Goal: Information Seeking & Learning: Understand process/instructions

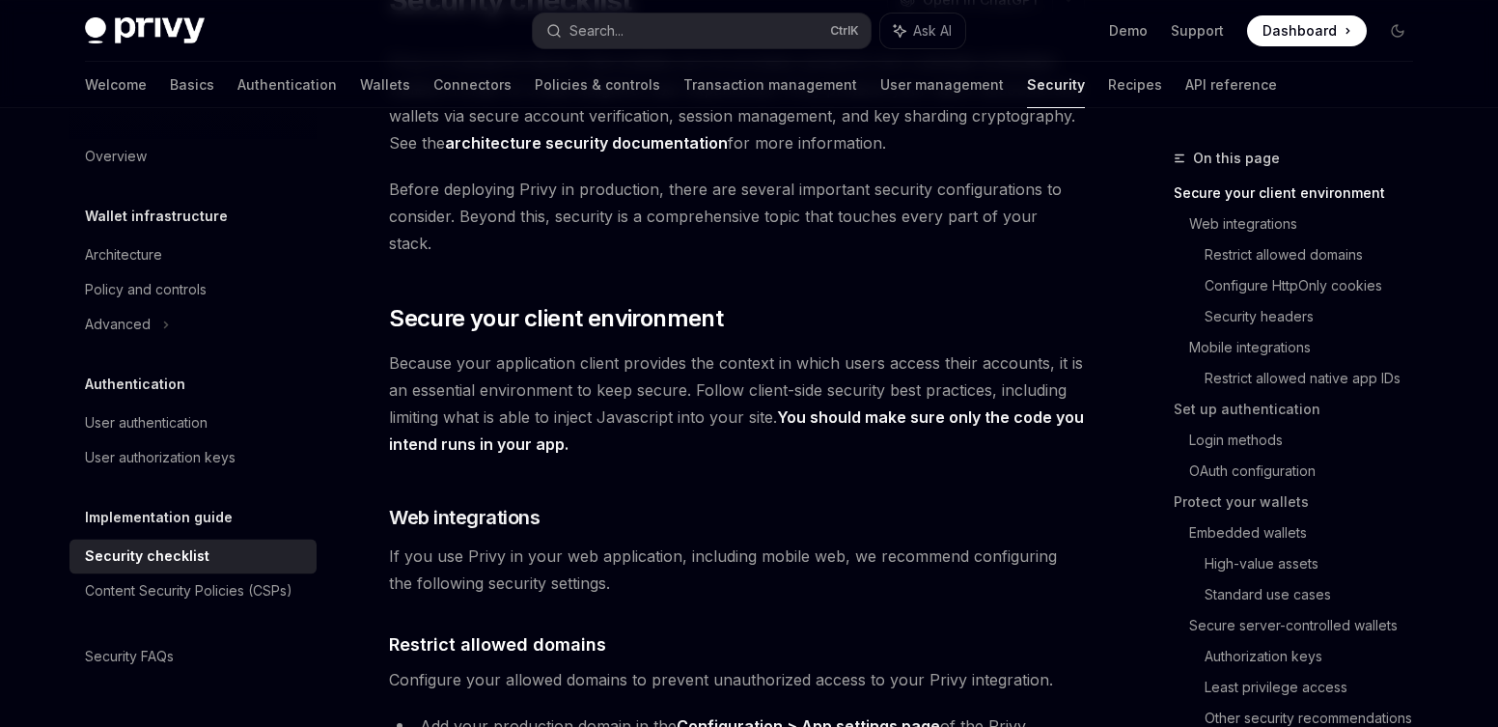
scroll to position [196, 0]
click at [616, 187] on span "Before deploying Privy in production, there are several important security conf…" at bounding box center [737, 215] width 696 height 81
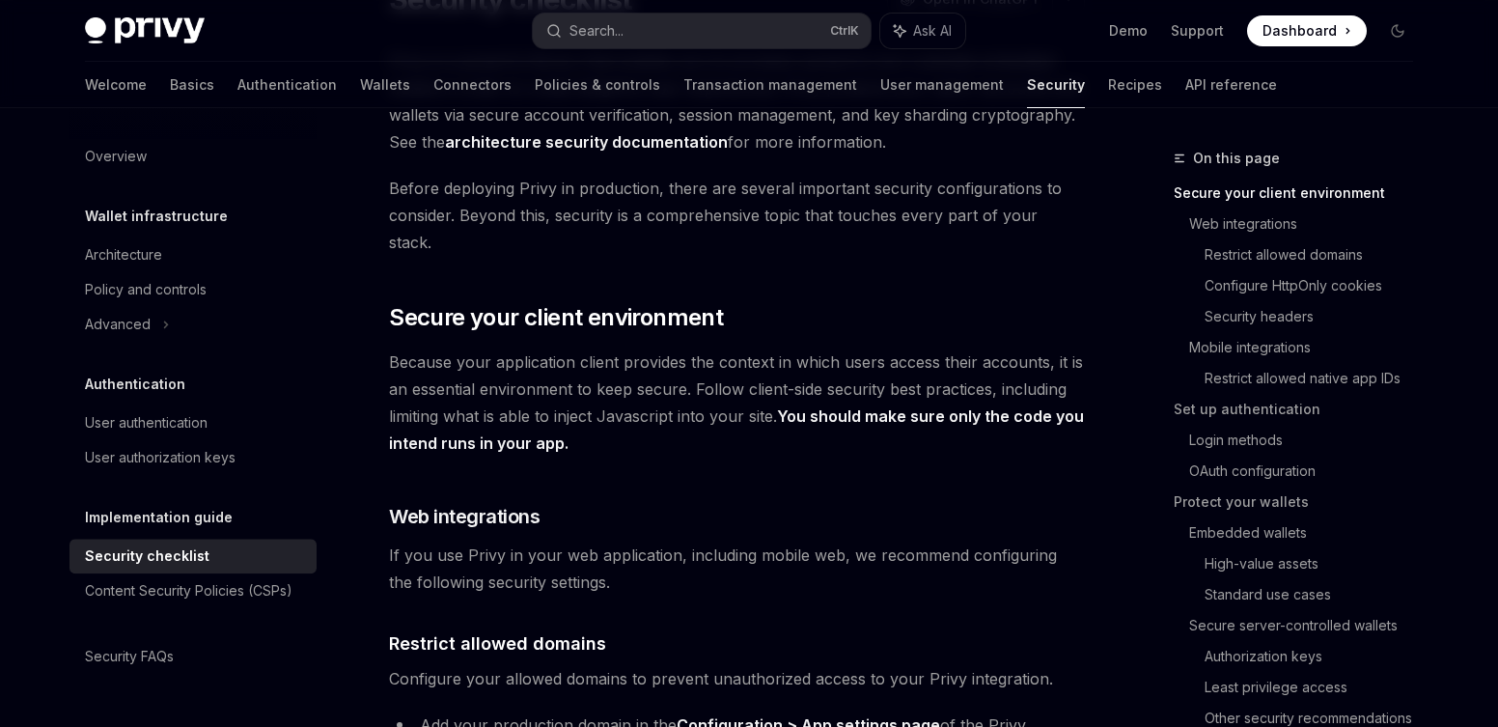
click at [574, 210] on span "Before deploying Privy in production, there are several important security conf…" at bounding box center [737, 215] width 696 height 81
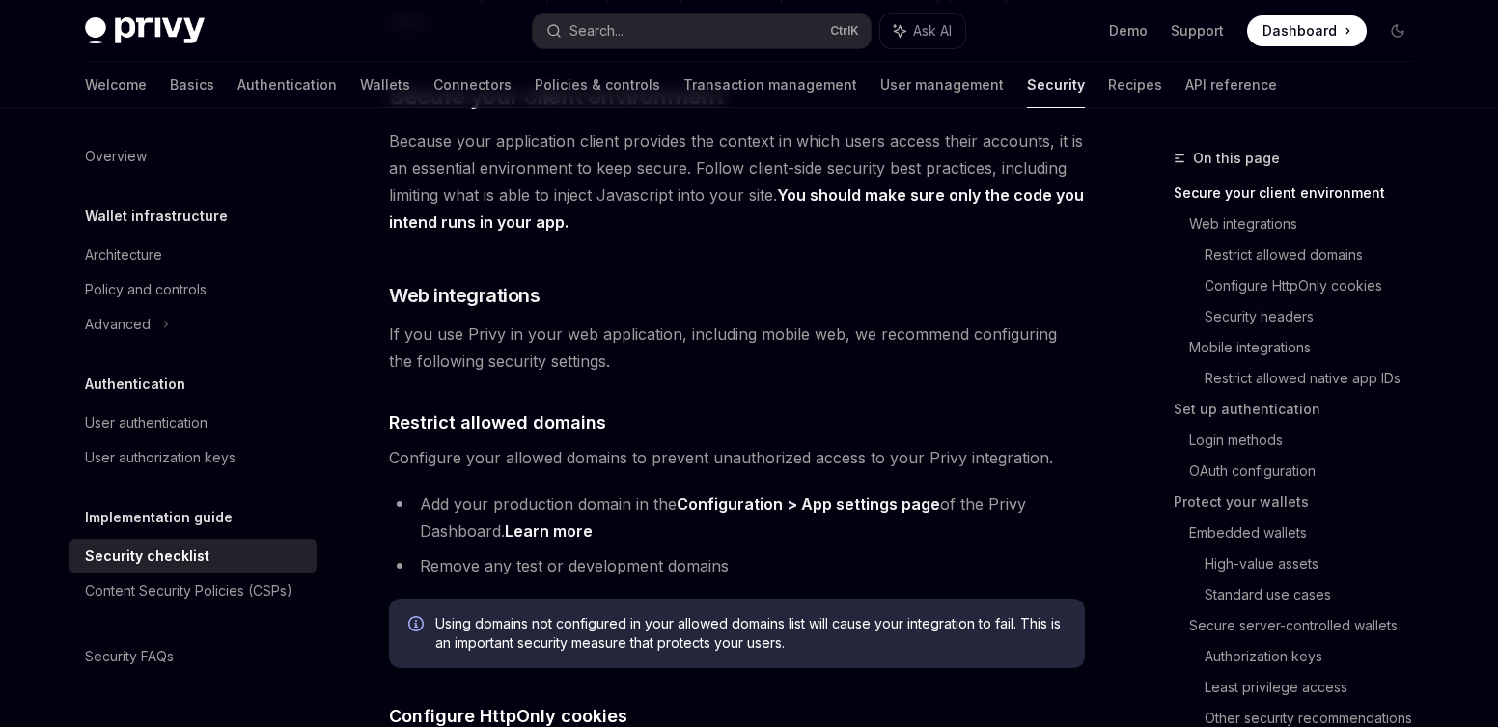
scroll to position [412, 0]
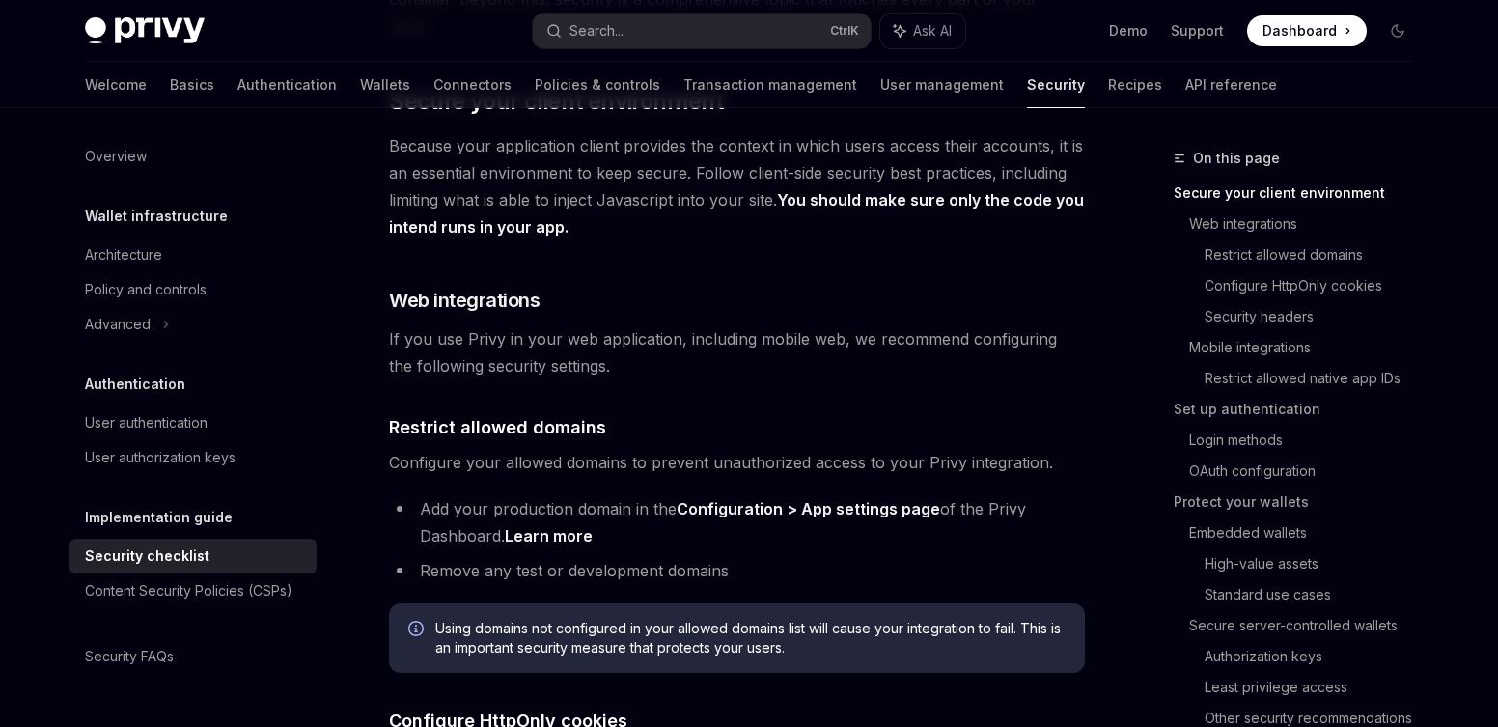
click at [588, 146] on span "Because your application client provides the context in which users access thei…" at bounding box center [737, 186] width 696 height 108
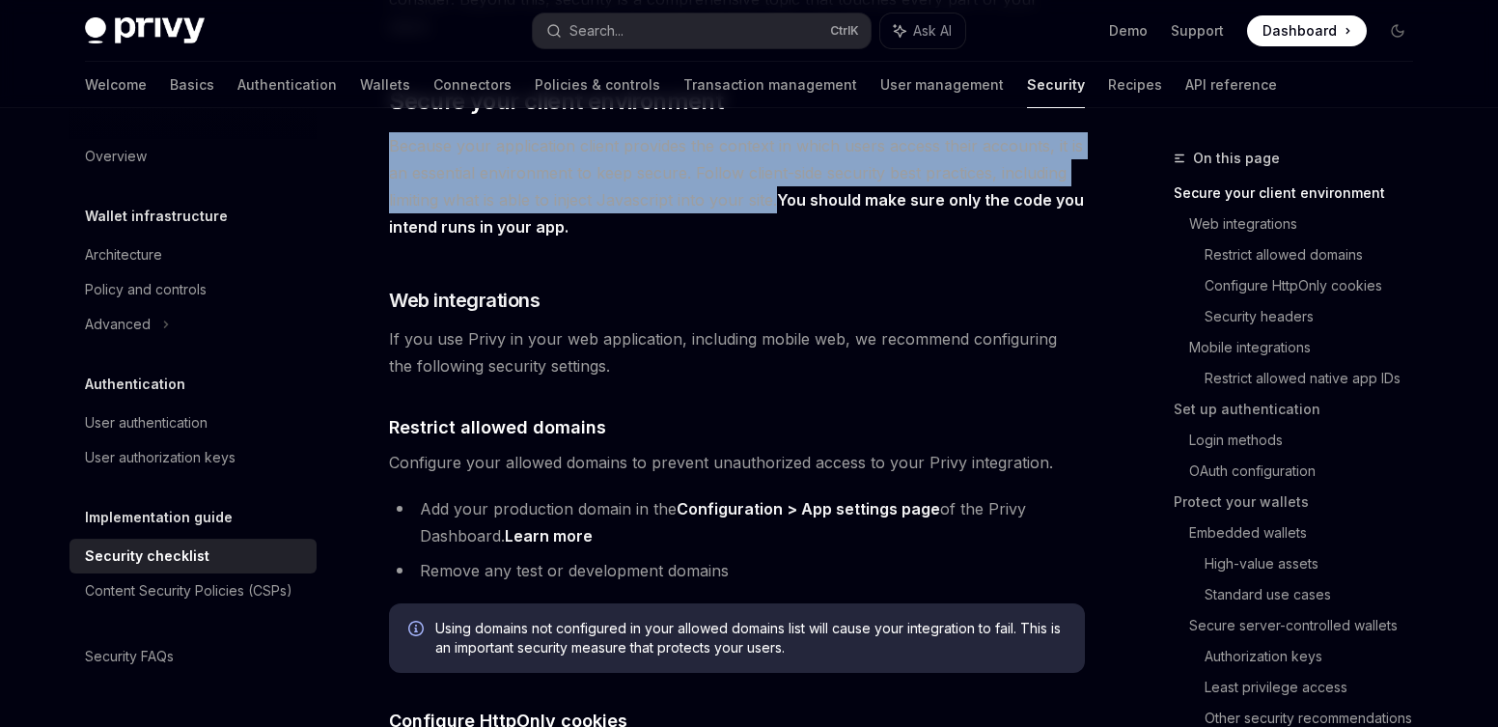
click at [588, 146] on span "Because your application client provides the context in which users access thei…" at bounding box center [737, 186] width 696 height 108
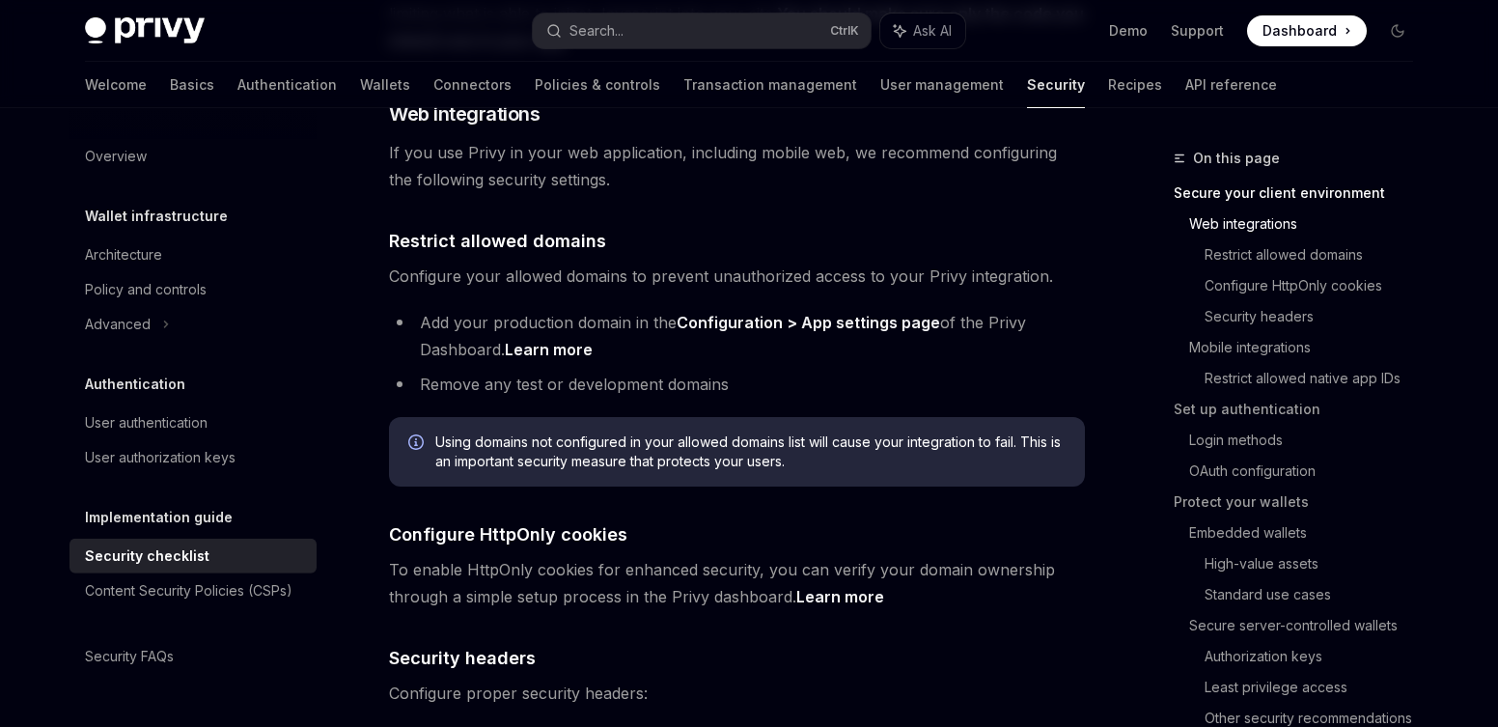
scroll to position [606, 0]
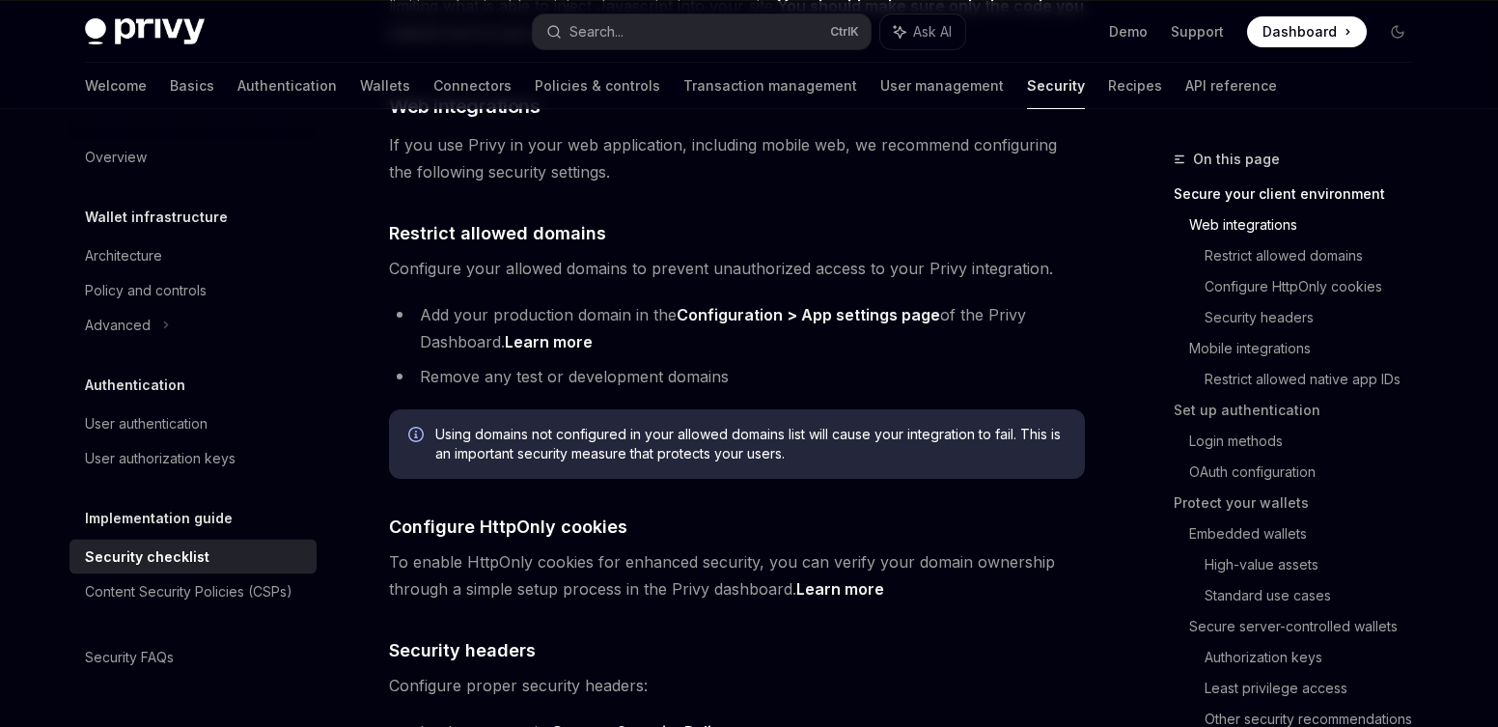
click at [592, 255] on span "Configure your allowed domains to prevent unauthorized access to your Privy int…" at bounding box center [737, 268] width 696 height 27
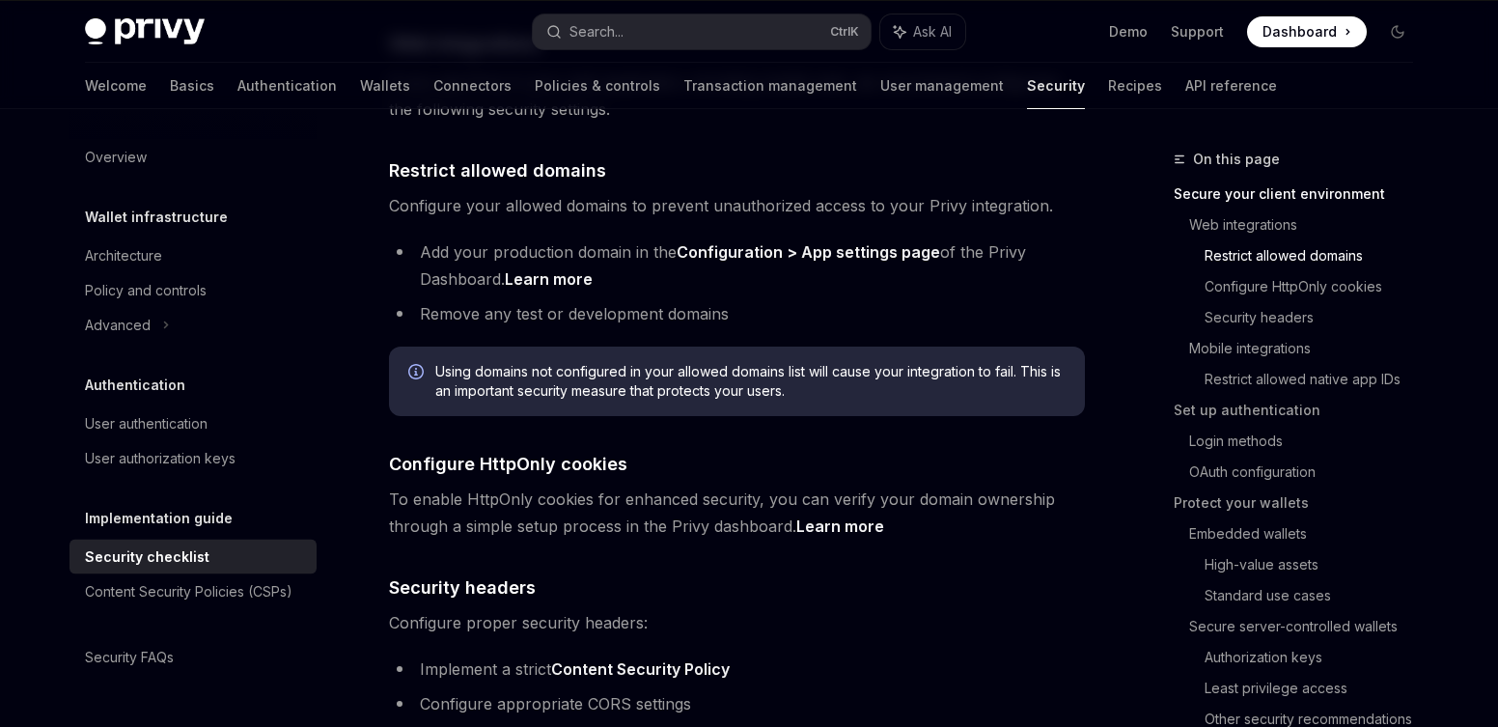
scroll to position [670, 0]
click at [571, 237] on li "Add your production domain in the Configuration > App settings page of the Priv…" at bounding box center [737, 264] width 696 height 54
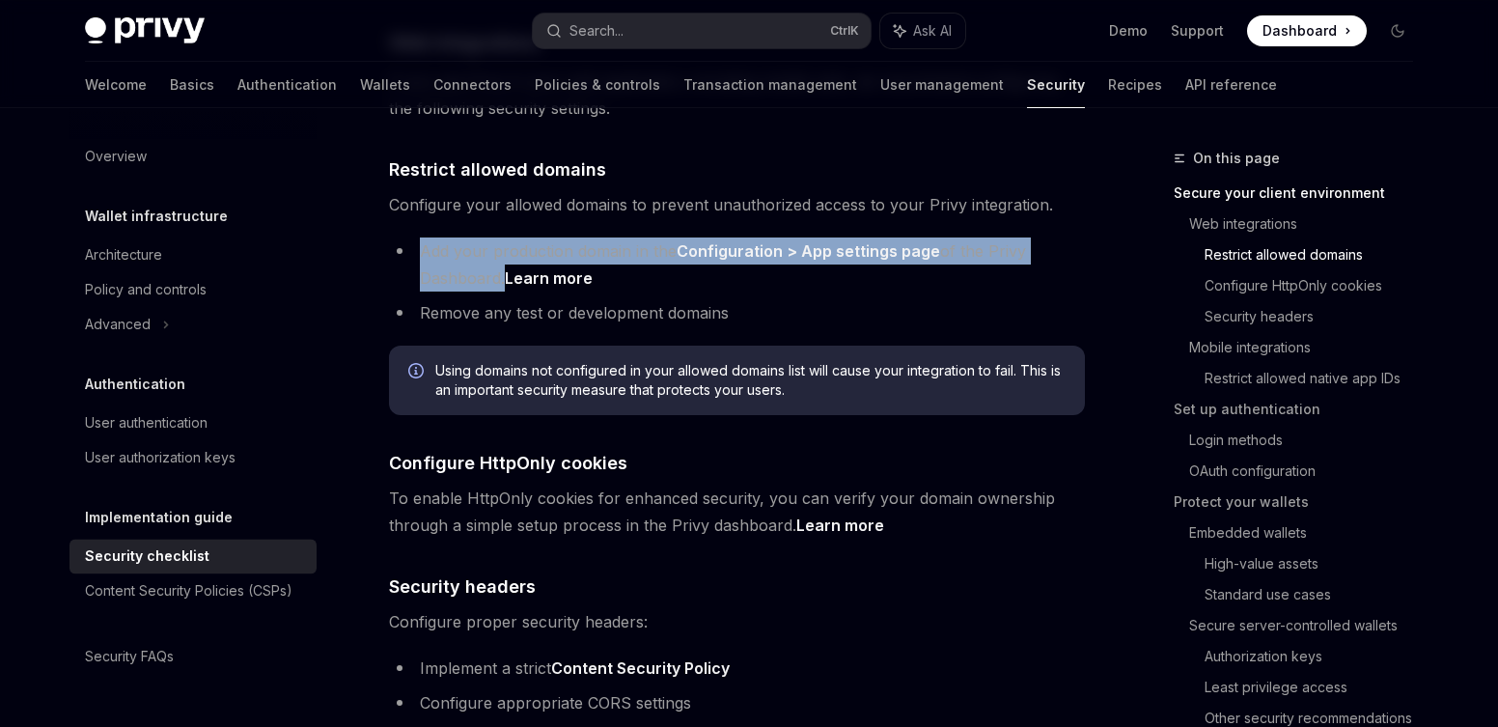
click at [571, 237] on li "Add your production domain in the Configuration > App settings page of the Priv…" at bounding box center [737, 264] width 696 height 54
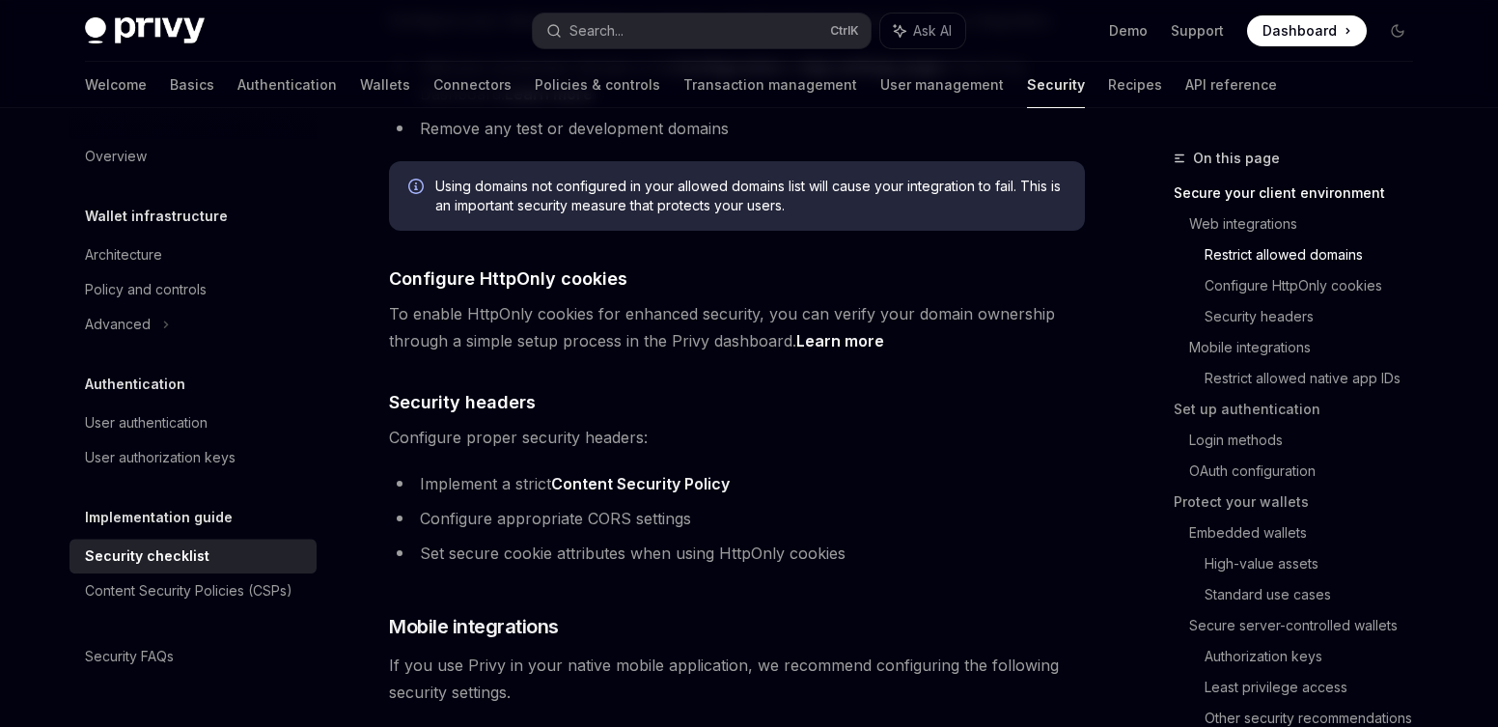
scroll to position [863, 0]
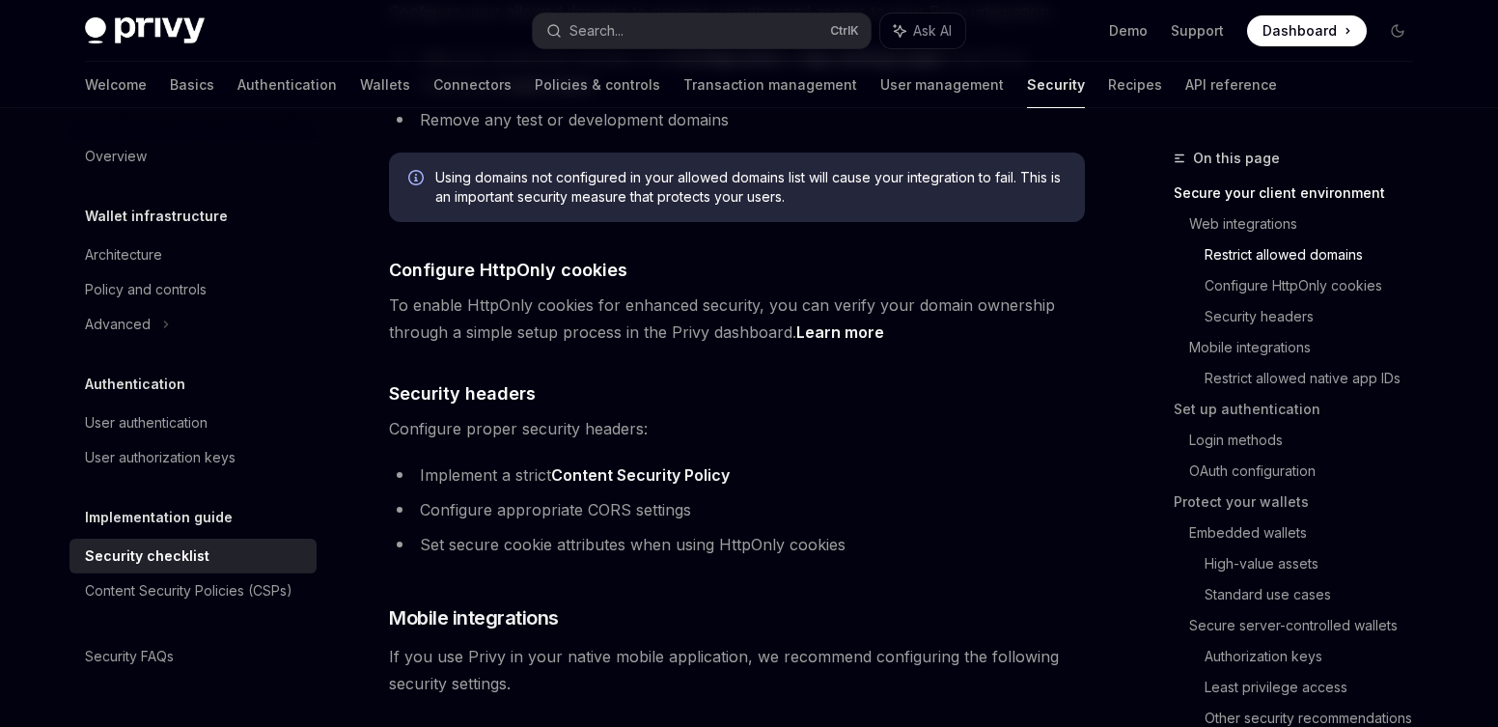
click at [709, 304] on span "To enable HttpOnly cookies for enhanced security, you can verify your domain ow…" at bounding box center [737, 318] width 696 height 54
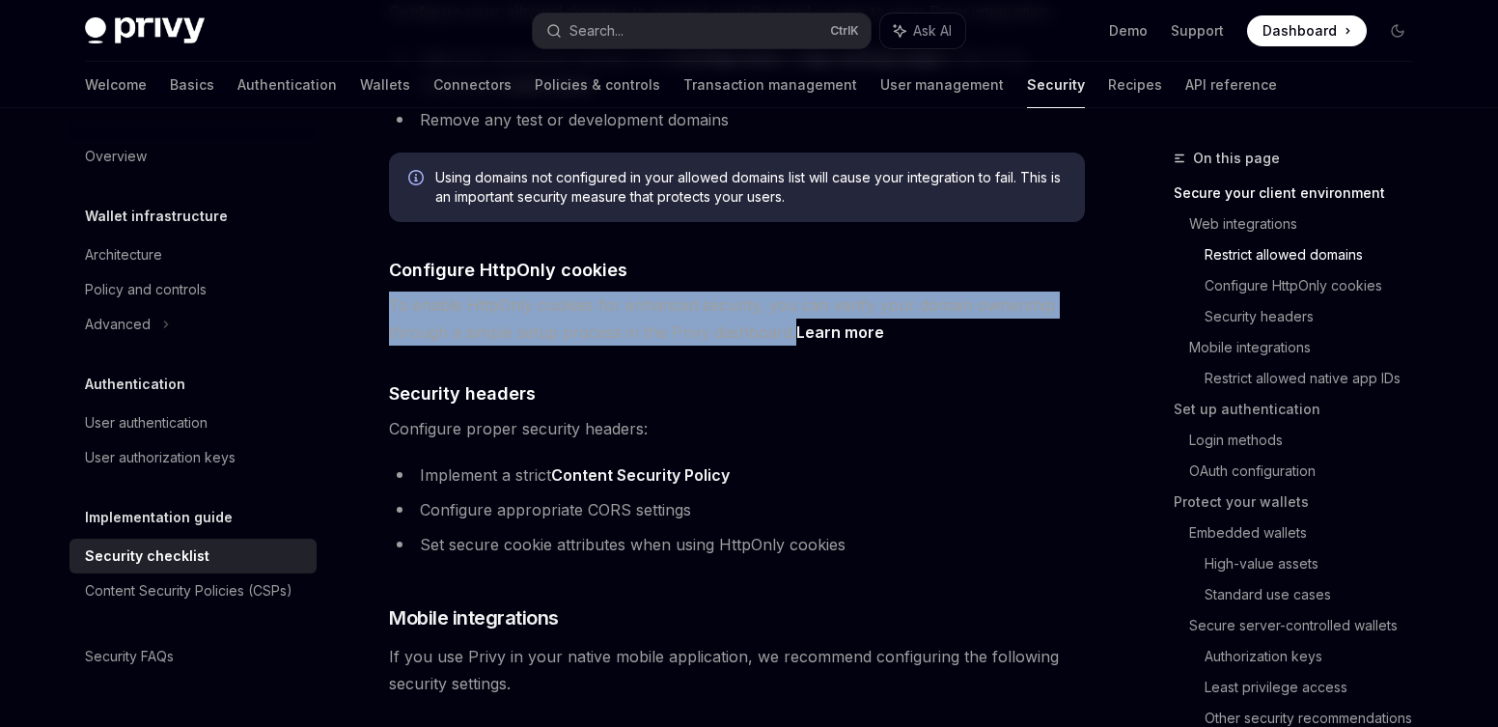
click at [709, 304] on span "To enable HttpOnly cookies for enhanced security, you can verify your domain ow…" at bounding box center [737, 318] width 696 height 54
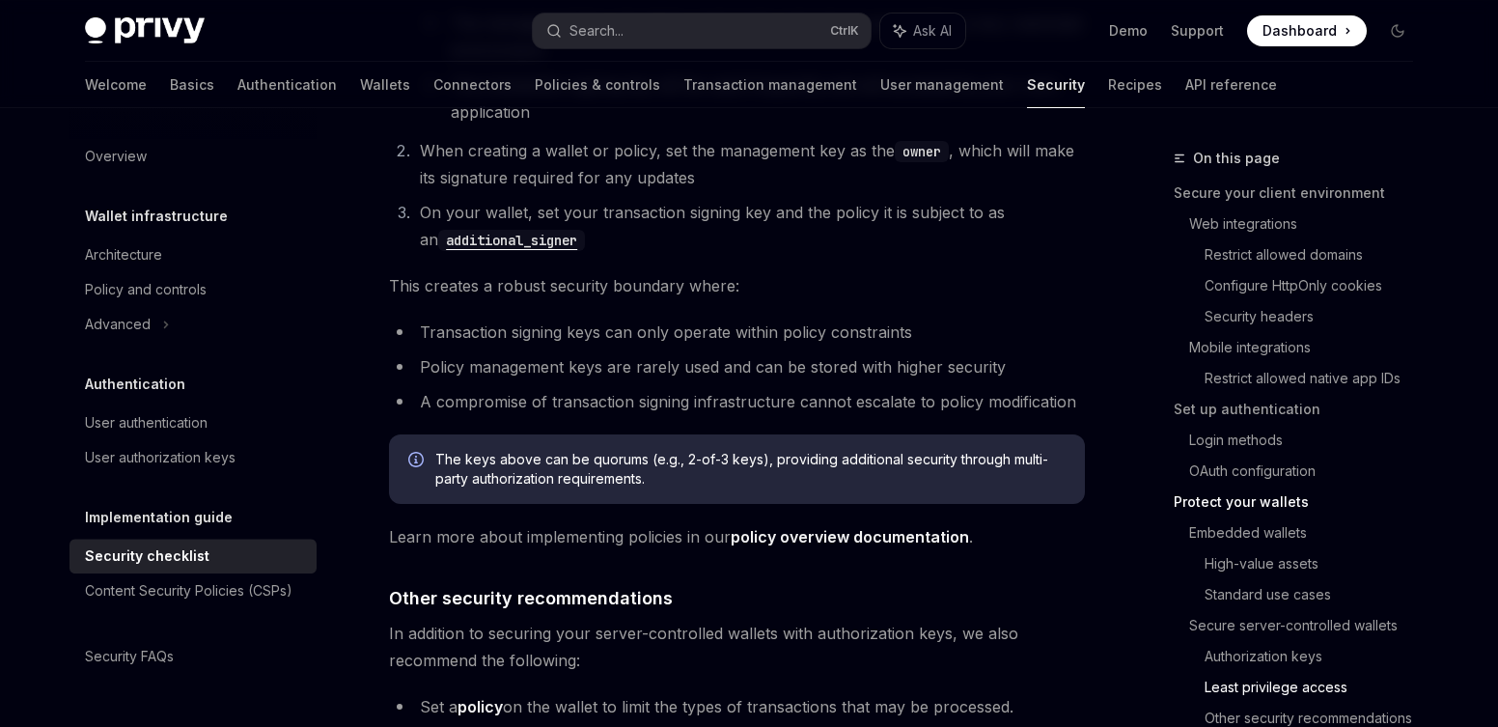
scroll to position [4492, 0]
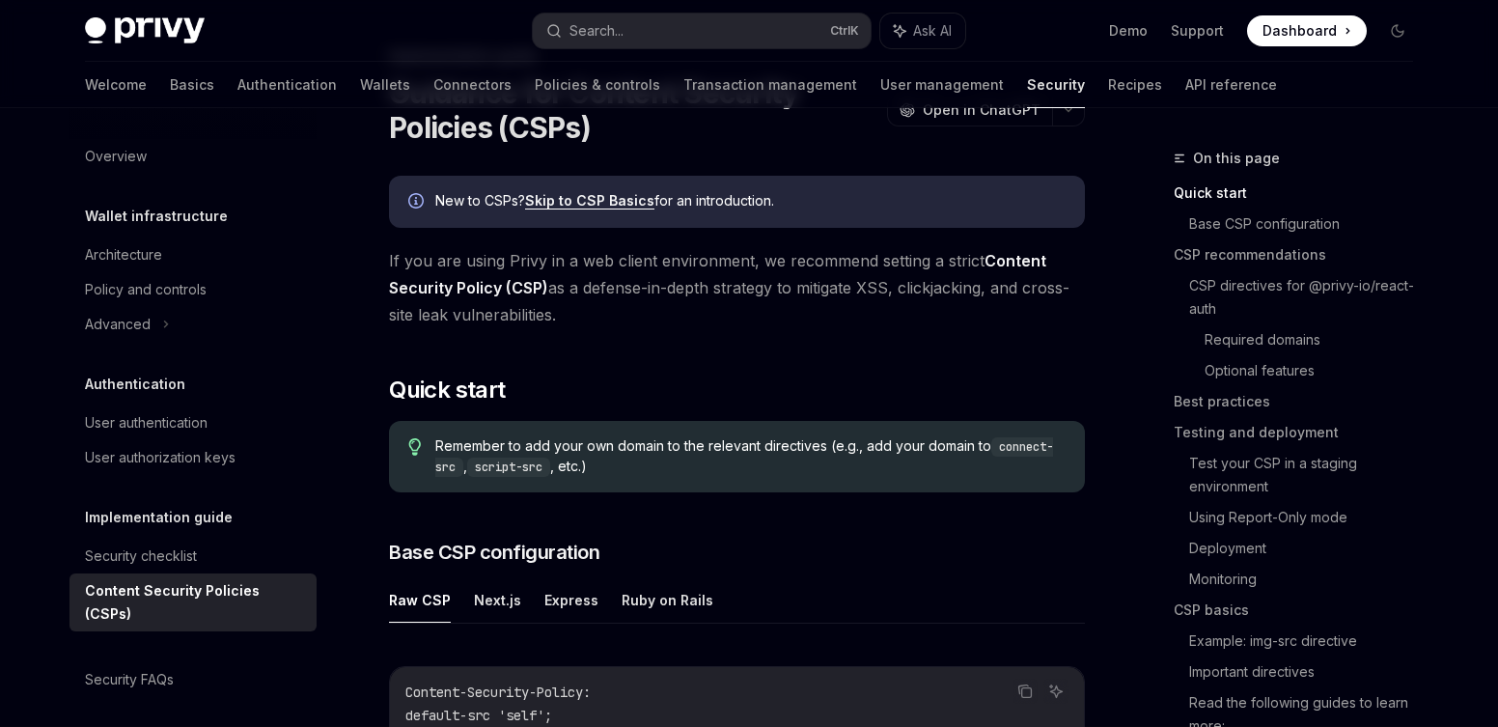
scroll to position [103, 0]
click at [862, 263] on span "If you are using Privy in a web client environment, we recommend setting a stri…" at bounding box center [737, 286] width 696 height 81
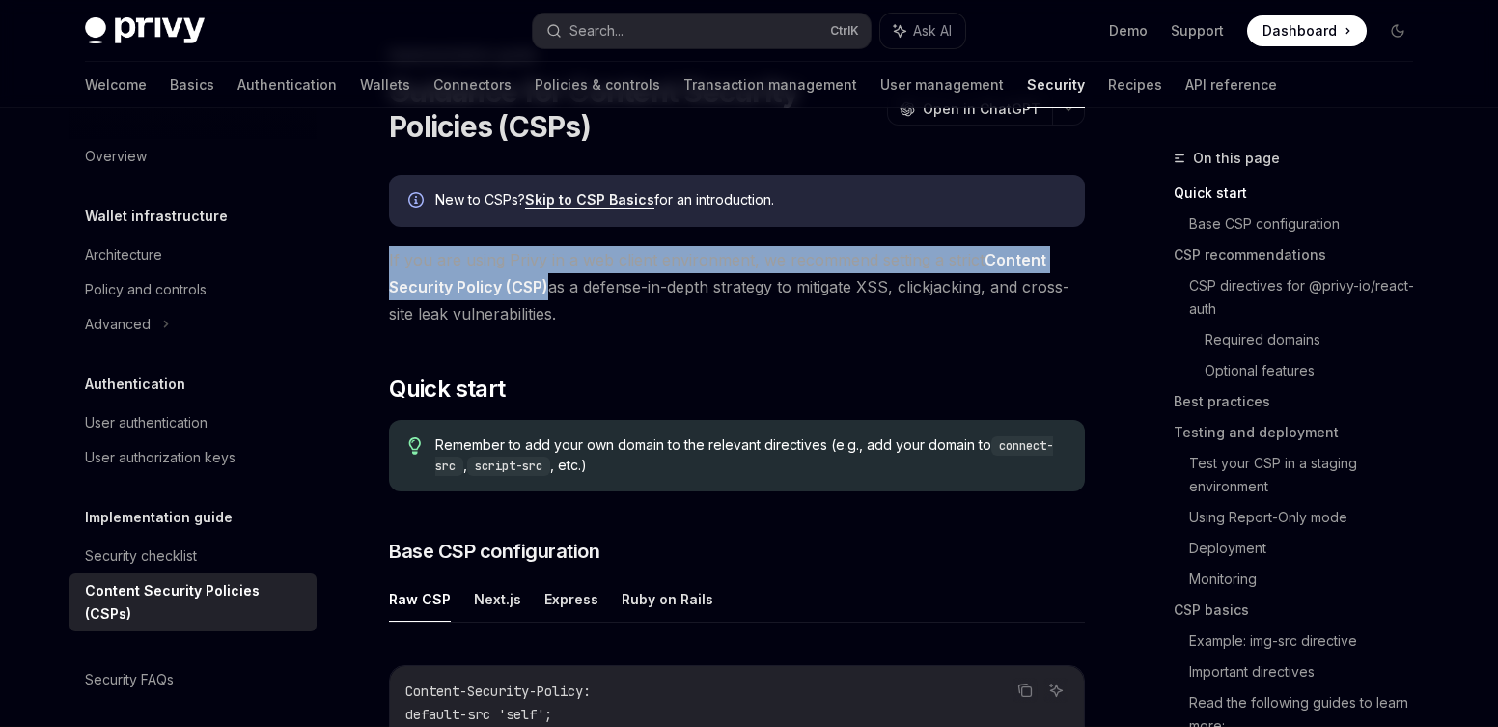
click at [862, 263] on span "If you are using Privy in a web client environment, we recommend setting a stri…" at bounding box center [737, 286] width 696 height 81
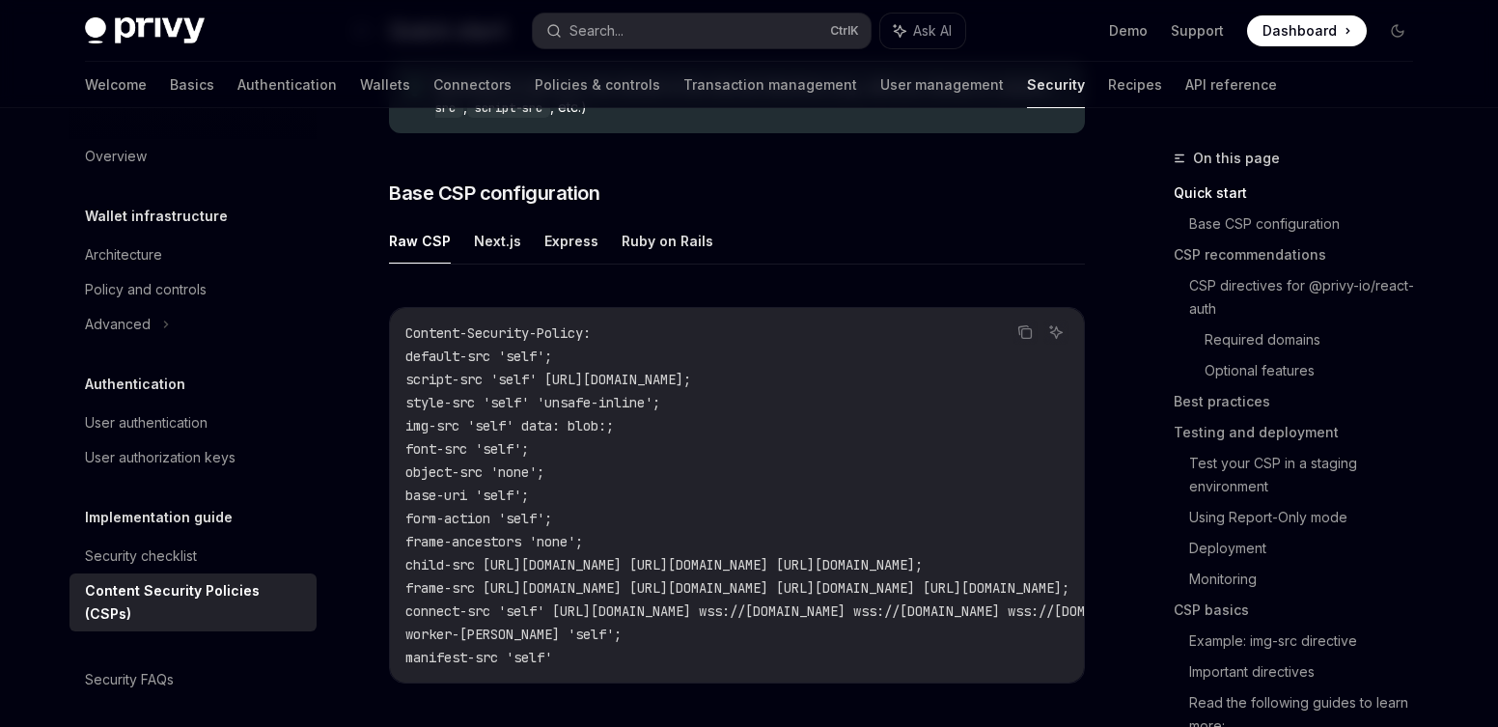
scroll to position [507, 0]
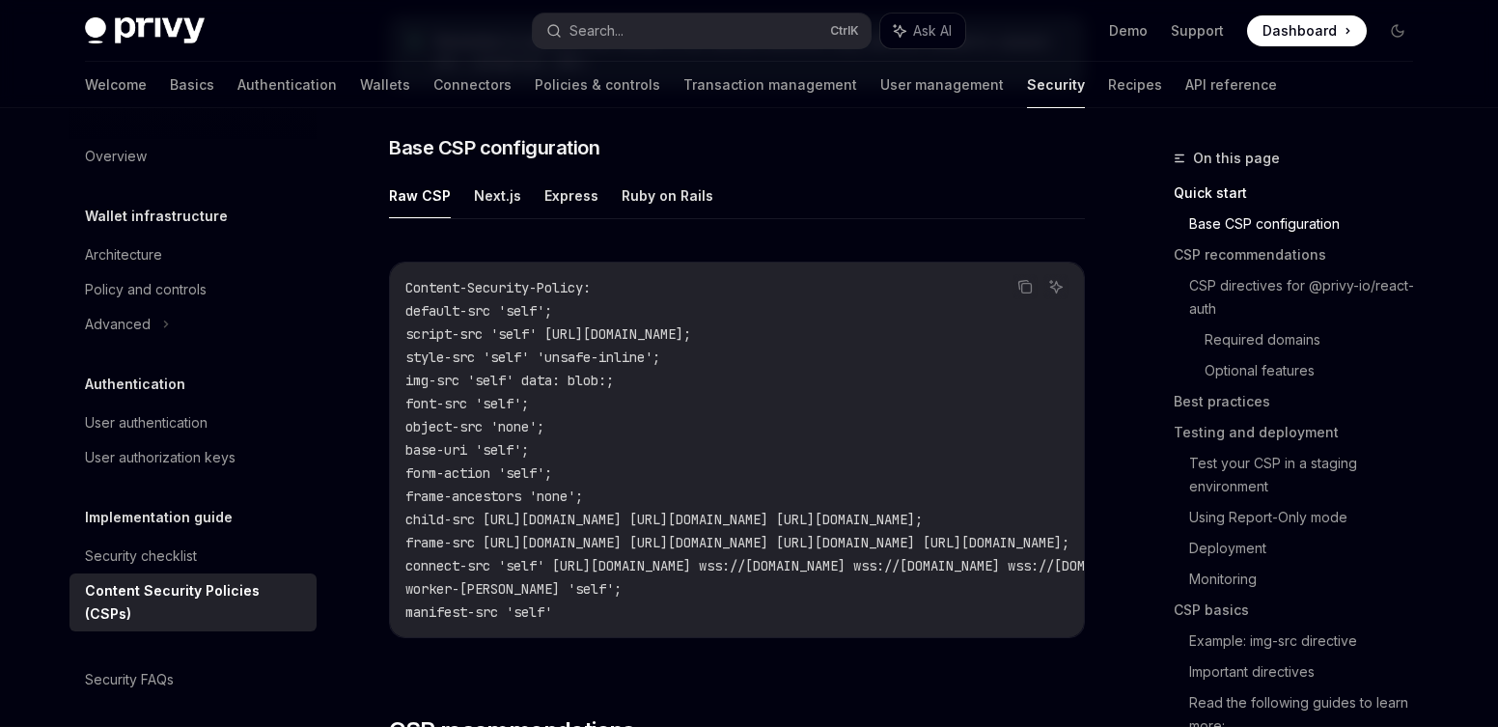
click at [482, 223] on div "Raw CSP Next.js Express Ruby on Rails Copy Ask AI Content-Security-Policy: defa…" at bounding box center [737, 421] width 696 height 496
click at [490, 188] on button "Next.js" at bounding box center [497, 195] width 47 height 45
type textarea "*"
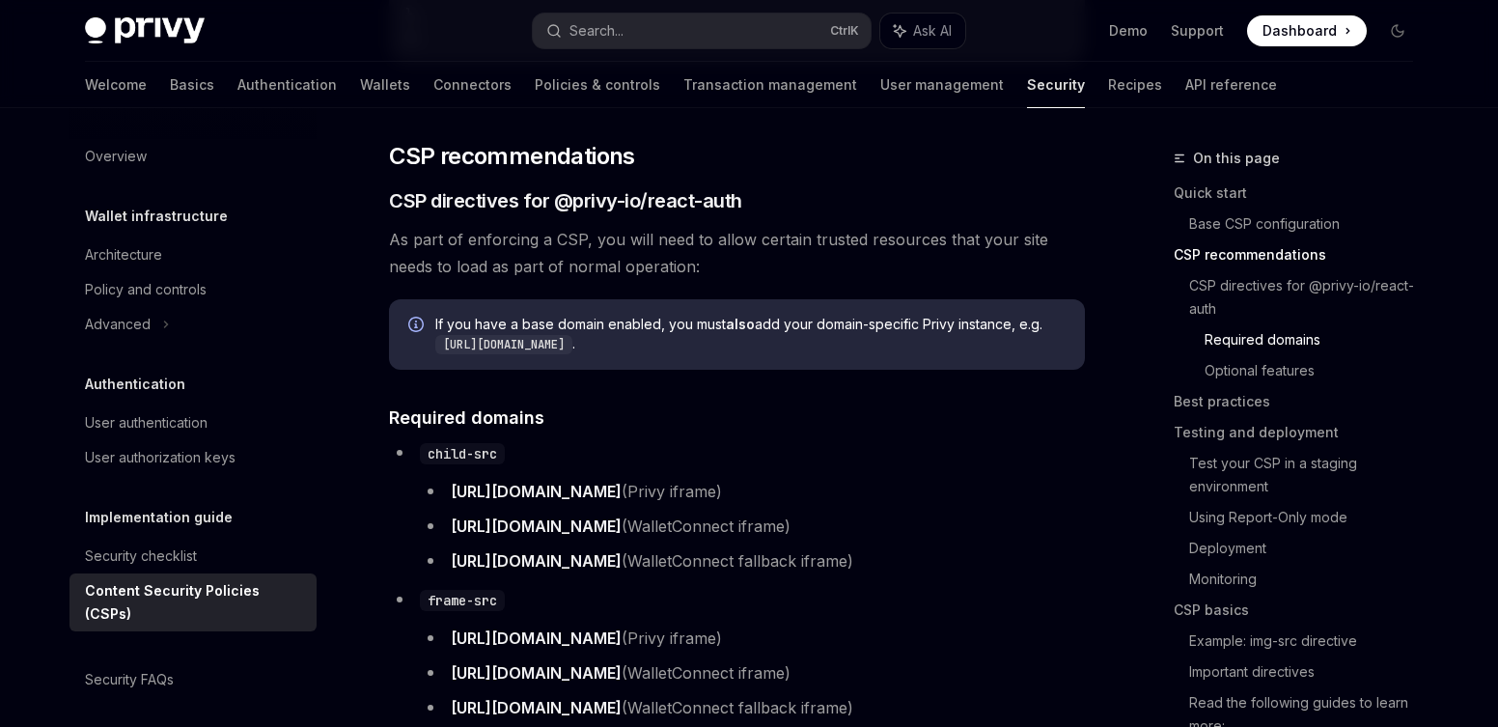
scroll to position [1429, 0]
click at [514, 258] on span "As part of enforcing a CSP, you will need to allow certain trusted resources th…" at bounding box center [737, 252] width 696 height 54
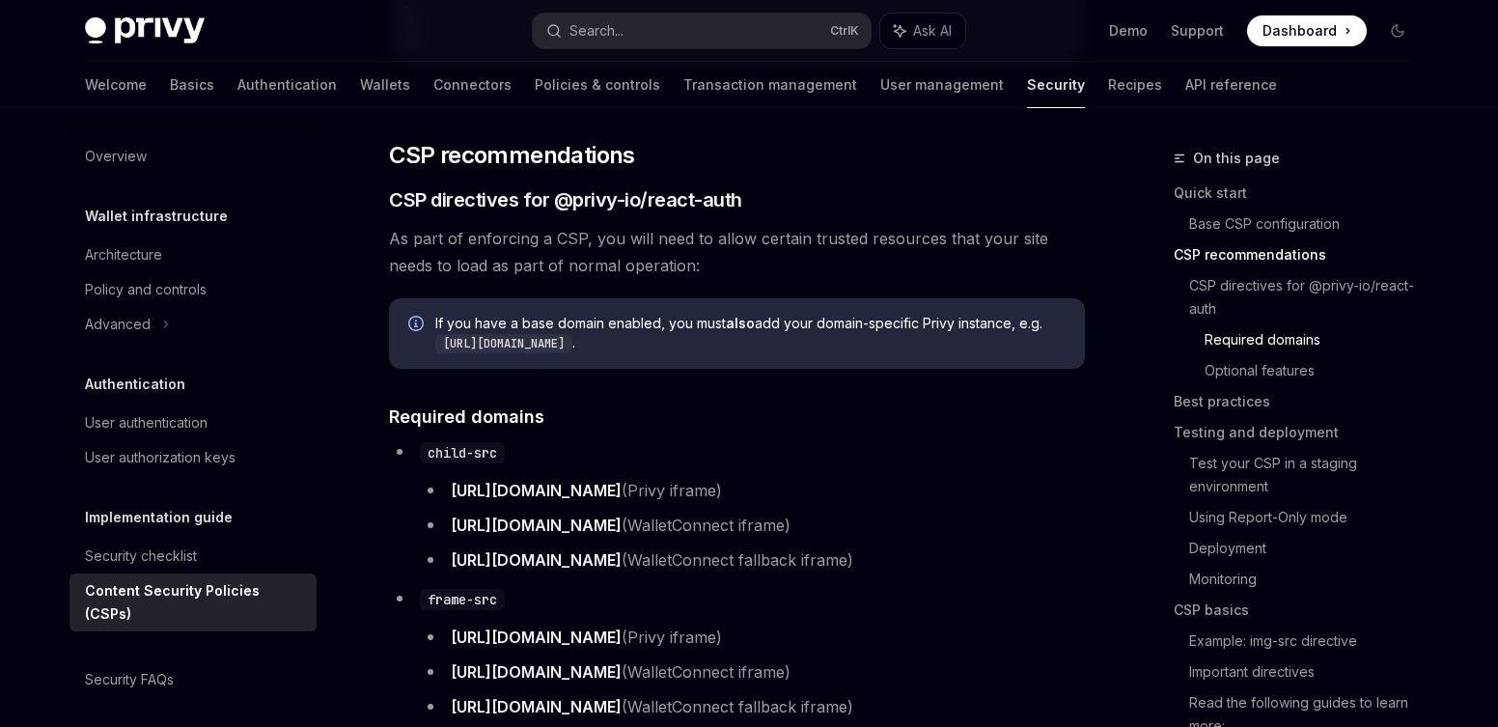
click at [528, 252] on span "As part of enforcing a CSP, you will need to allow certain trusted resources th…" at bounding box center [737, 252] width 696 height 54
click at [542, 250] on span "As part of enforcing a CSP, you will need to allow certain trusted resources th…" at bounding box center [737, 252] width 696 height 54
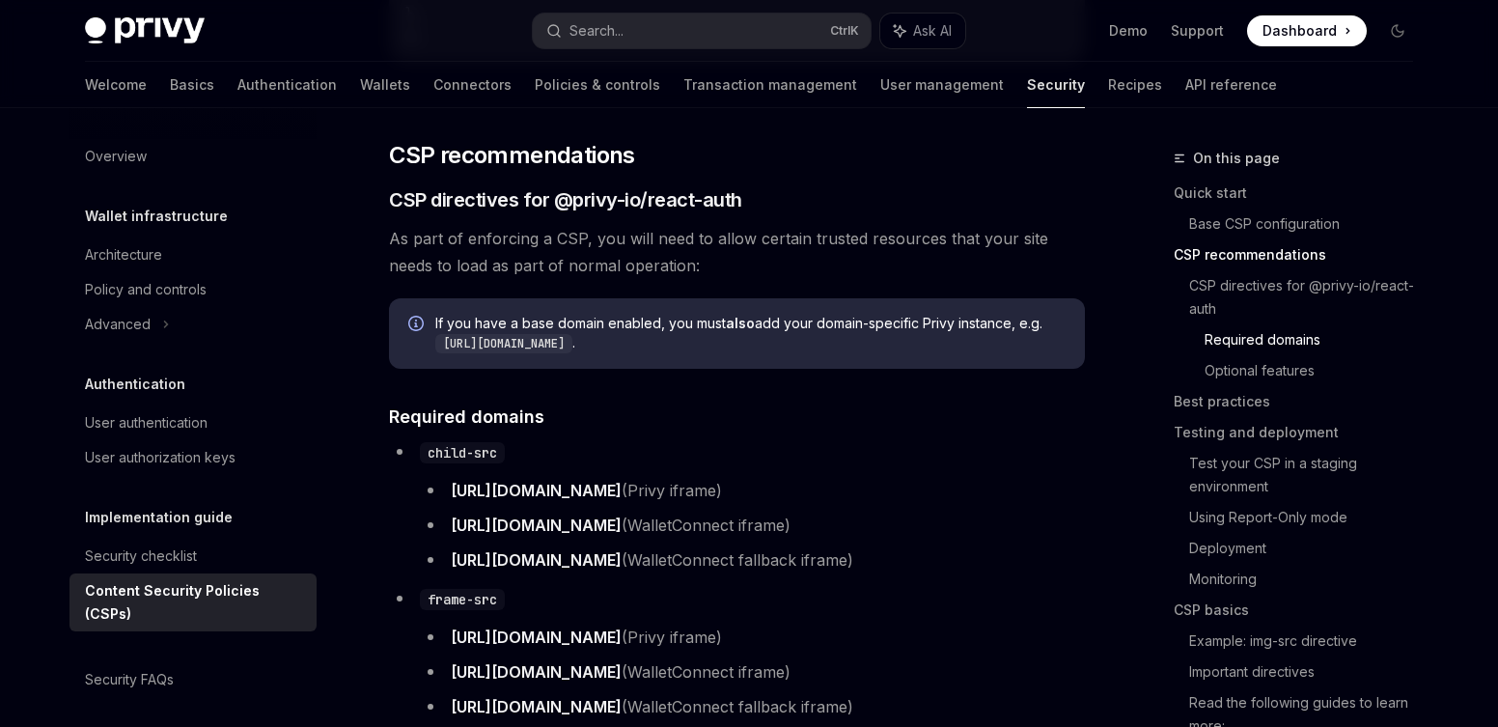
click at [542, 250] on span "As part of enforcing a CSP, you will need to allow certain trusted resources th…" at bounding box center [737, 252] width 696 height 54
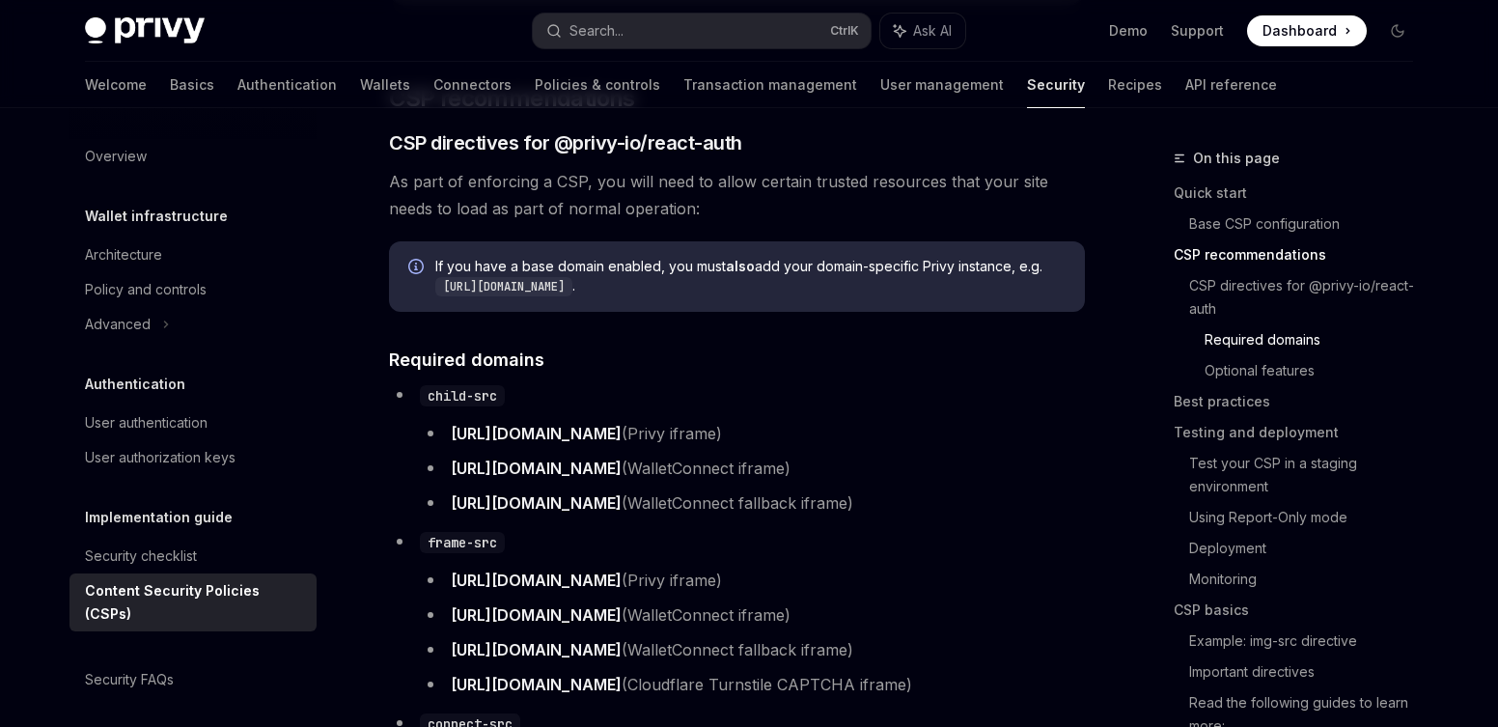
scroll to position [1487, 0]
drag, startPoint x: 542, startPoint y: 250, endPoint x: 532, endPoint y: 266, distance: 19.5
click at [532, 266] on div "If you have a base domain enabled, you must also add your domain-specific Privy…" at bounding box center [737, 275] width 696 height 70
click at [532, 266] on span "If you have a base domain enabled, you must also add your domain-specific Privy…" at bounding box center [750, 276] width 630 height 40
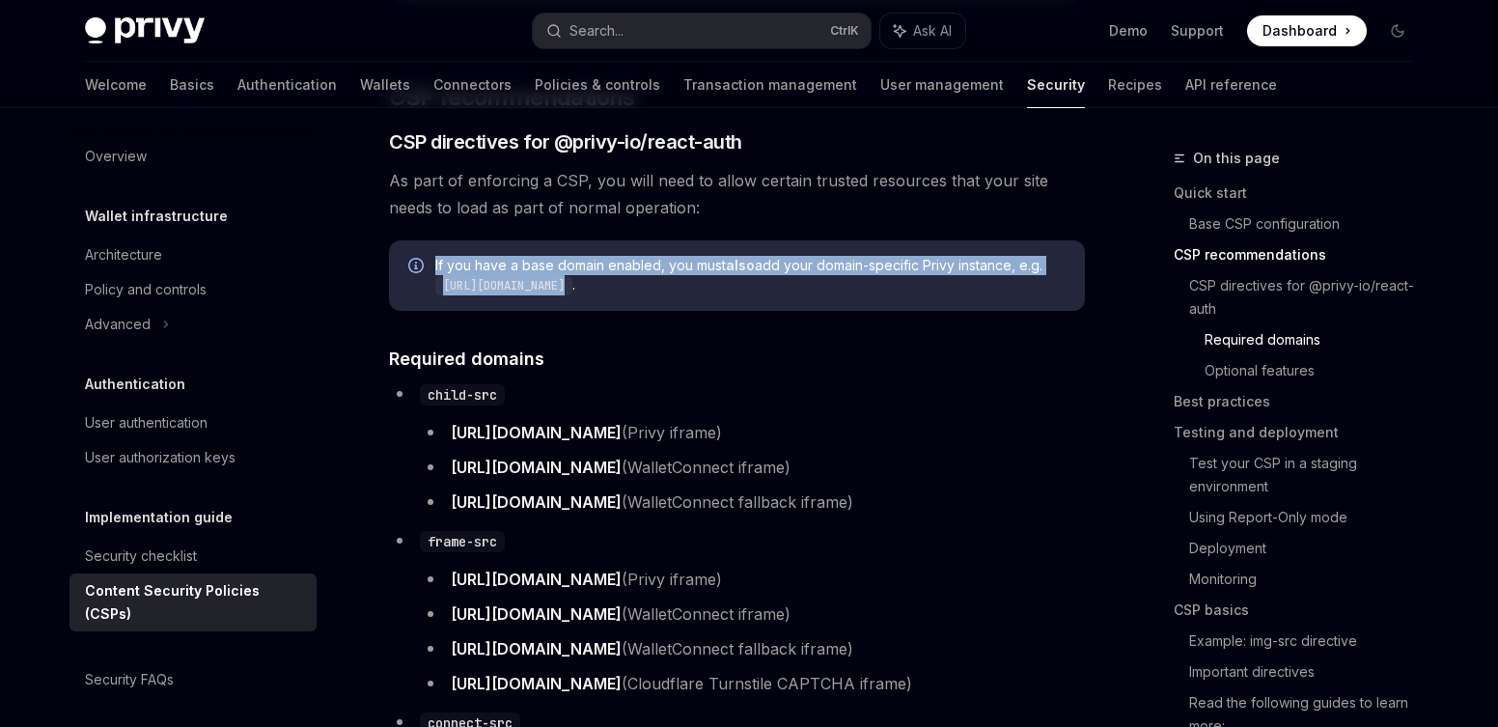
click at [532, 266] on span "If you have a base domain enabled, you must also add your domain-specific Privy…" at bounding box center [750, 276] width 630 height 40
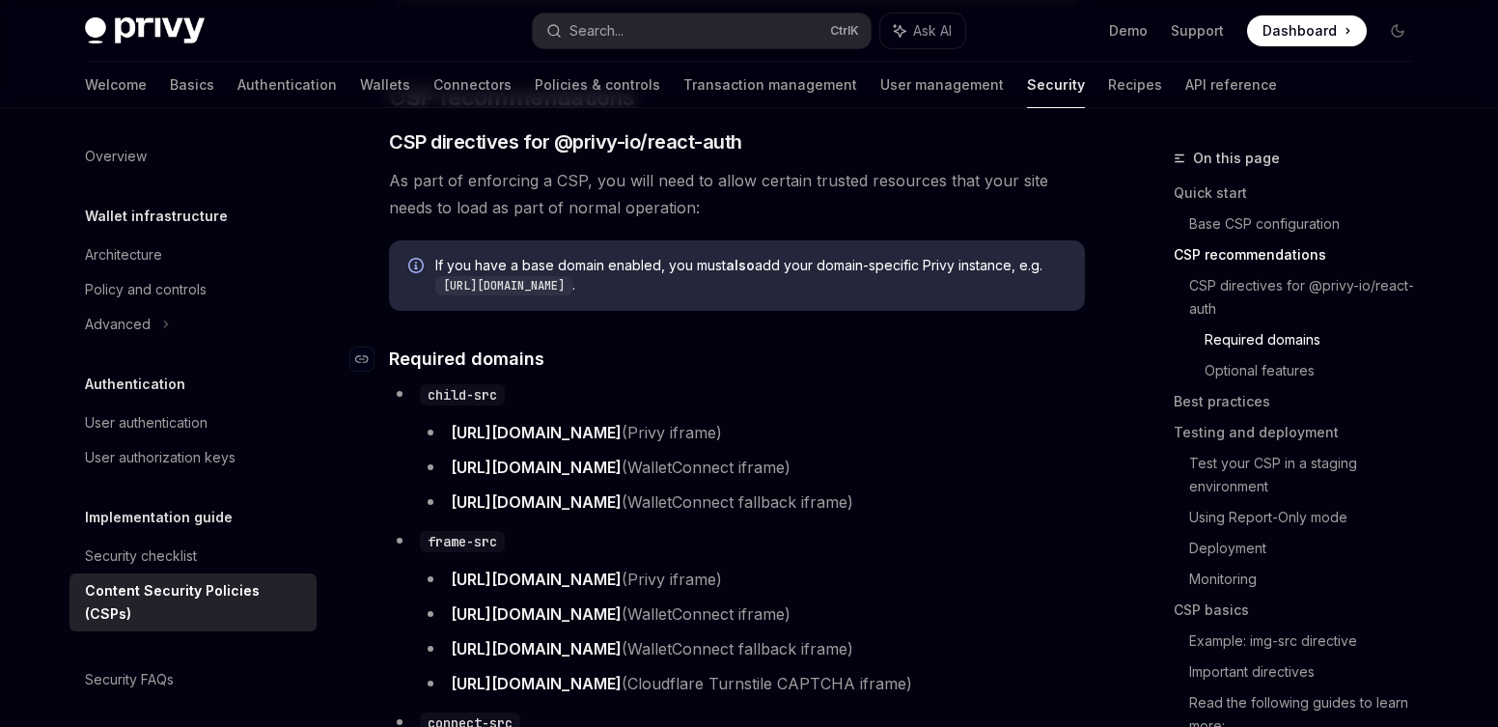
click at [605, 350] on h4 "​ Required domains" at bounding box center [737, 358] width 696 height 26
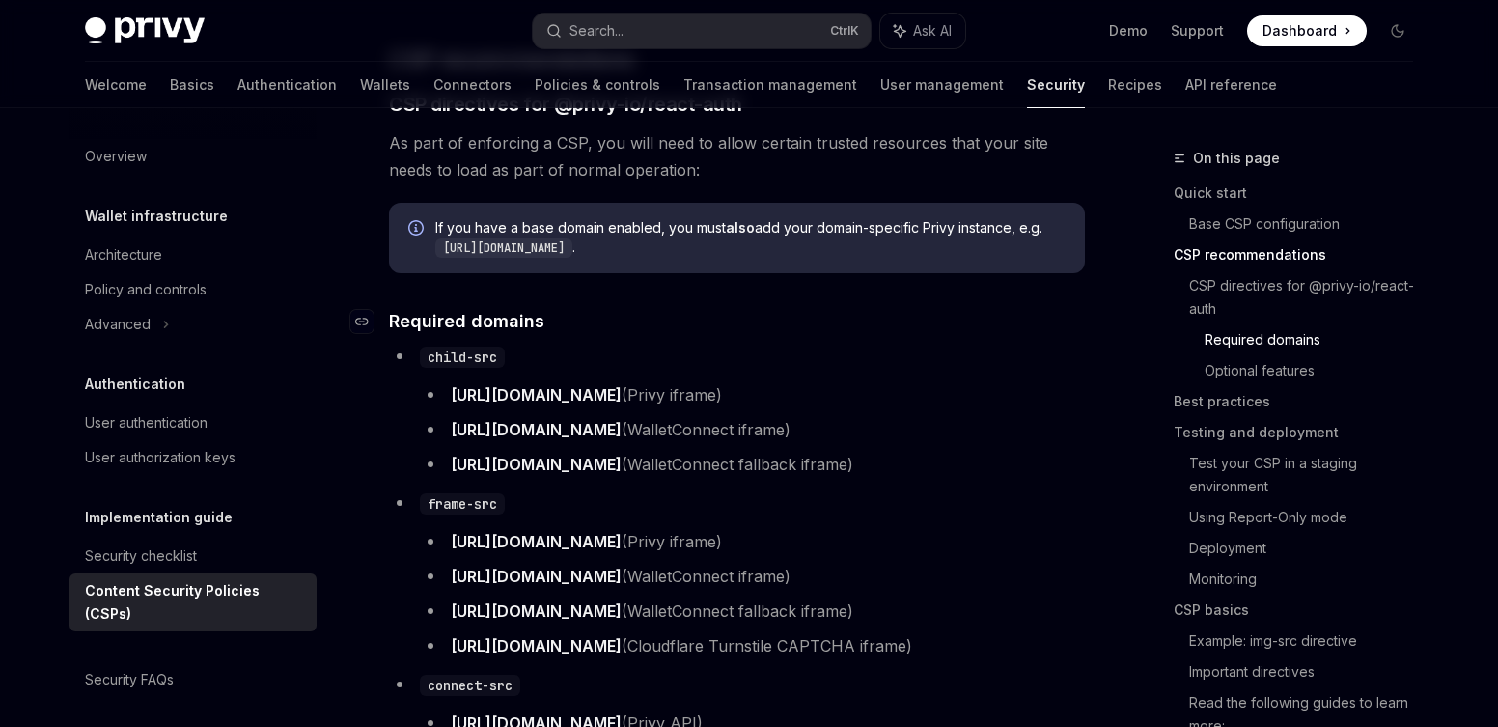
scroll to position [1529, 0]
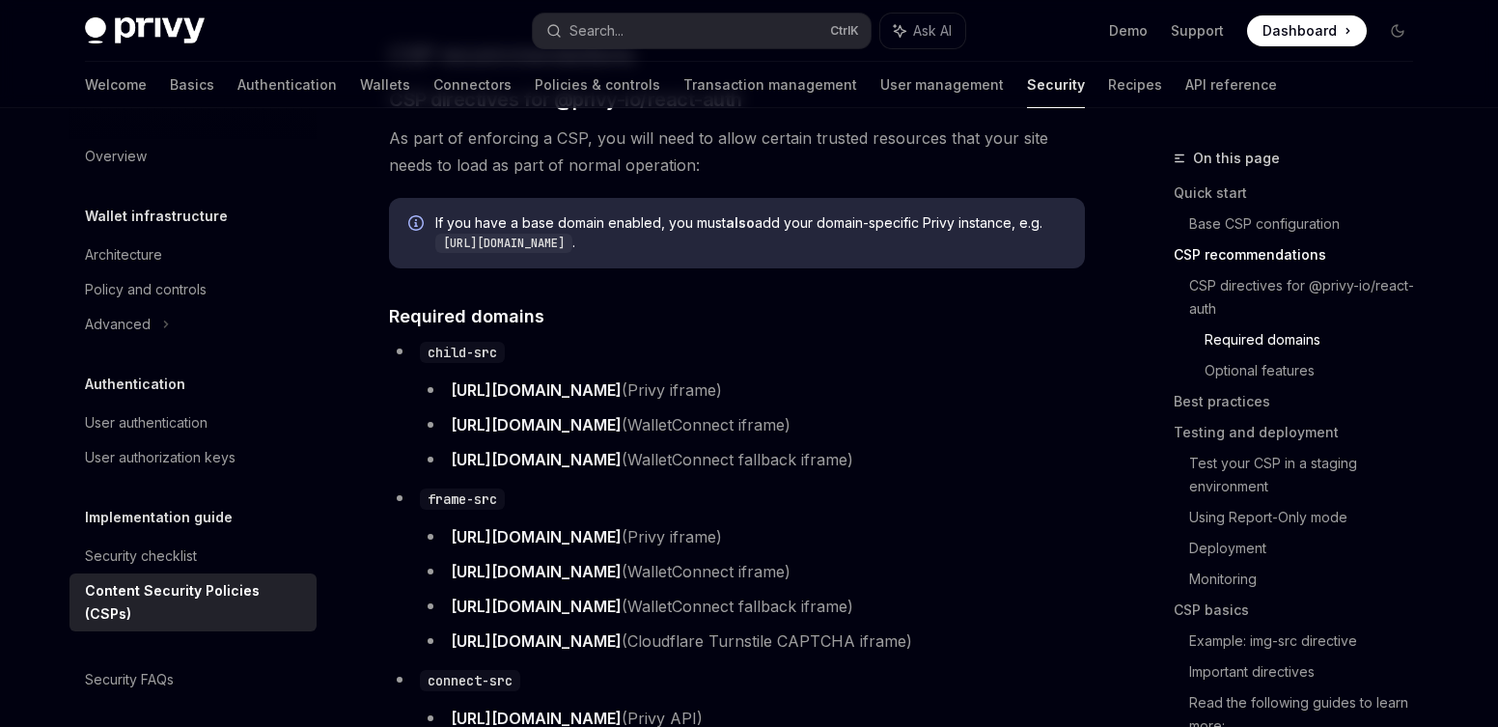
click at [730, 222] on strong "also" at bounding box center [740, 222] width 29 height 16
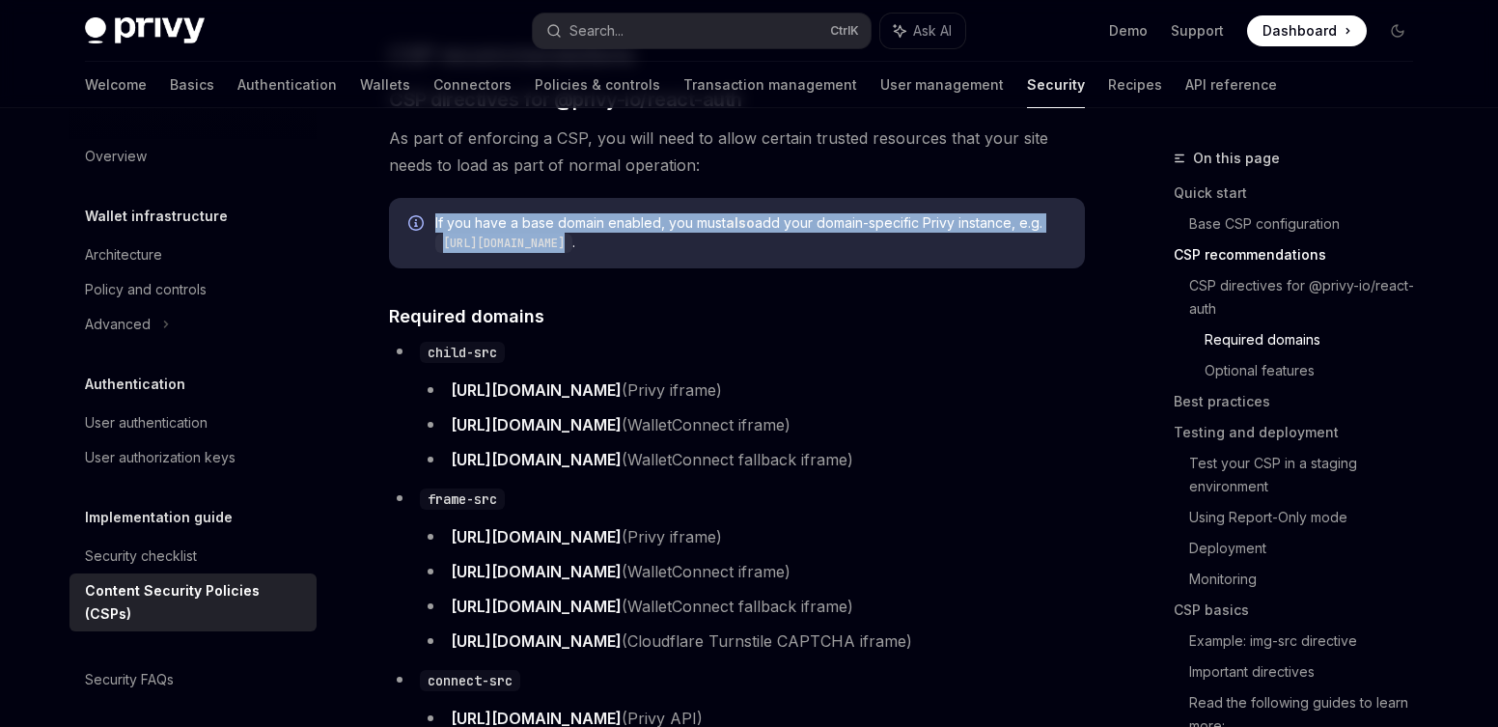
click at [730, 222] on strong "also" at bounding box center [740, 222] width 29 height 16
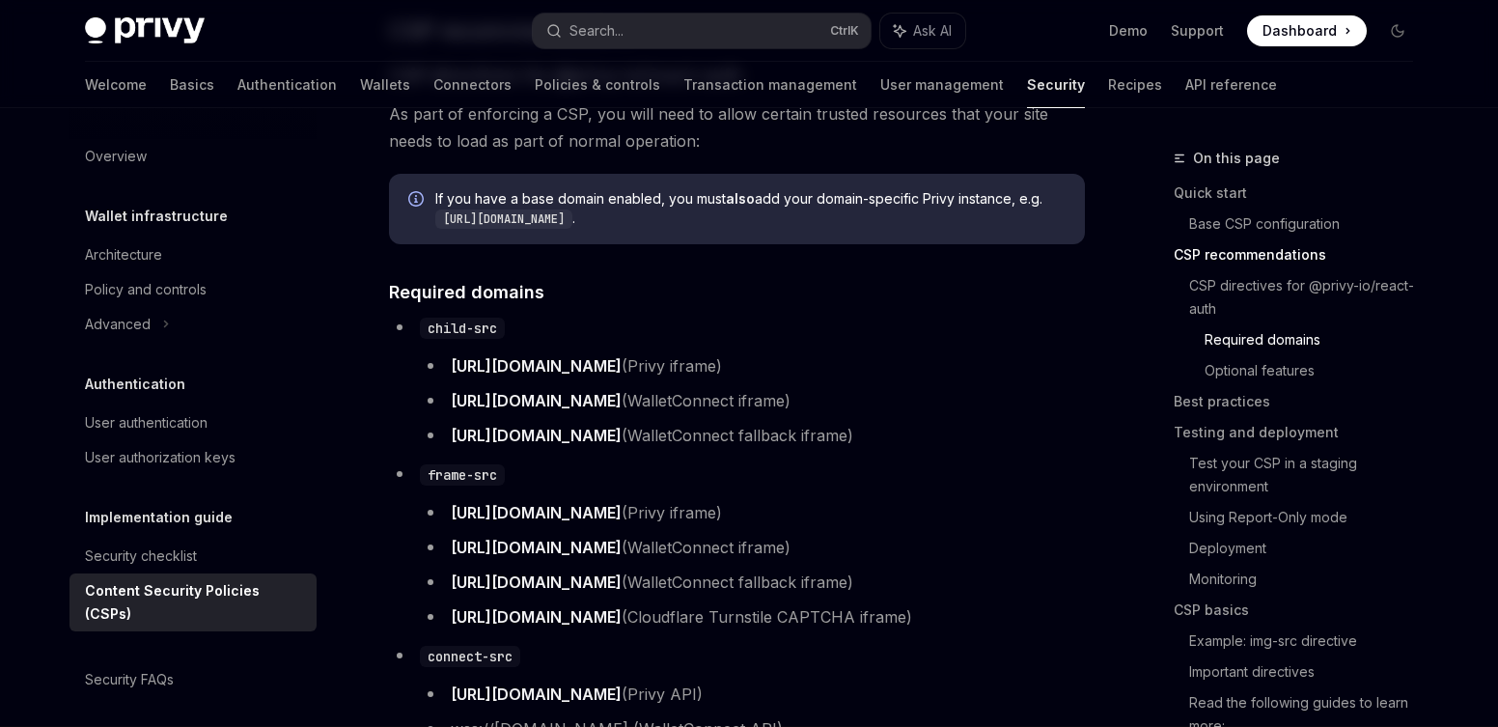
scroll to position [1557, 0]
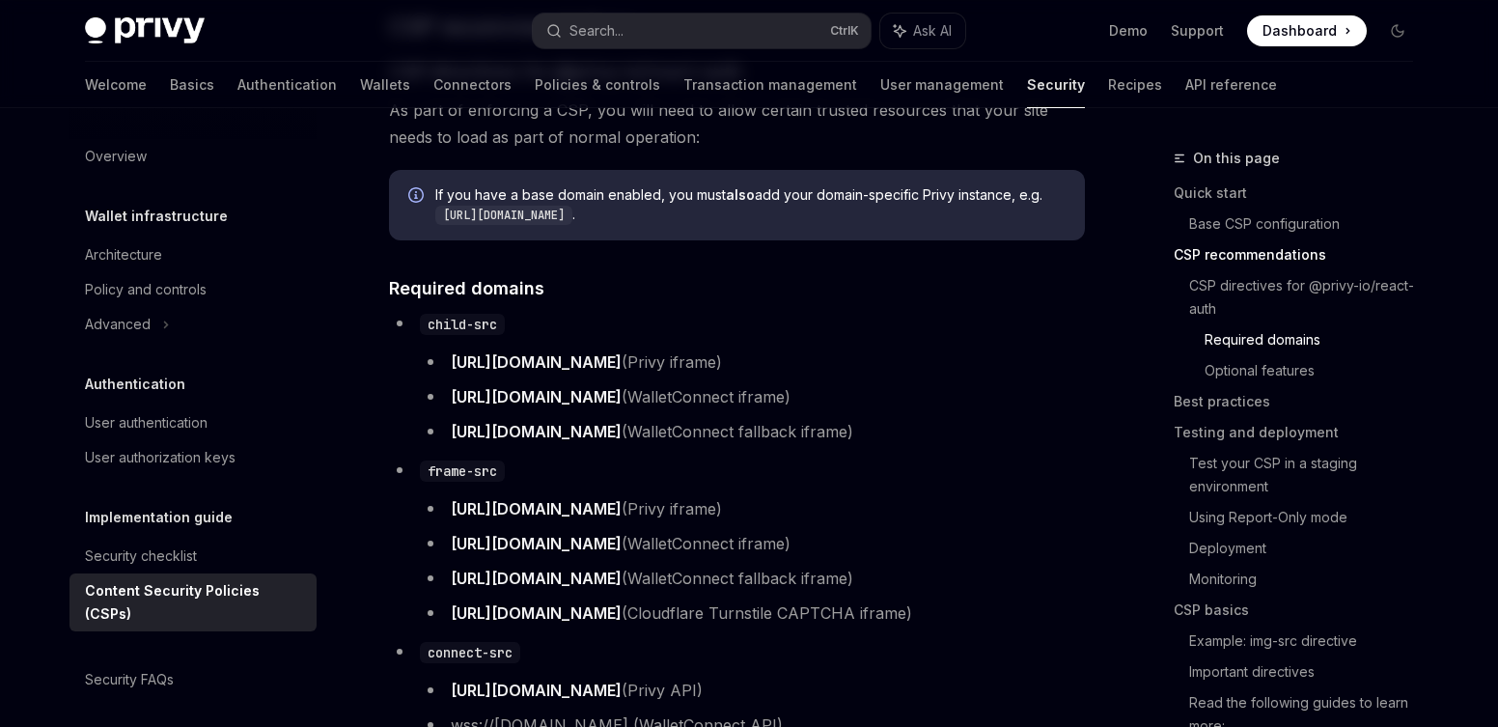
click at [572, 224] on code "[URL][DOMAIN_NAME]" at bounding box center [503, 215] width 137 height 19
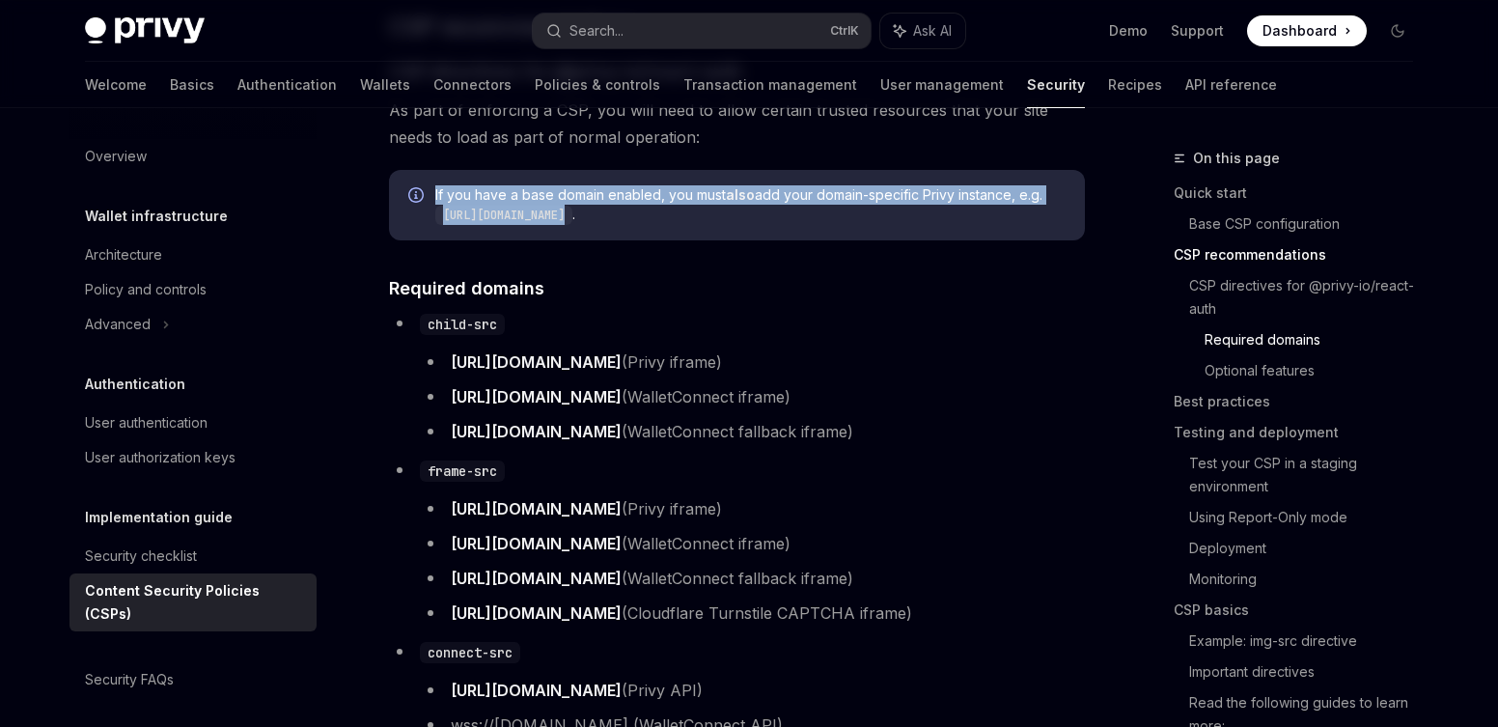
click at [572, 224] on code "[URL][DOMAIN_NAME]" at bounding box center [503, 215] width 137 height 19
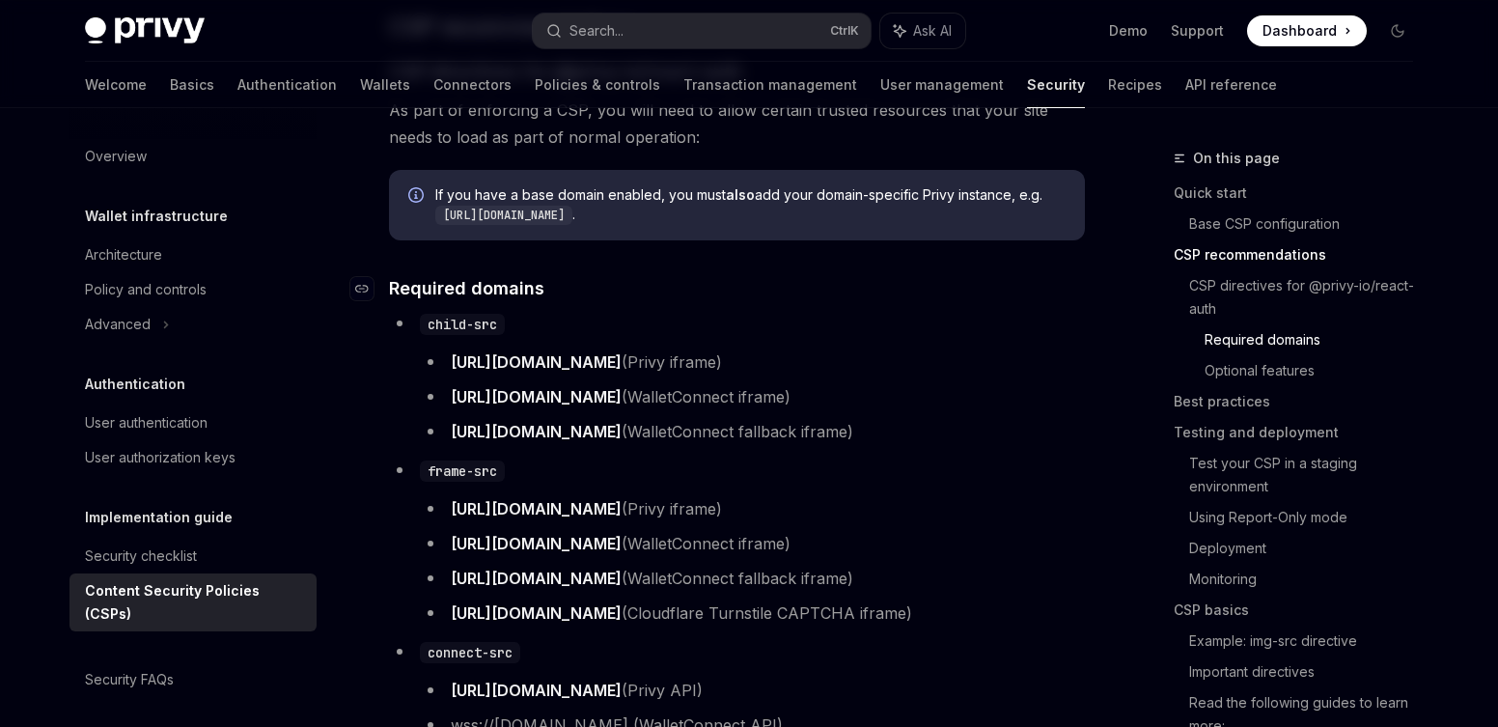
click at [631, 288] on h4 "​ Required domains" at bounding box center [737, 288] width 696 height 26
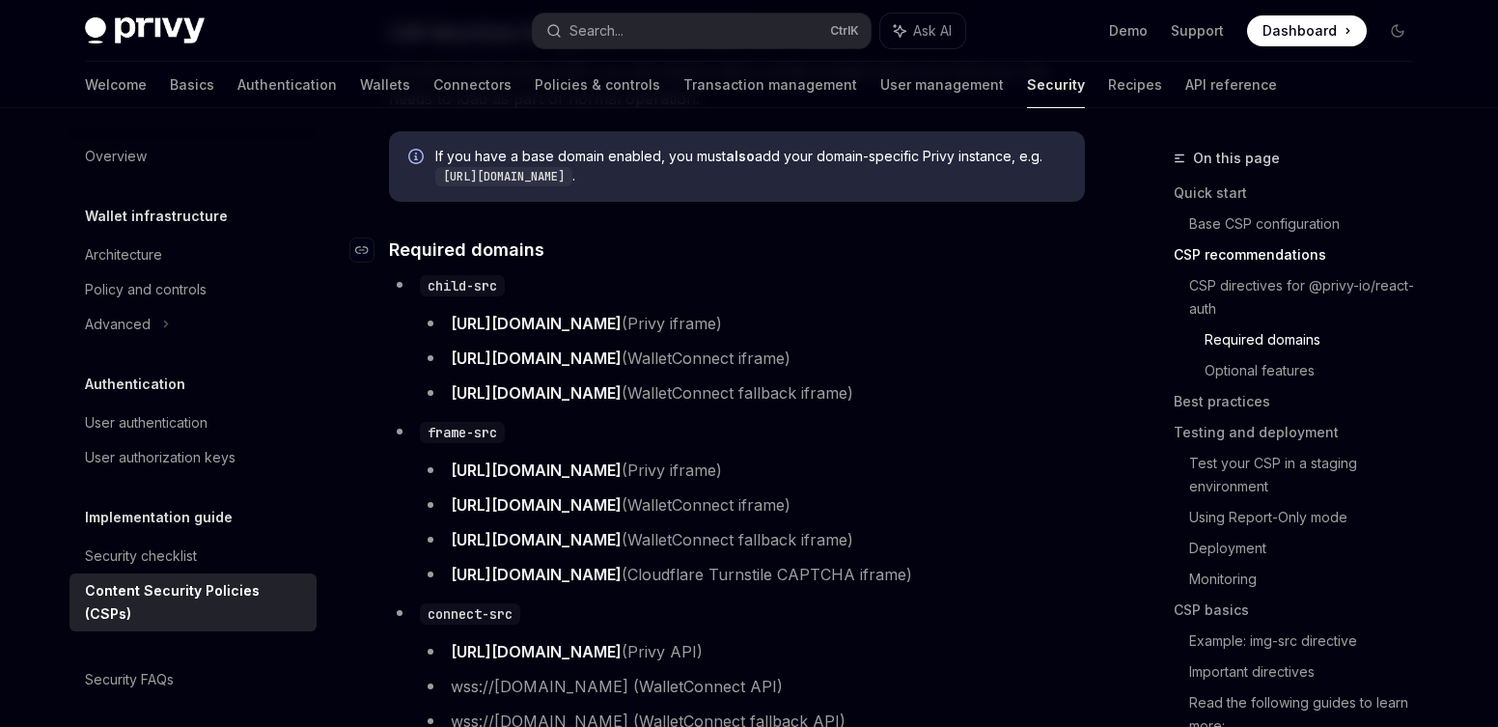
scroll to position [1597, 0]
click at [572, 182] on code "[URL][DOMAIN_NAME]" at bounding box center [503, 175] width 137 height 19
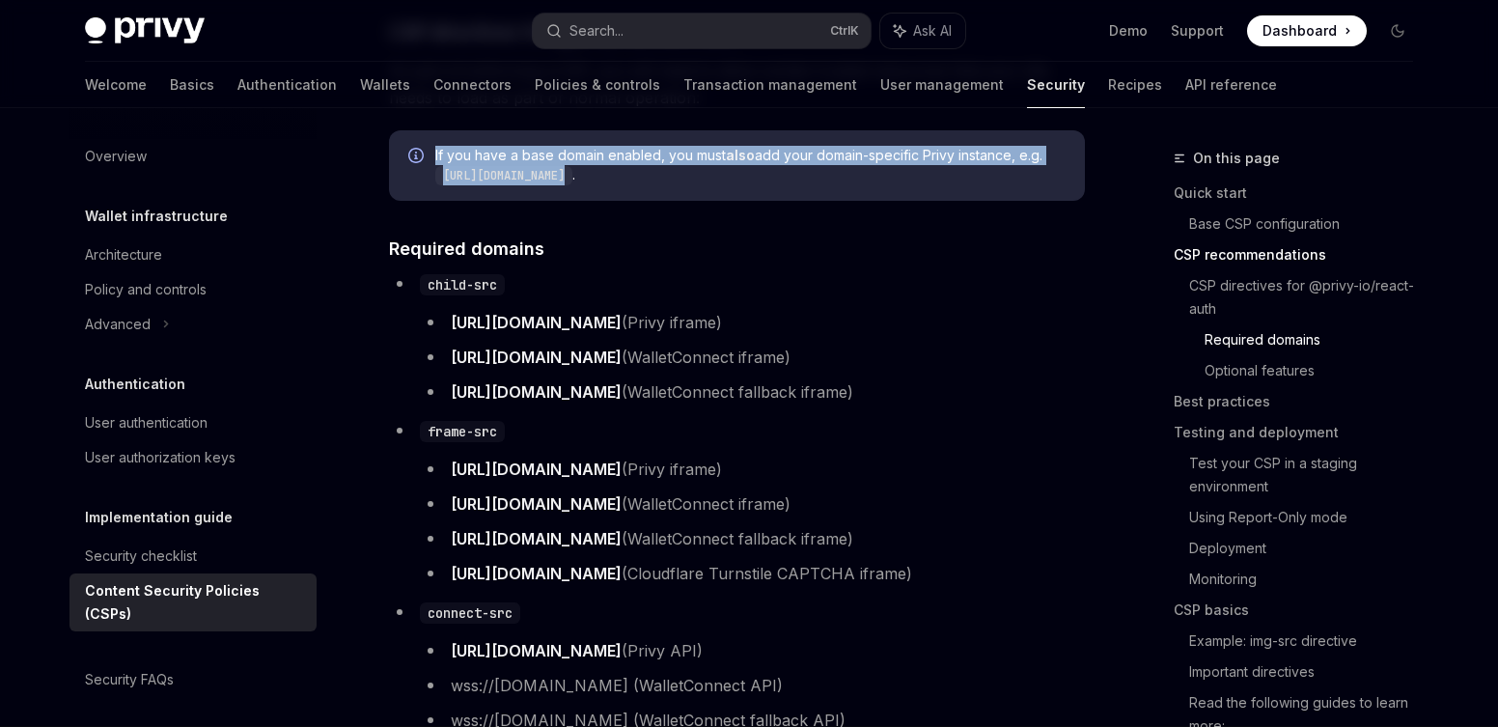
click at [572, 182] on code "[URL][DOMAIN_NAME]" at bounding box center [503, 175] width 137 height 19
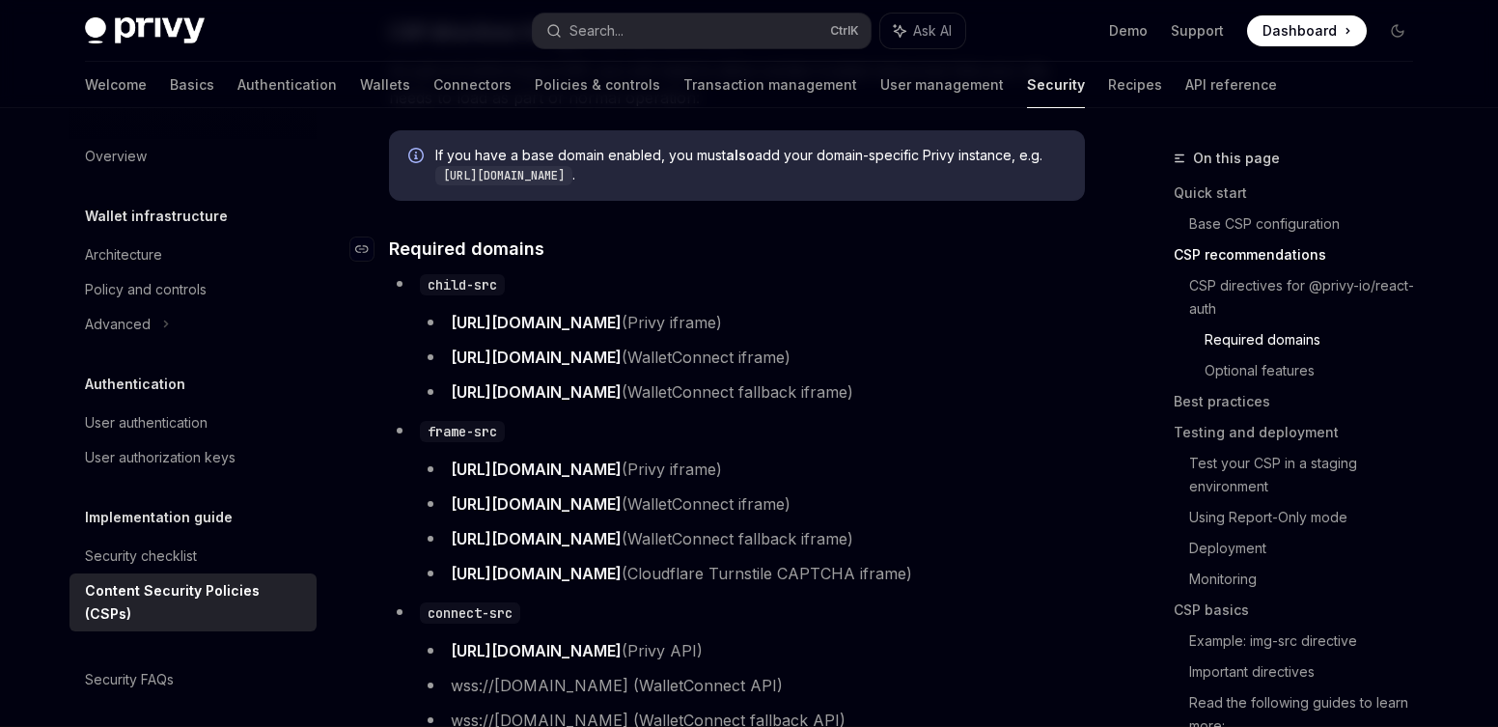
click at [472, 247] on span "Required domains" at bounding box center [466, 248] width 155 height 26
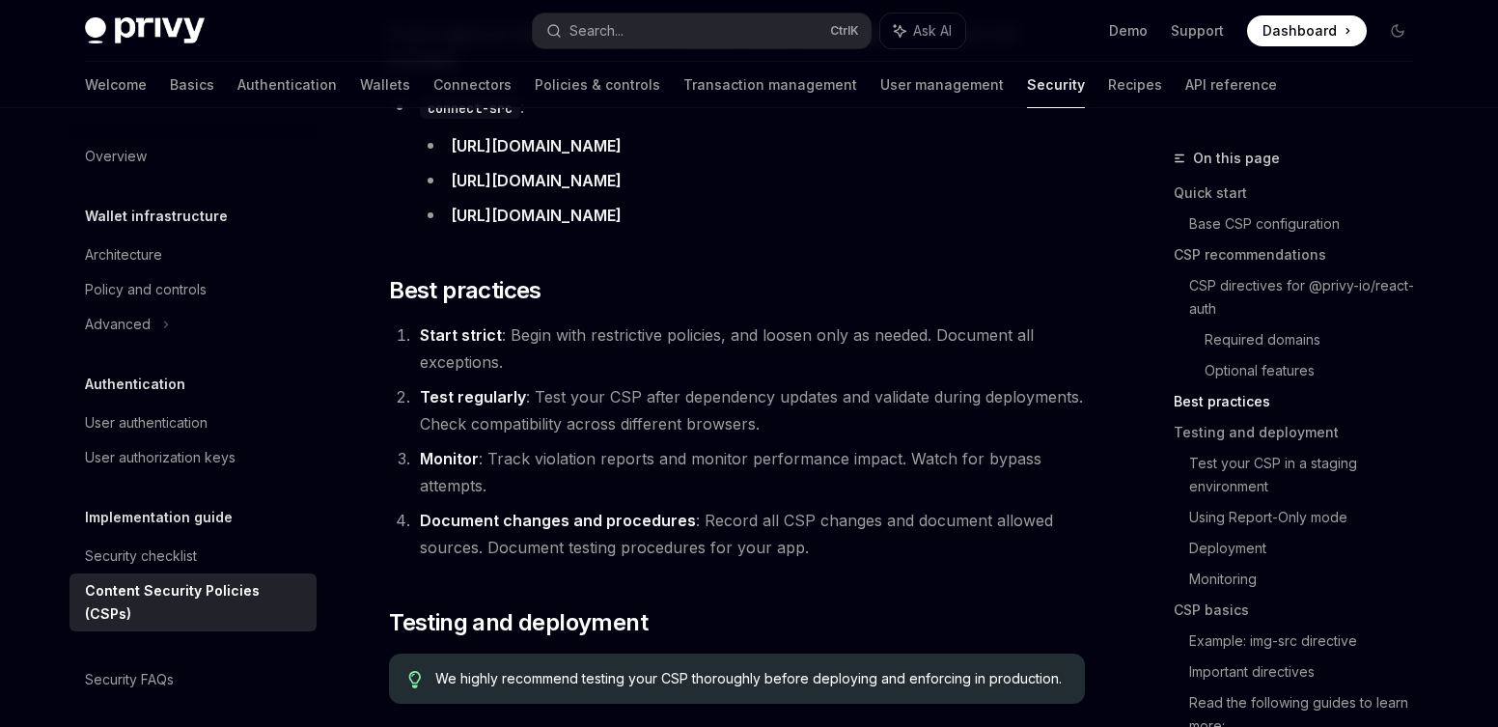
scroll to position [2926, 0]
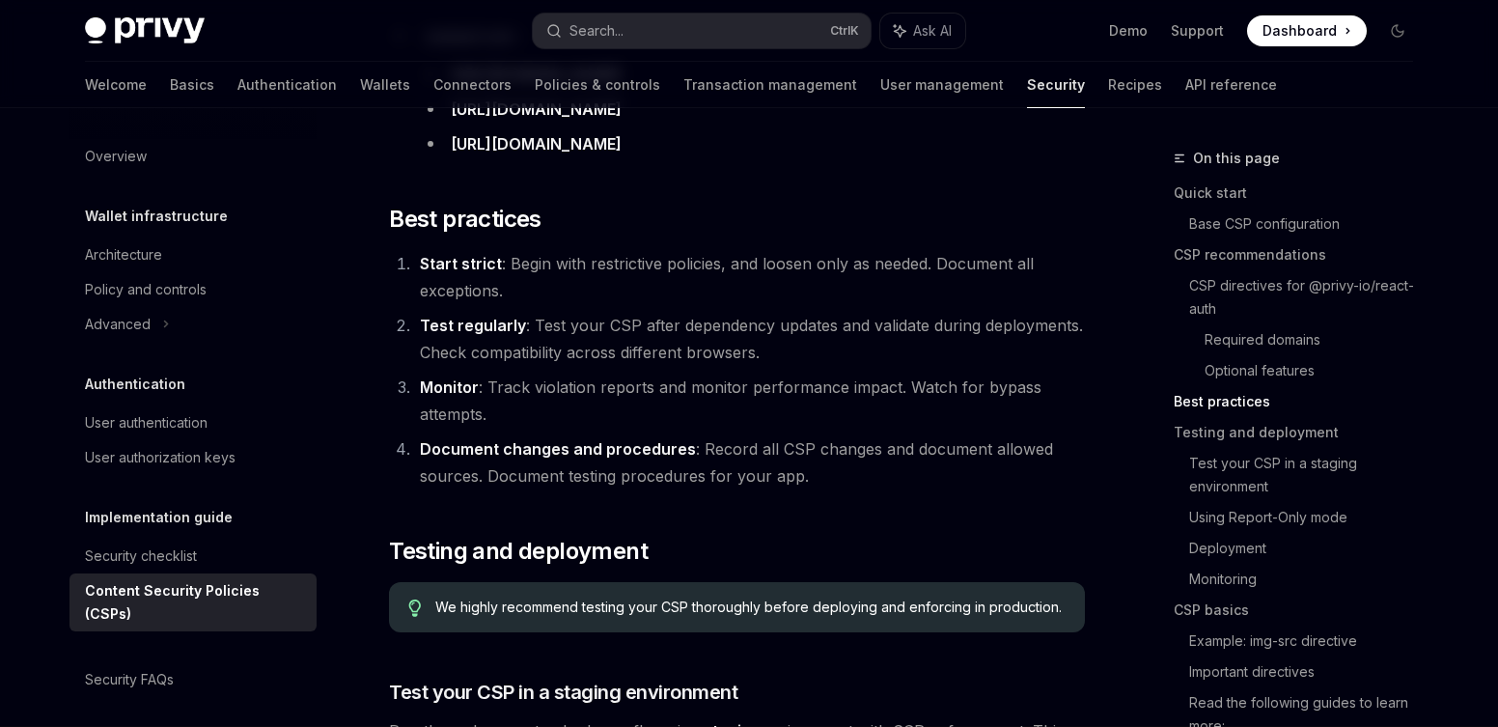
click at [611, 250] on li "Start strict : Begin with restrictive policies, and loosen only as needed. Docu…" at bounding box center [749, 277] width 671 height 54
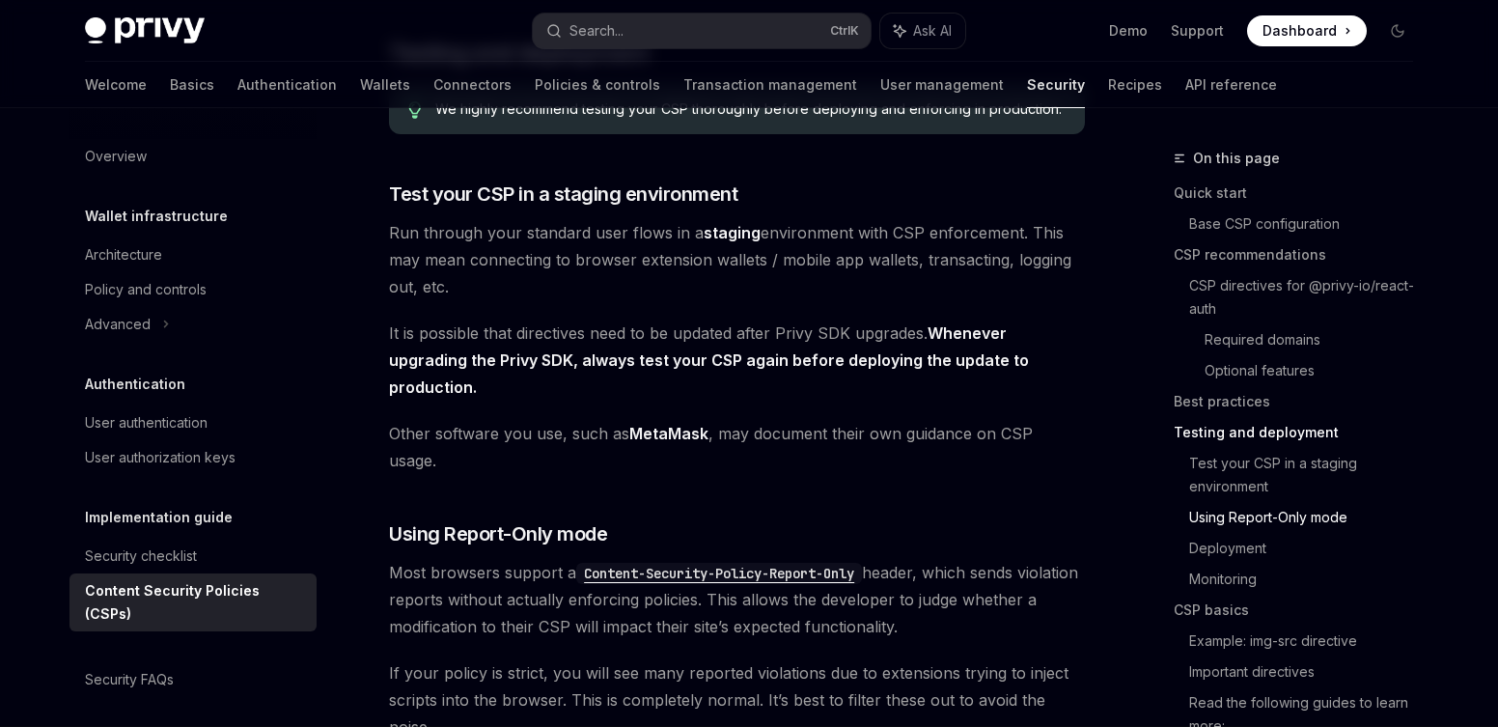
scroll to position [3430, 0]
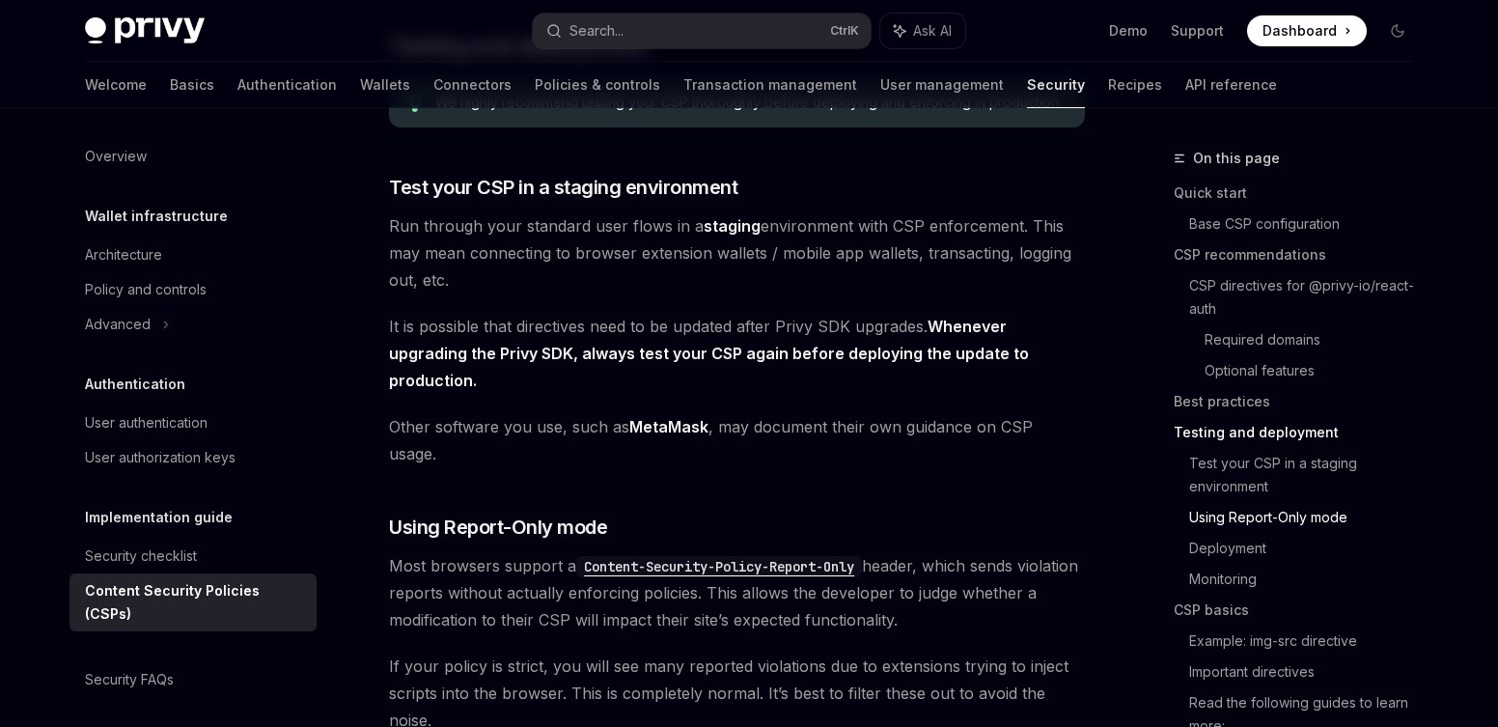
click at [597, 229] on span "Run through your standard user flows in a staging environment with CSP enforcem…" at bounding box center [737, 252] width 696 height 81
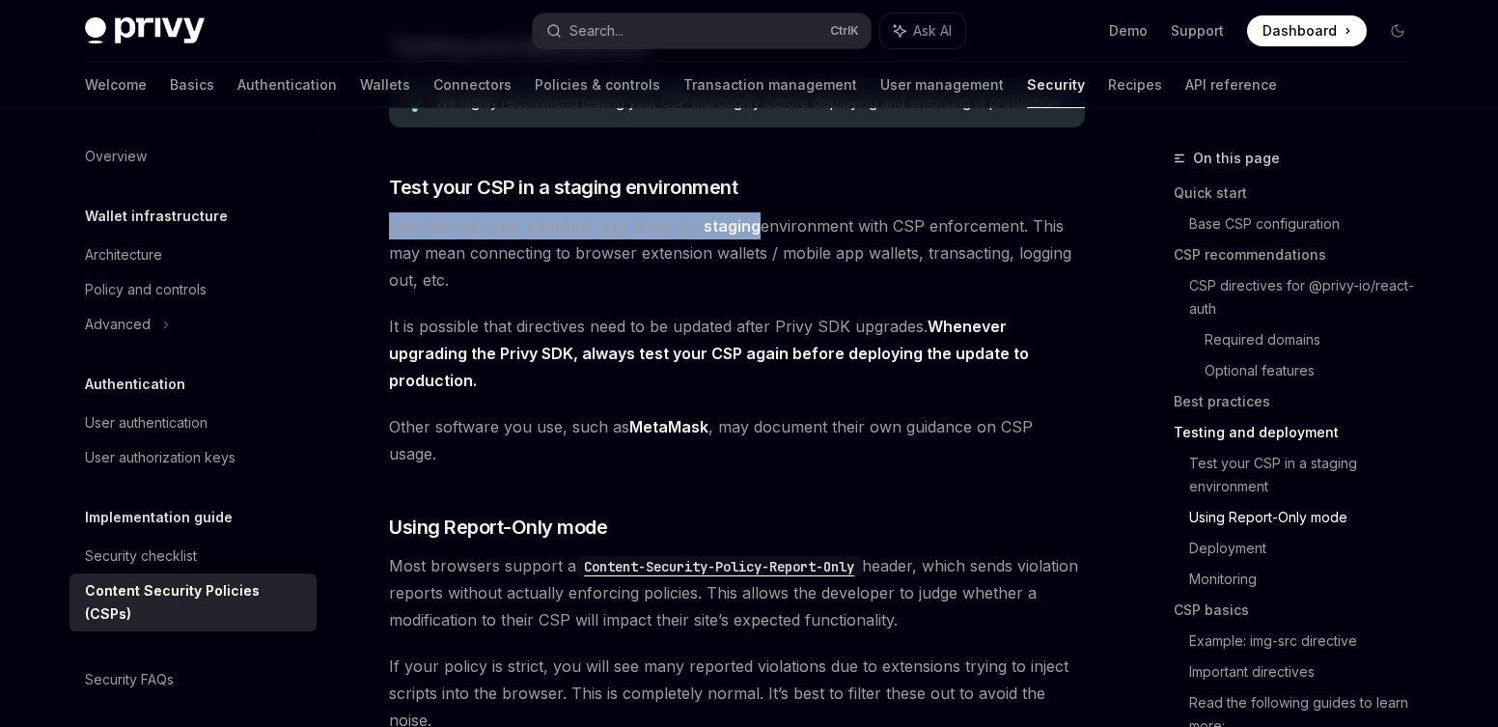
click at [597, 229] on span "Run through your standard user flows in a staging environment with CSP enforcem…" at bounding box center [737, 252] width 696 height 81
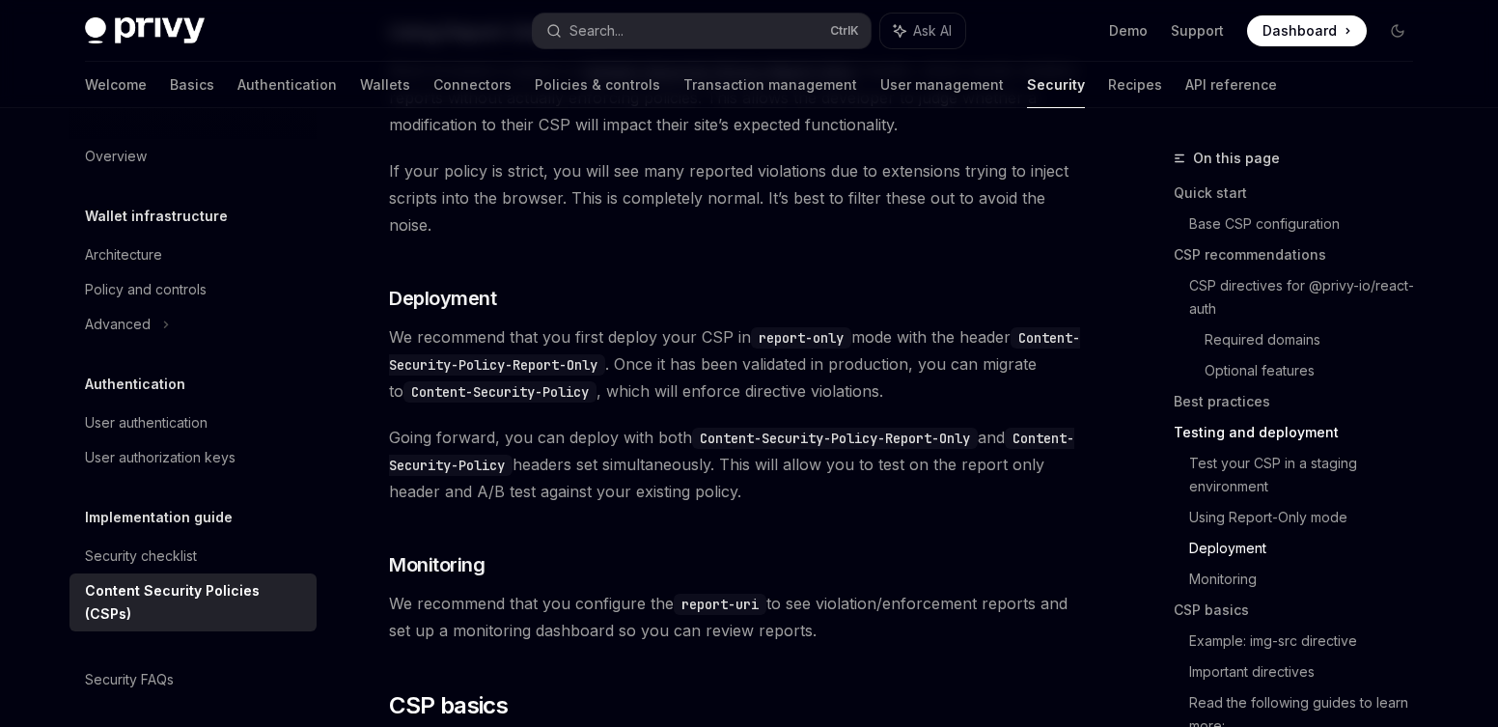
scroll to position [3934, 0]
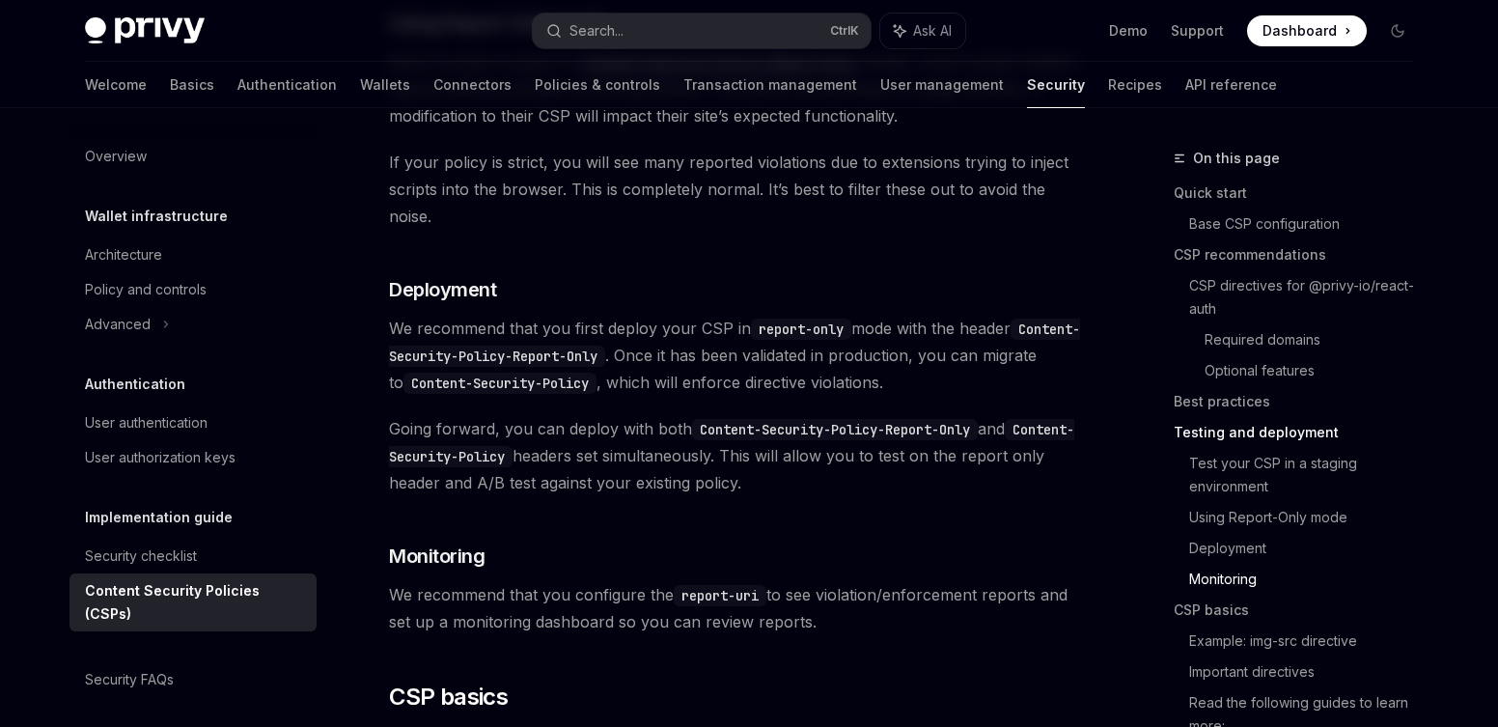
click at [601, 315] on span "We recommend that you first deploy your CSP in report-only mode with the header…" at bounding box center [737, 355] width 696 height 81
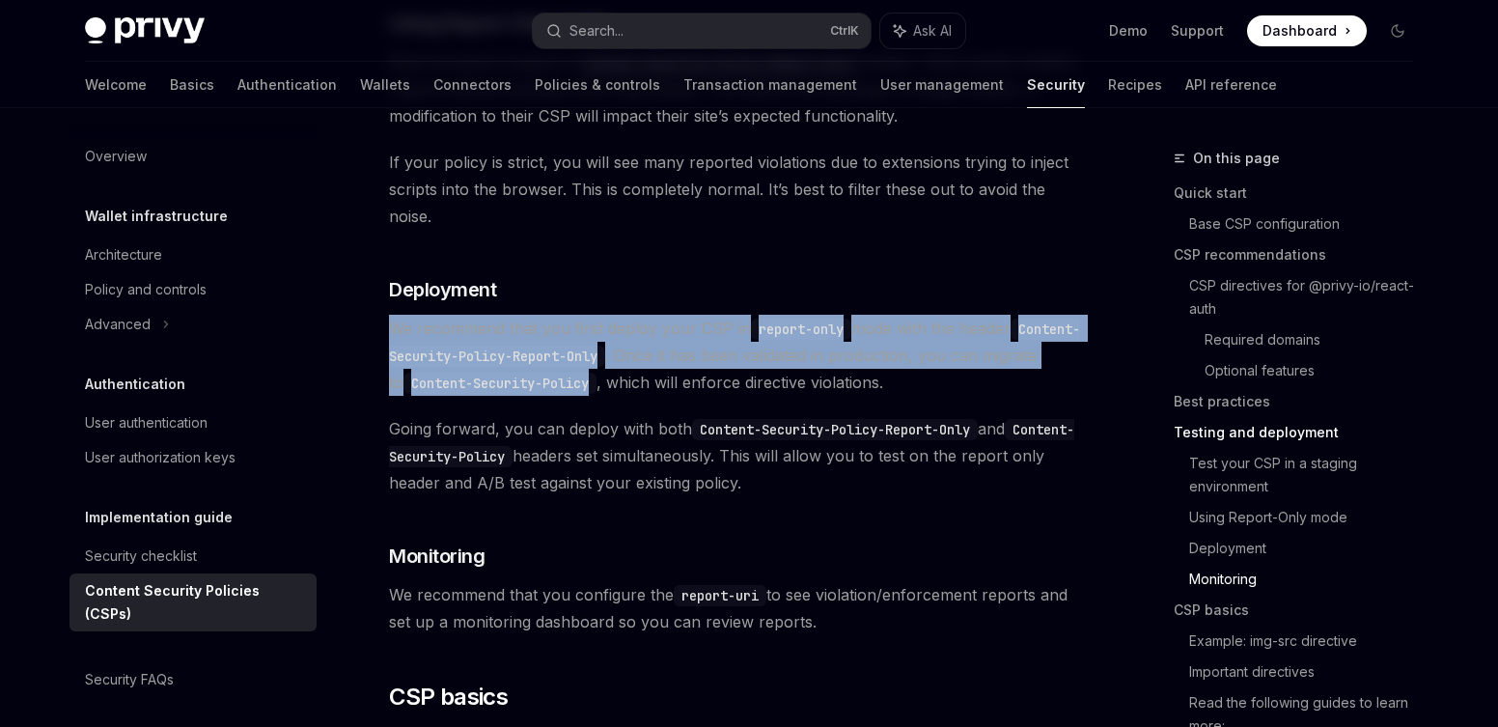
click at [601, 315] on span "We recommend that you first deploy your CSP in report-only mode with the header…" at bounding box center [737, 355] width 696 height 81
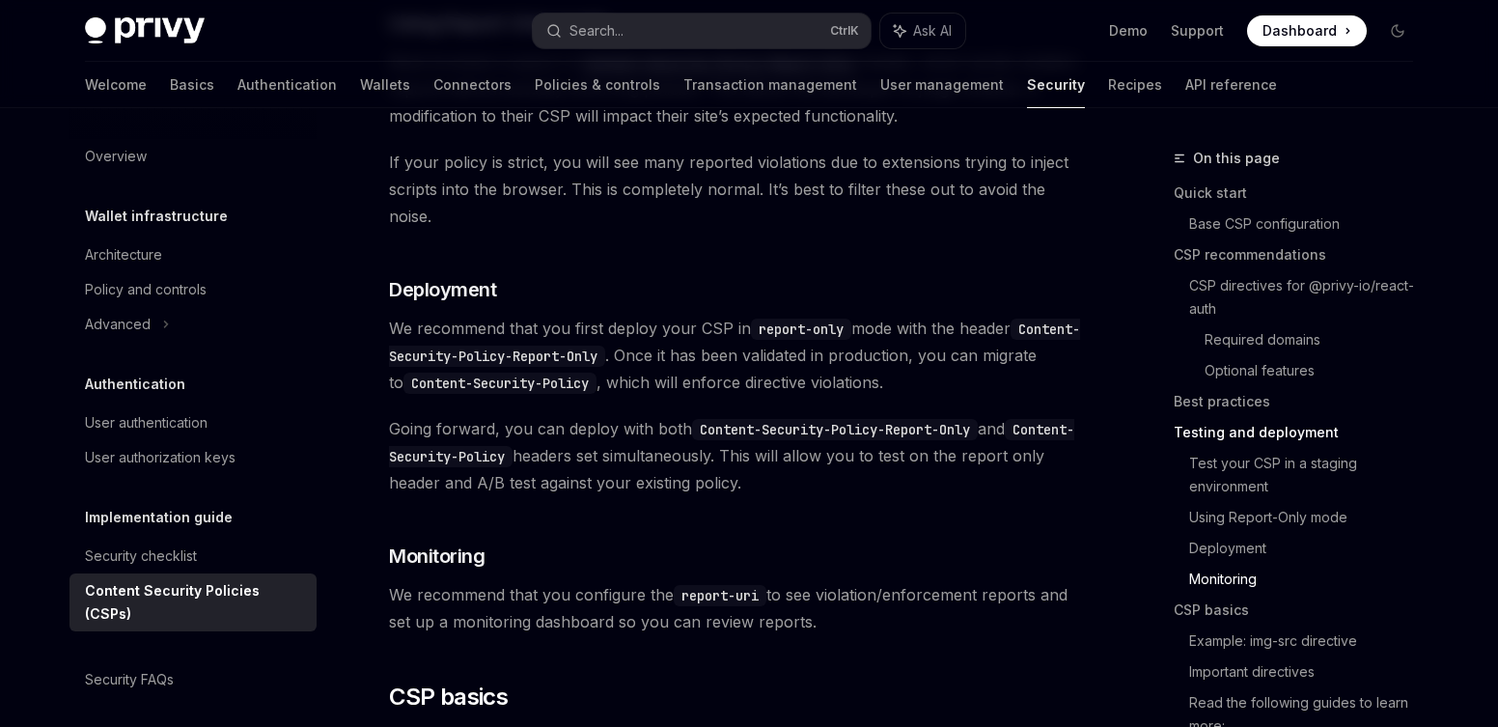
click at [777, 318] on code "report-only" at bounding box center [801, 328] width 100 height 21
click at [756, 321] on span "We recommend that you first deploy your CSP in report-only mode with the header…" at bounding box center [737, 355] width 696 height 81
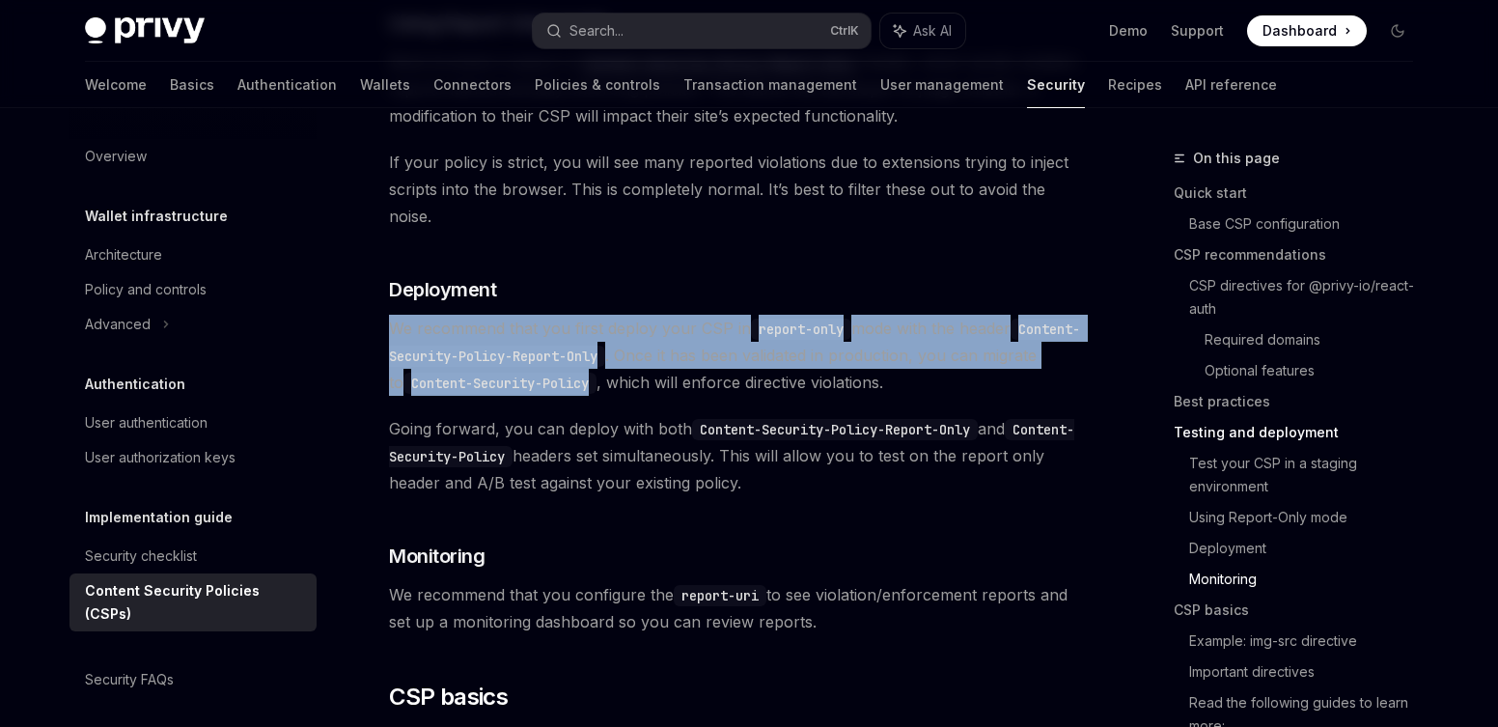
click at [756, 321] on span "We recommend that you first deploy your CSP in report-only mode with the header…" at bounding box center [737, 355] width 696 height 81
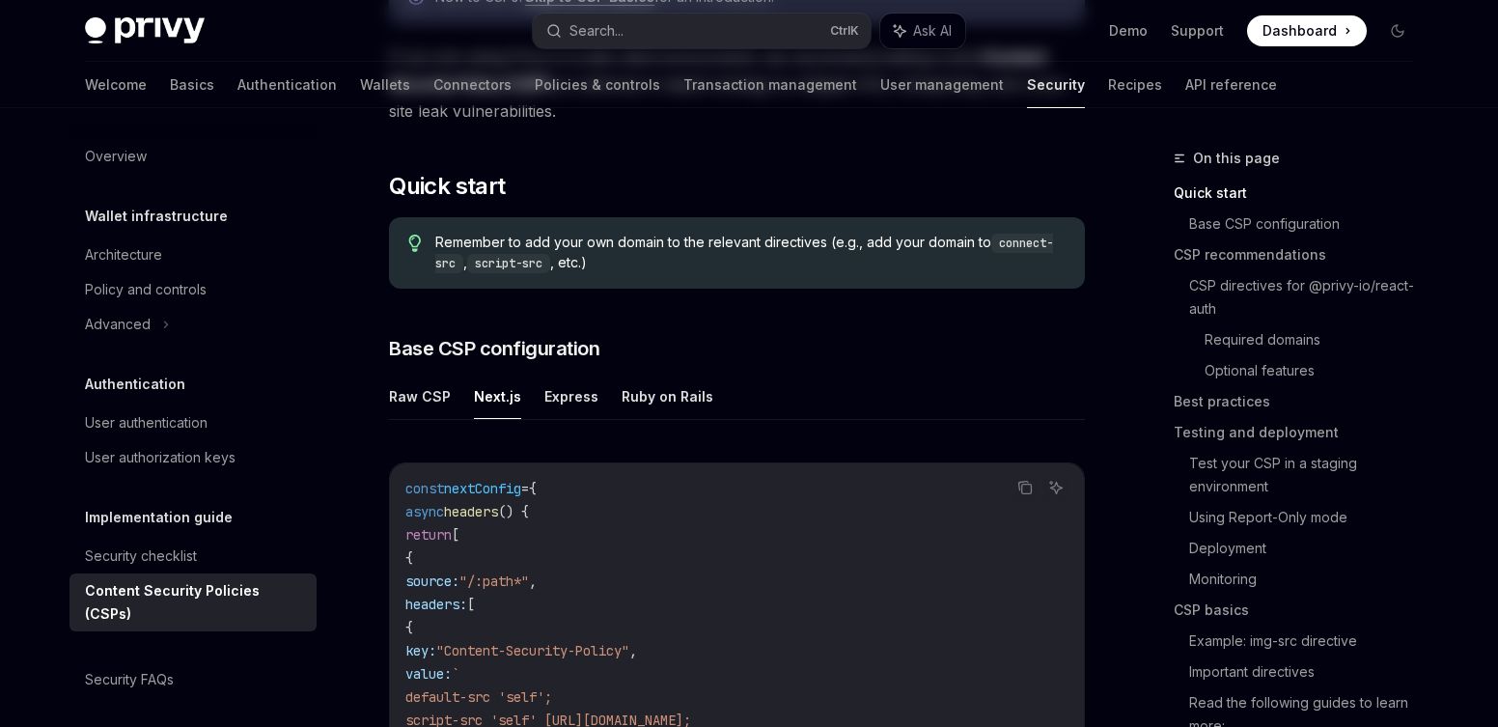
scroll to position [0, 0]
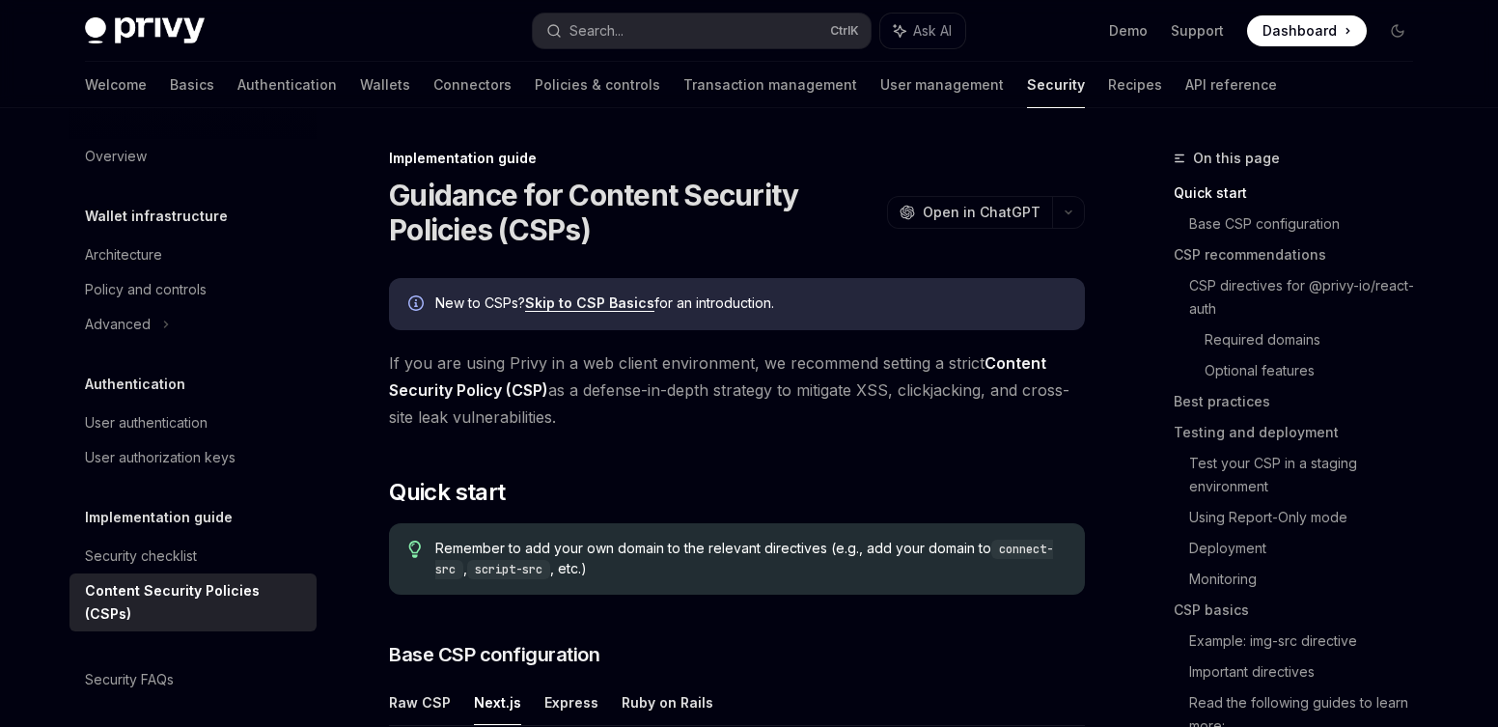
click at [643, 400] on span "If you are using Privy in a web client environment, we recommend setting a stri…" at bounding box center [737, 389] width 696 height 81
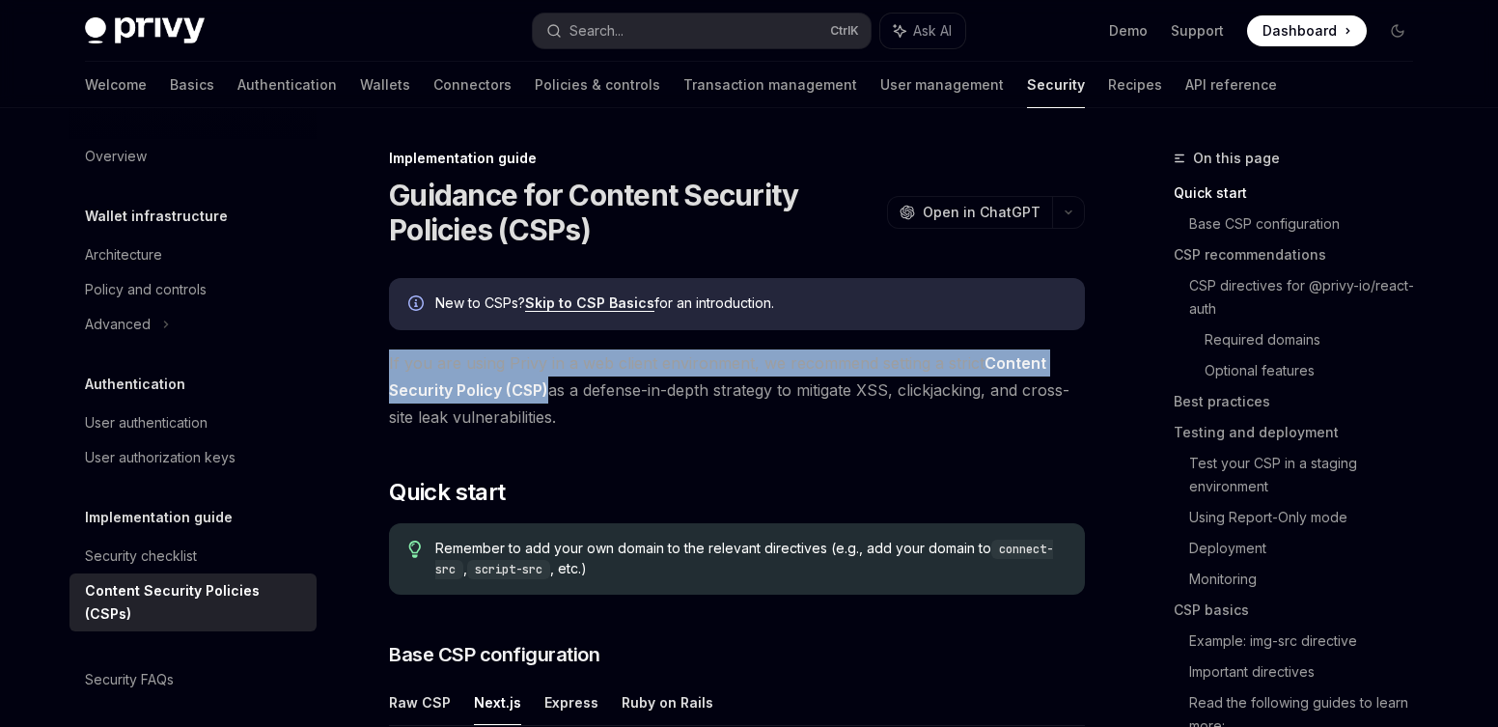
click at [643, 400] on span "If you are using Privy in a web client environment, we recommend setting a stri…" at bounding box center [737, 389] width 696 height 81
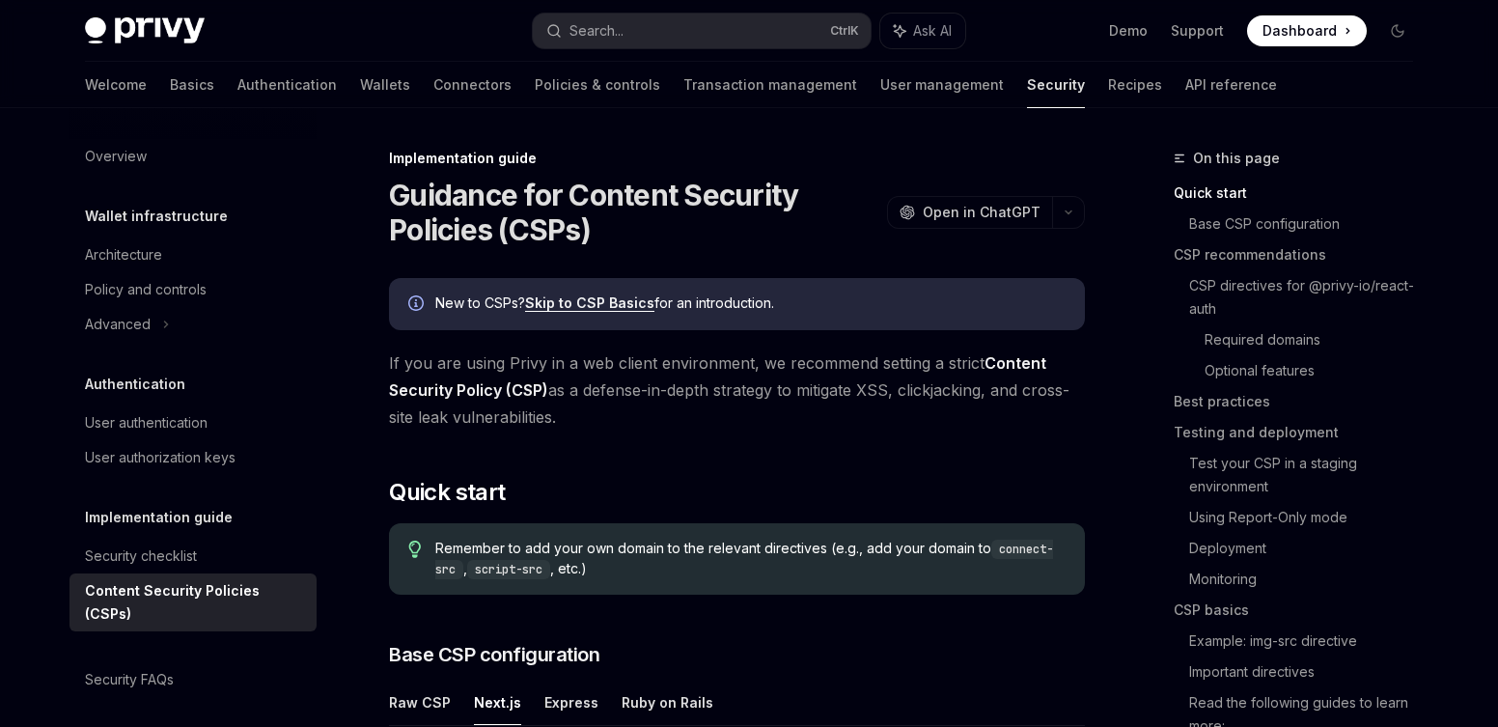
scroll to position [185, 0]
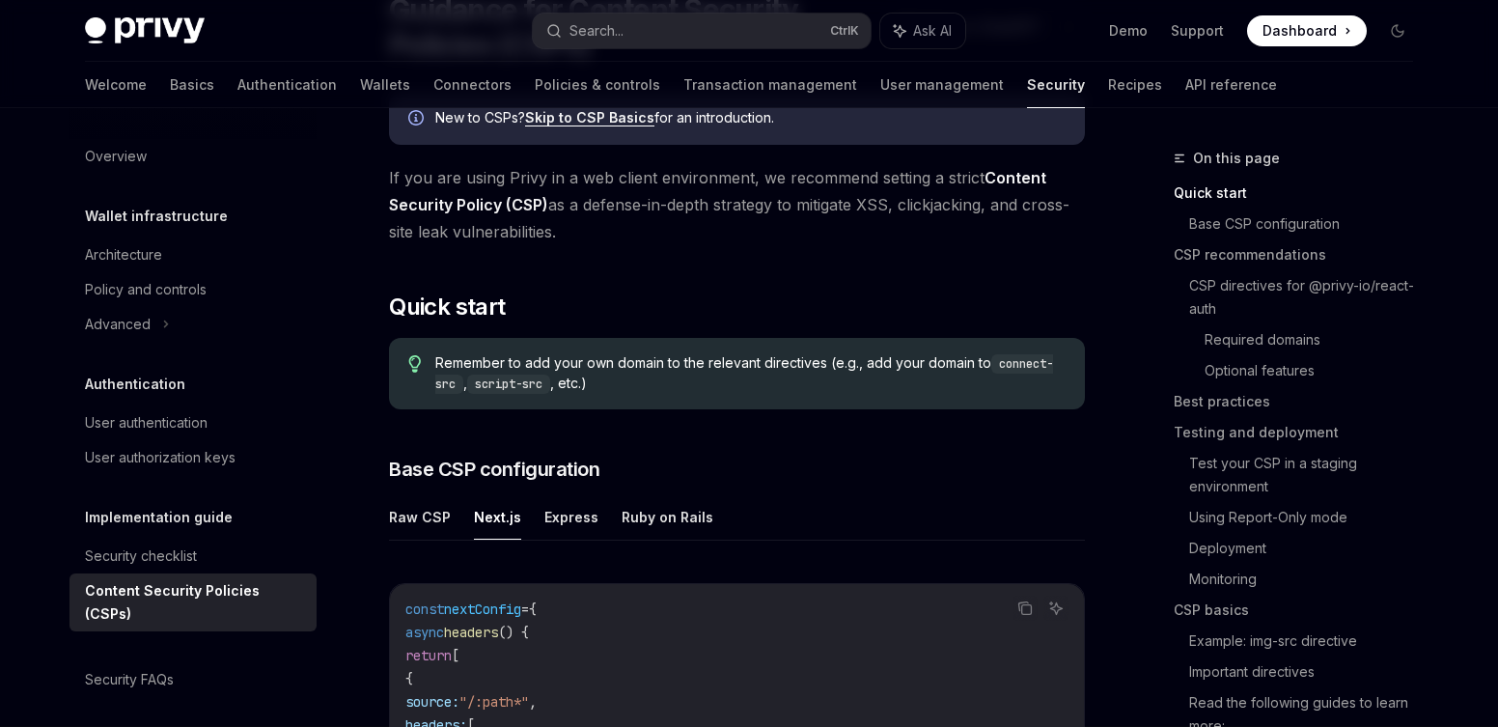
click at [614, 360] on span "Remember to add your own domain to the relevant directives (e.g., add your doma…" at bounding box center [750, 373] width 630 height 41
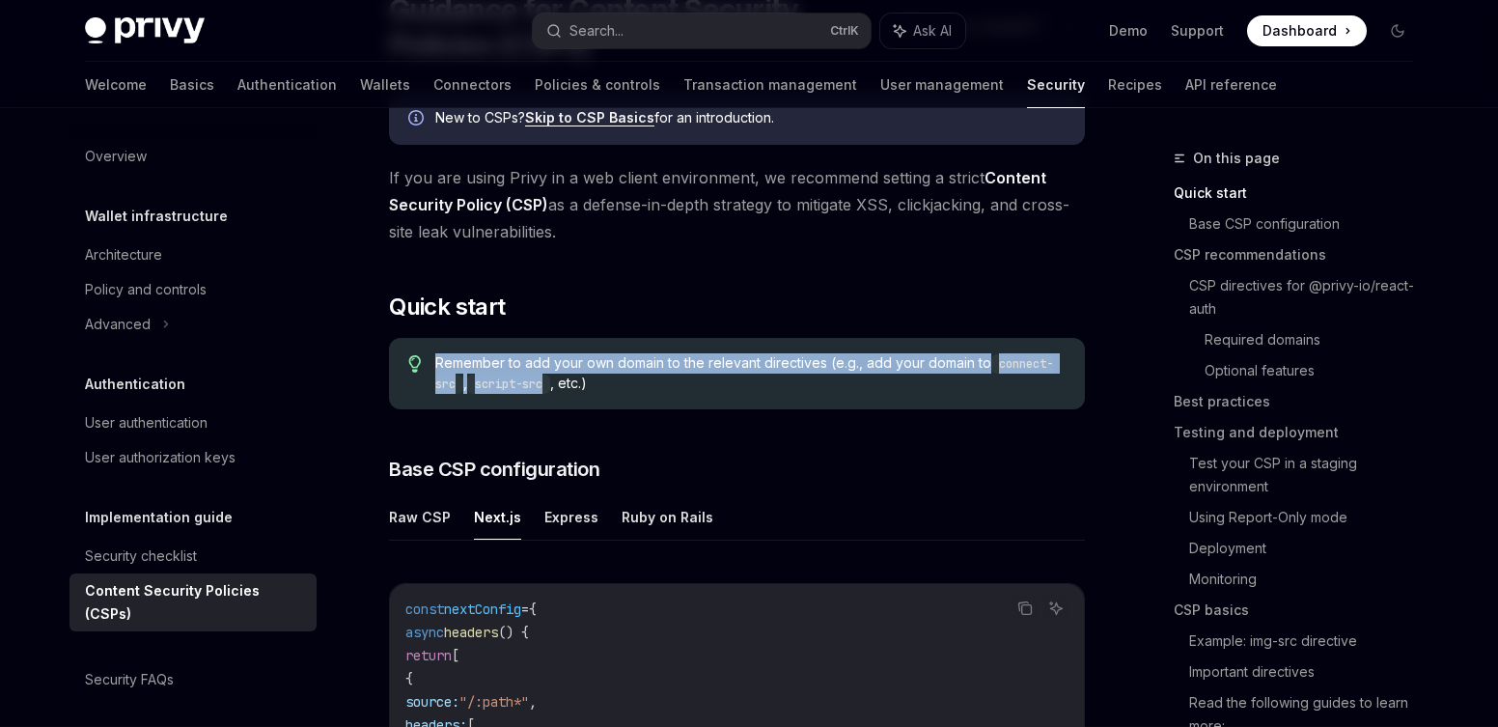
click at [614, 360] on span "Remember to add your own domain to the relevant directives (e.g., add your doma…" at bounding box center [750, 373] width 630 height 41
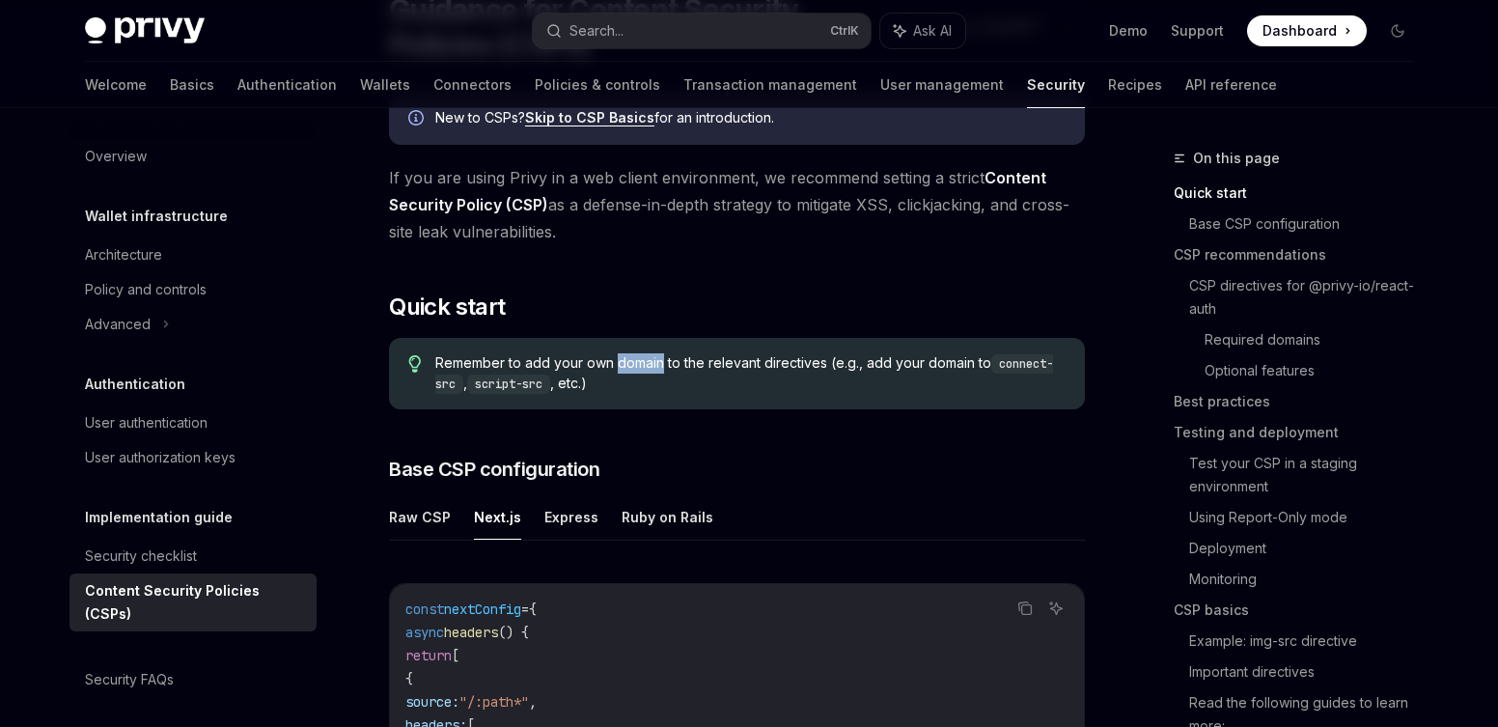
click at [614, 360] on span "Remember to add your own domain to the relevant directives (e.g., add your doma…" at bounding box center [750, 373] width 630 height 41
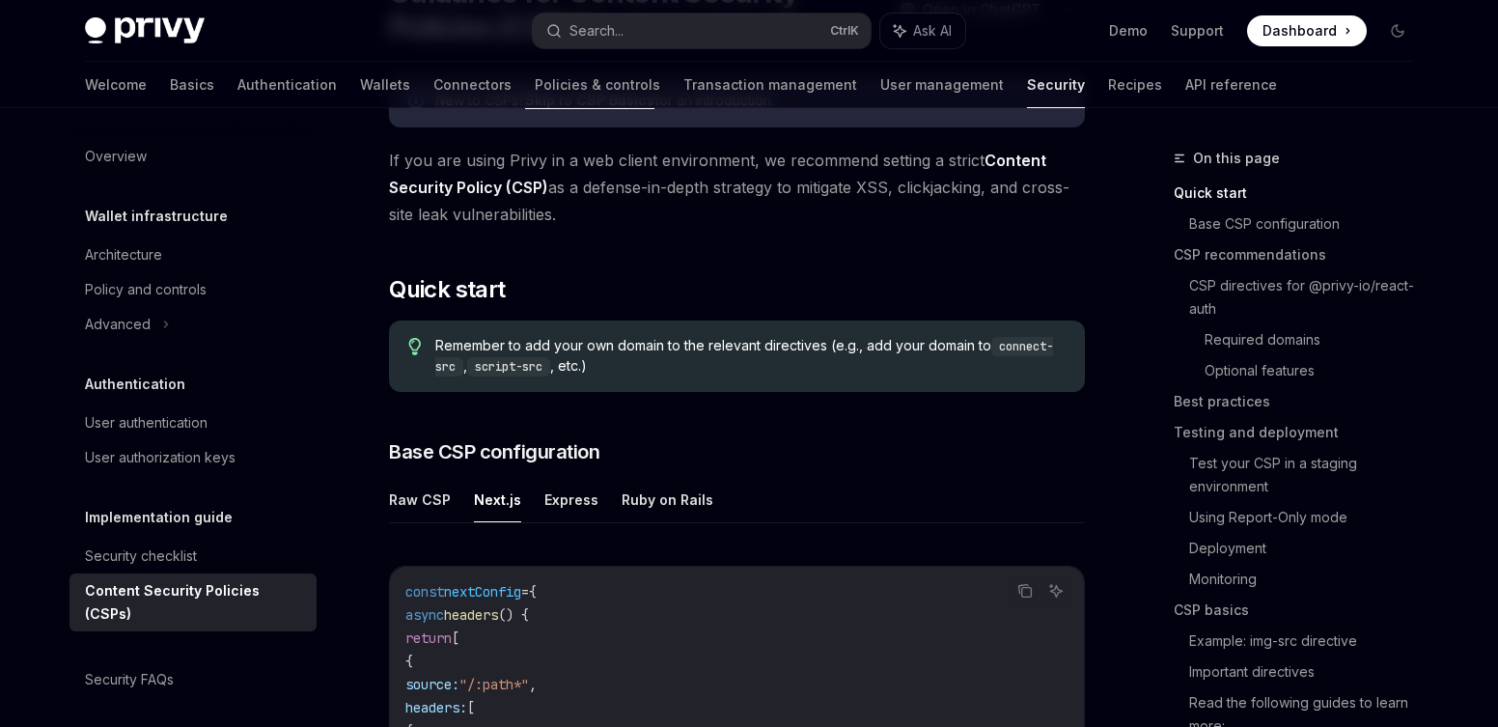
scroll to position [205, 0]
click at [652, 330] on div "Remember to add your own domain to the relevant directives (e.g., add your doma…" at bounding box center [737, 353] width 696 height 71
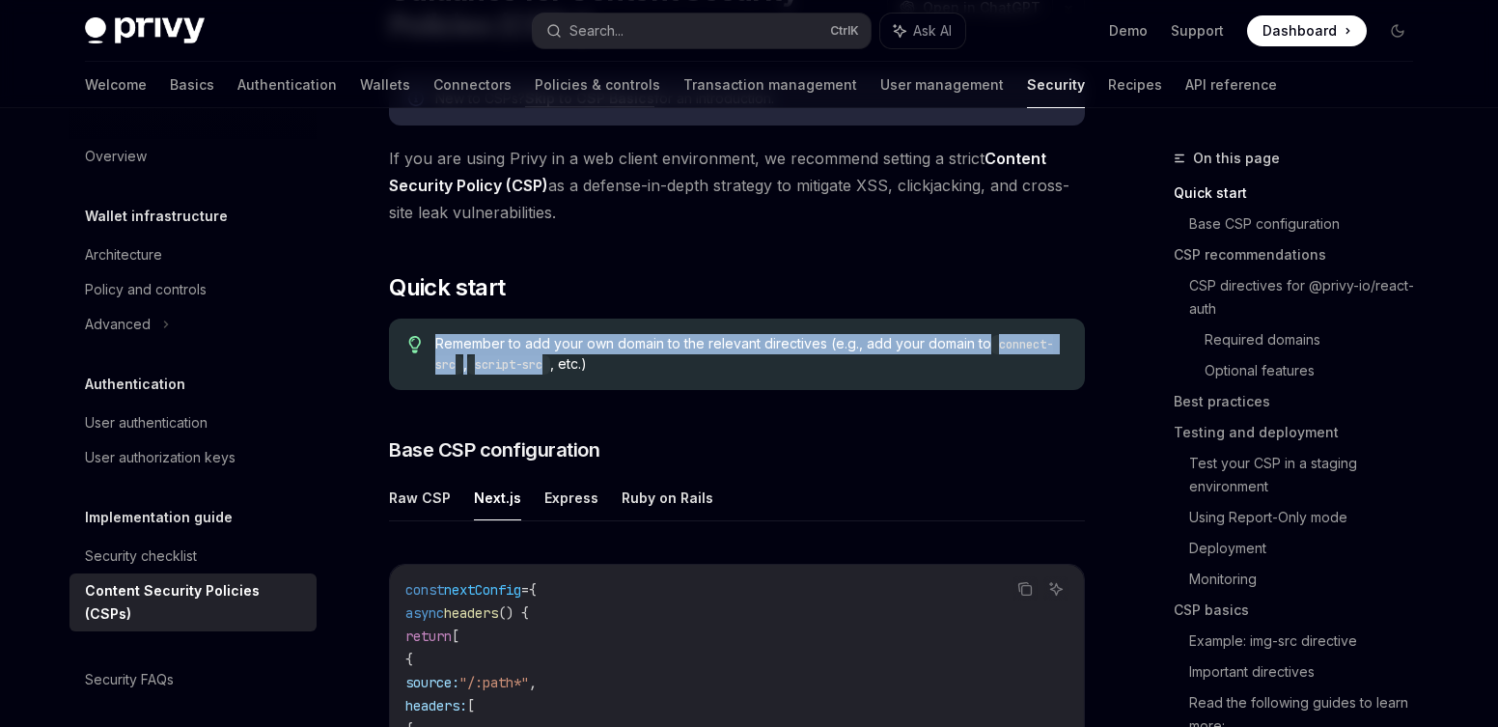
click at [652, 330] on div "Remember to add your own domain to the relevant directives (e.g., add your doma…" at bounding box center [737, 353] width 696 height 71
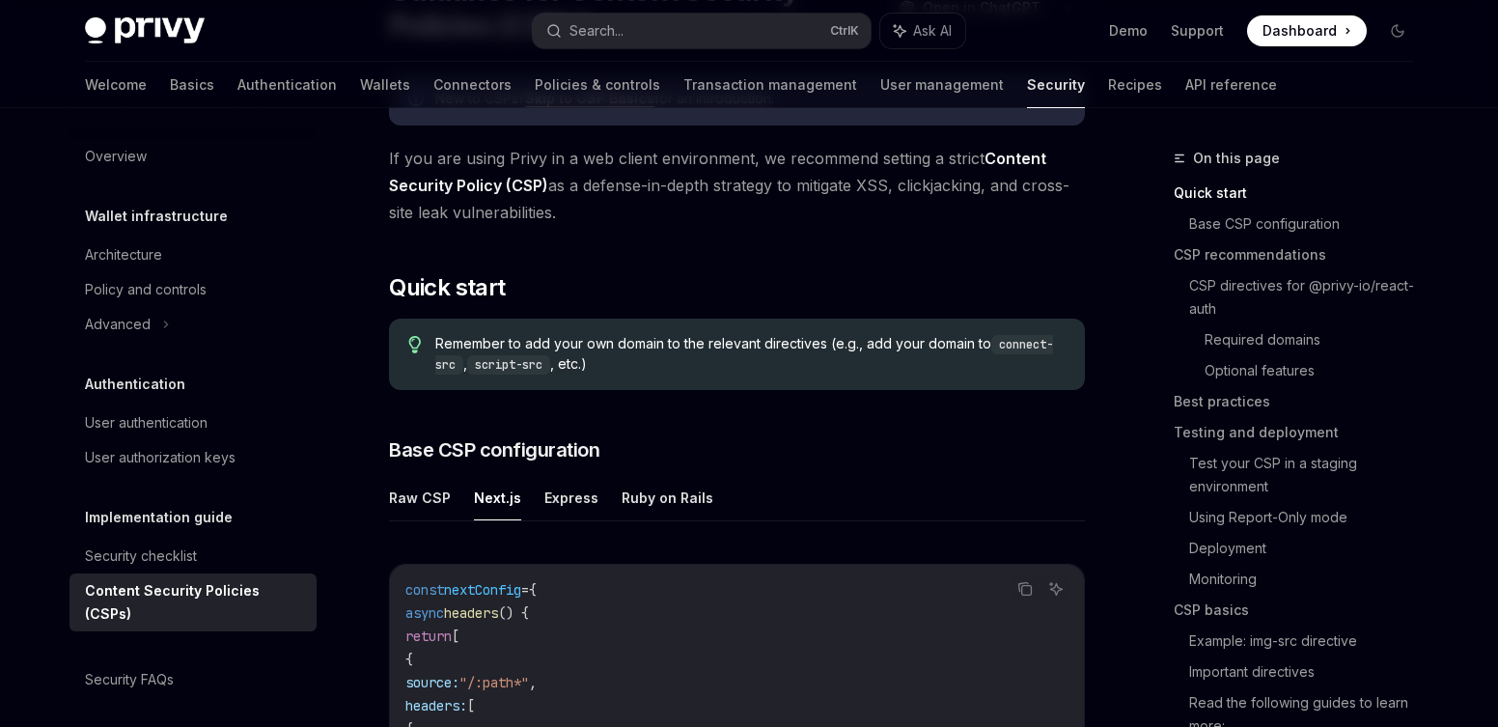
click at [652, 330] on div "Remember to add your own domain to the relevant directives (e.g., add your doma…" at bounding box center [737, 353] width 696 height 71
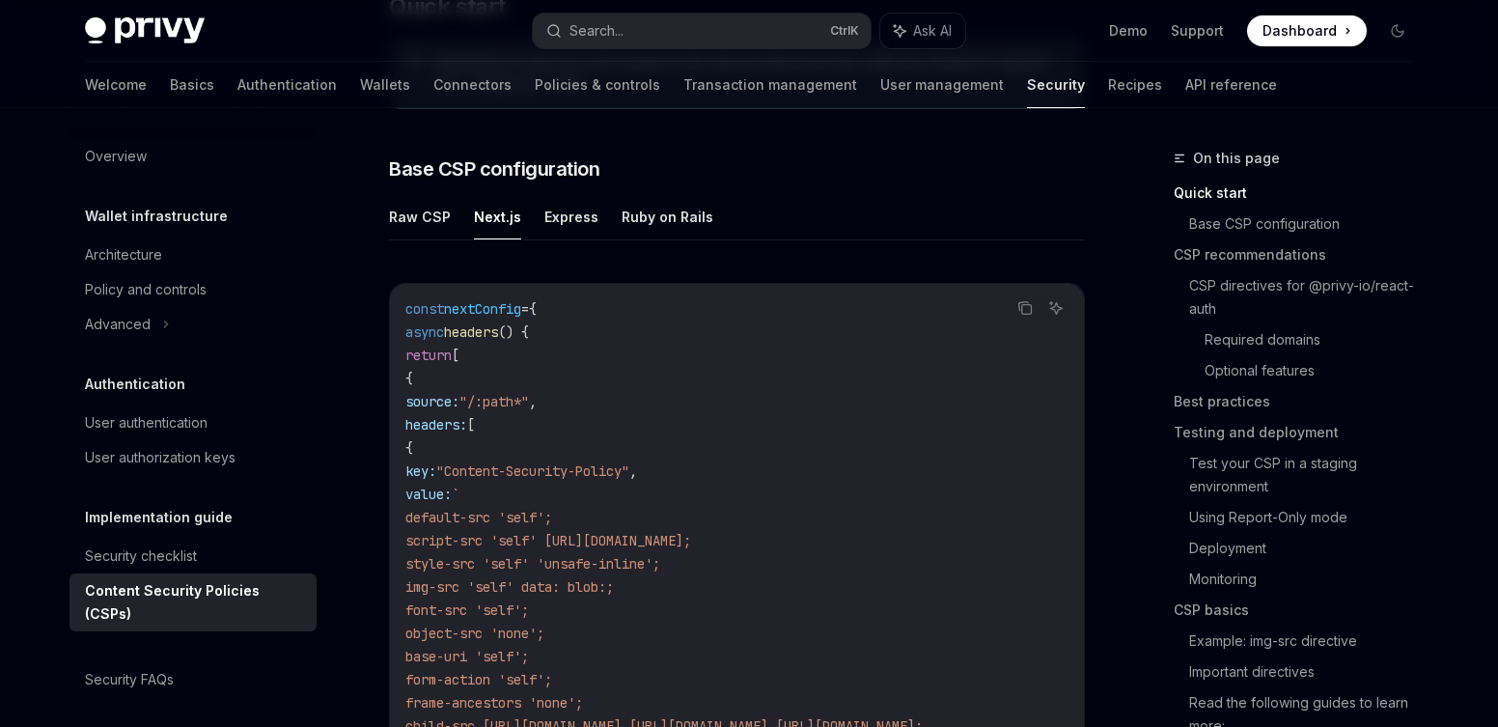
scroll to position [552, 0]
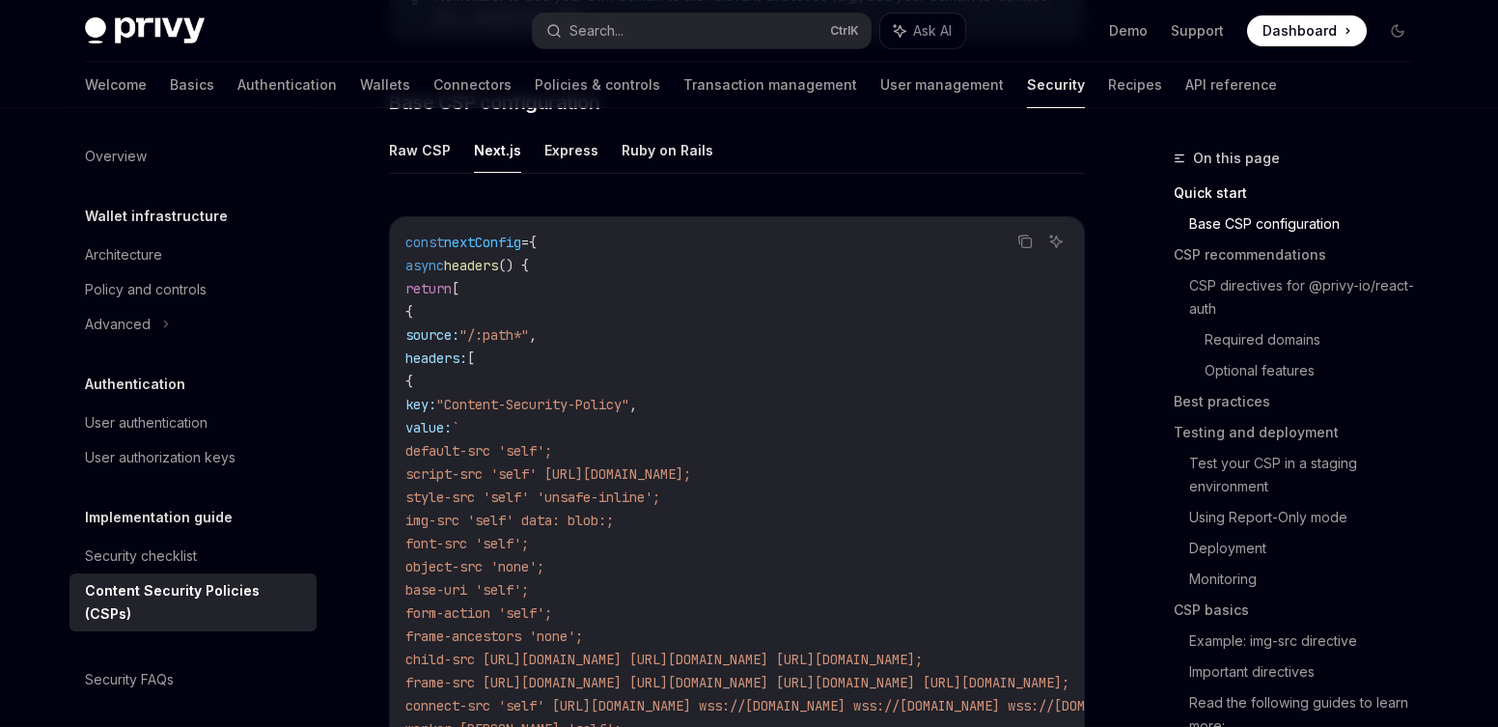
click at [812, 313] on code "const nextConfig = { async headers () { return [ { source: "/:path*" , headers:…" at bounding box center [972, 578] width 1135 height 695
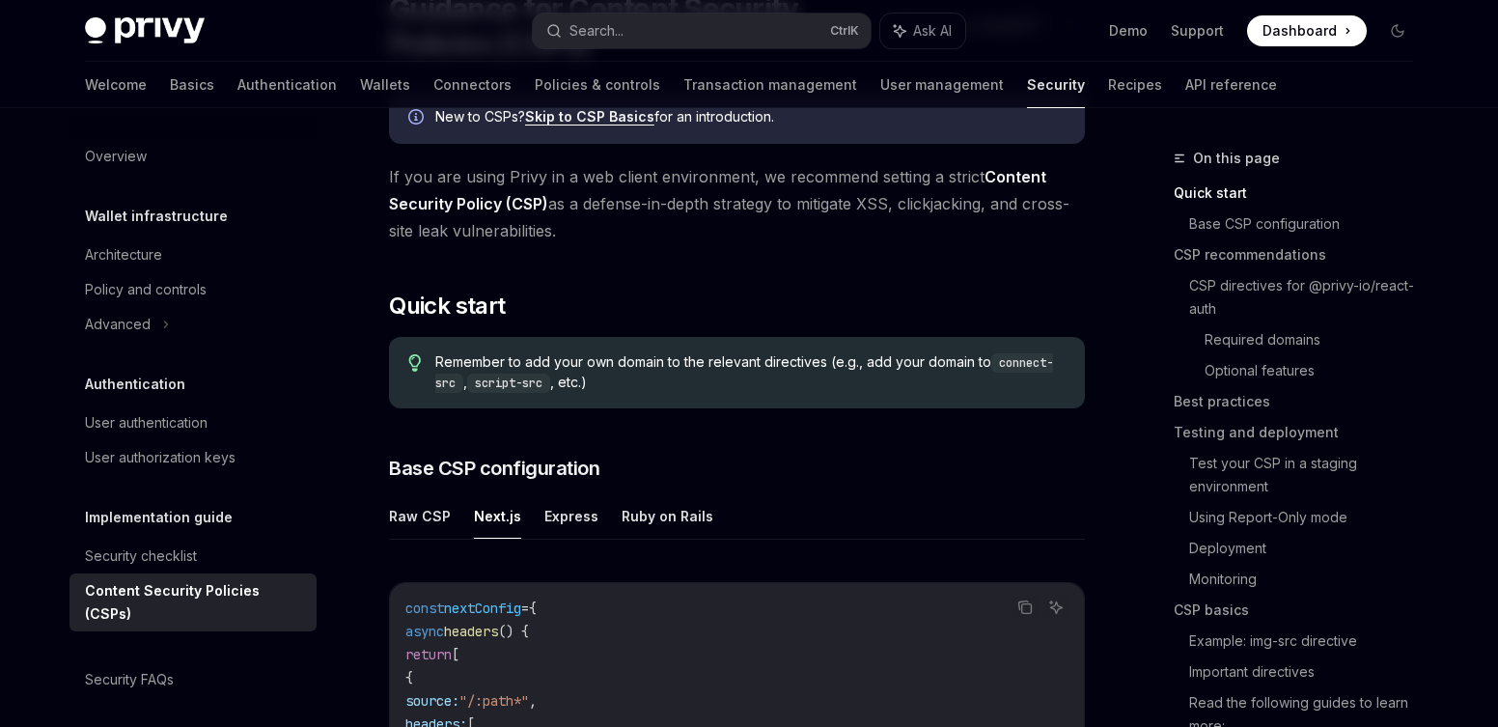
scroll to position [159, 0]
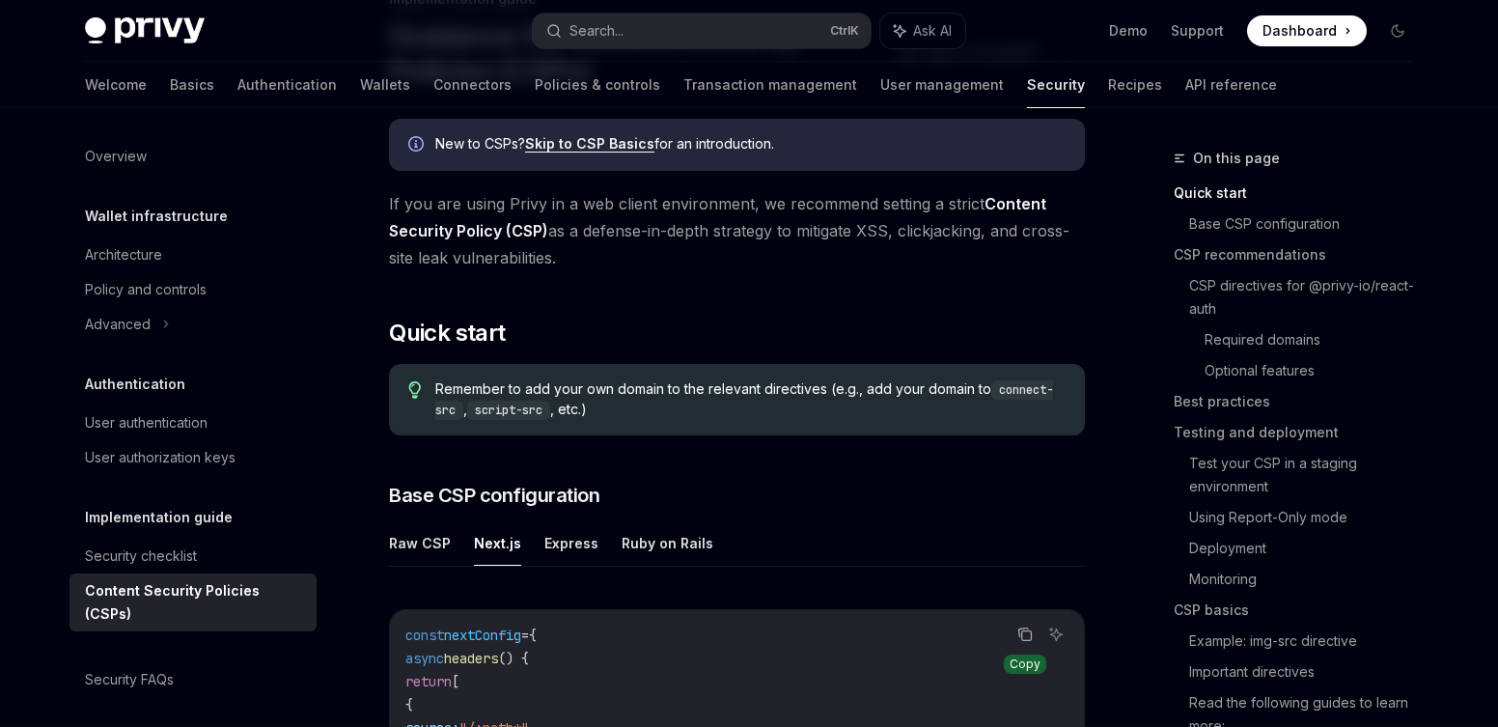
click at [1022, 629] on icon "Copy the contents from the code block" at bounding box center [1024, 632] width 10 height 9
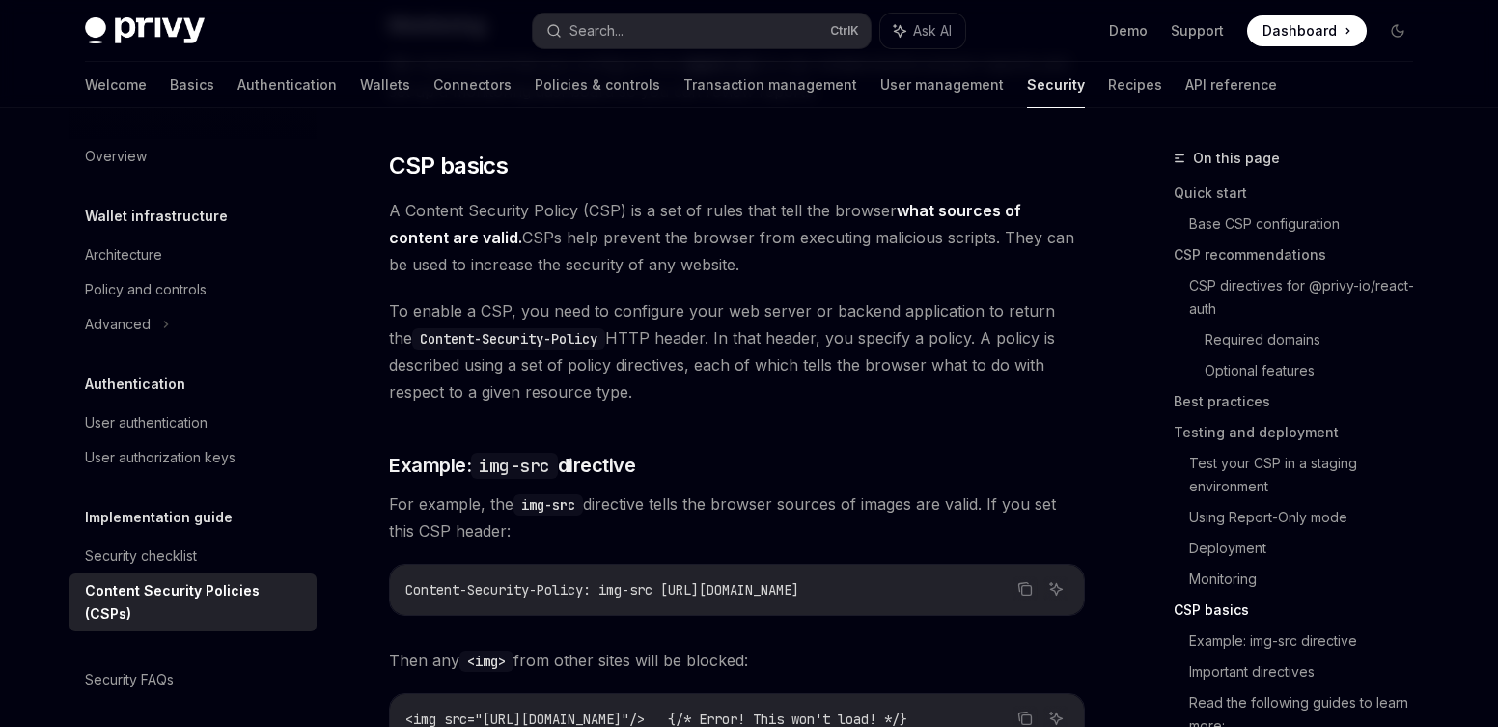
scroll to position [4117, 0]
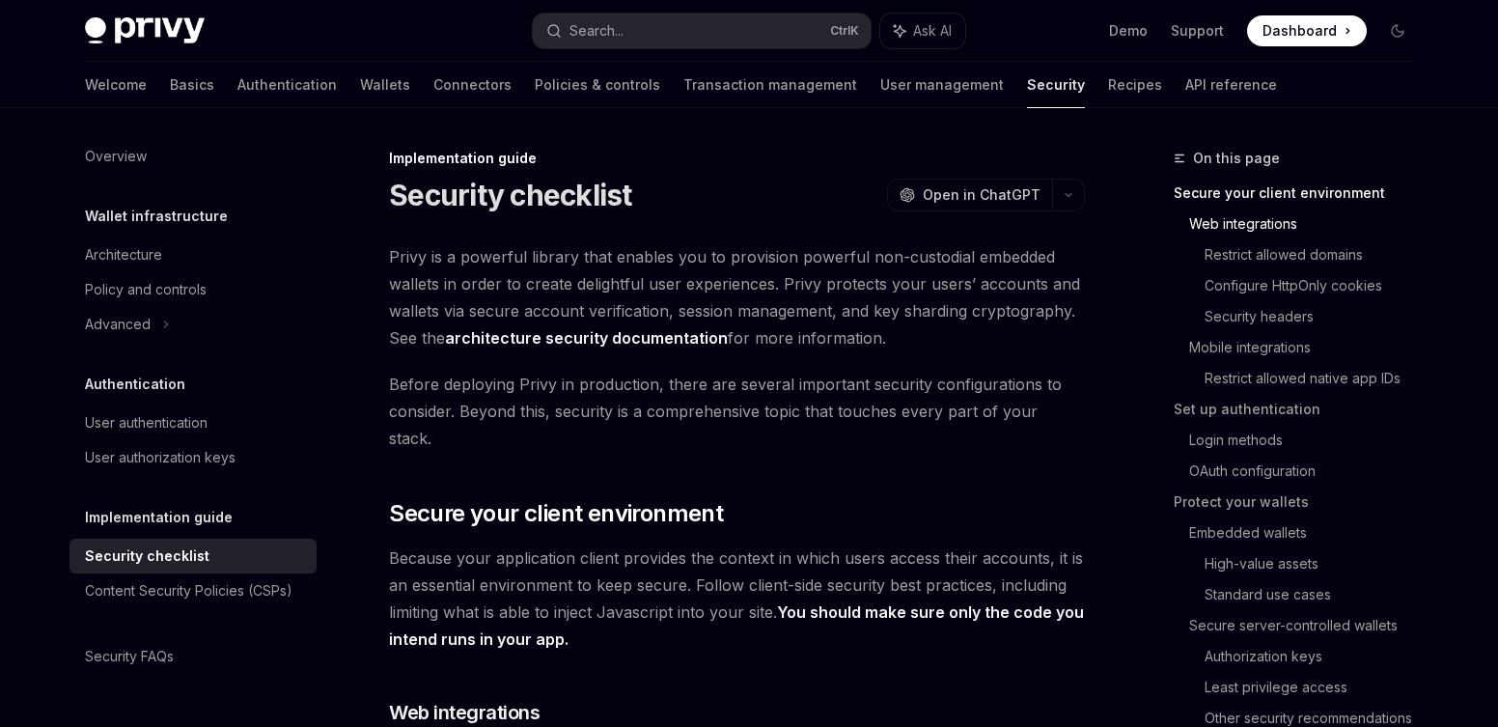
scroll to position [550, 0]
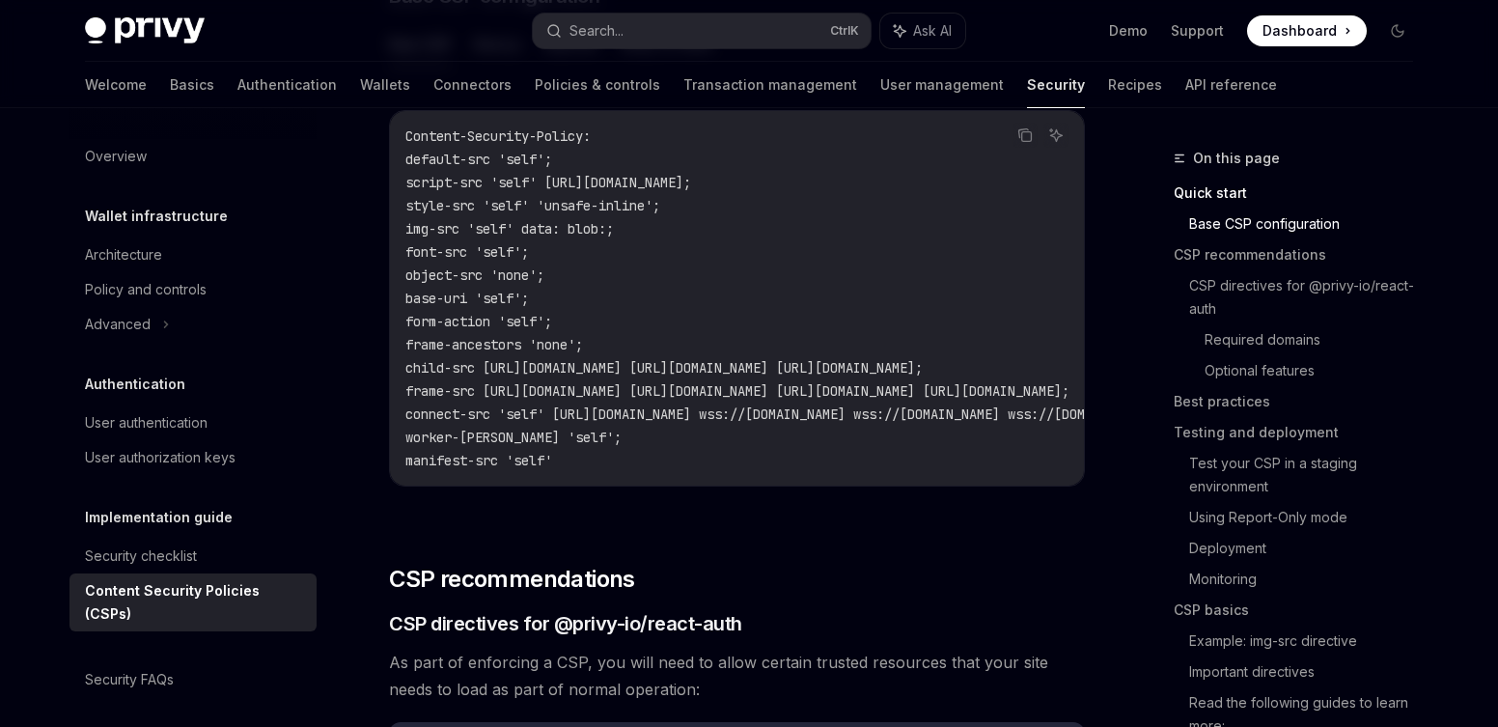
scroll to position [481, 0]
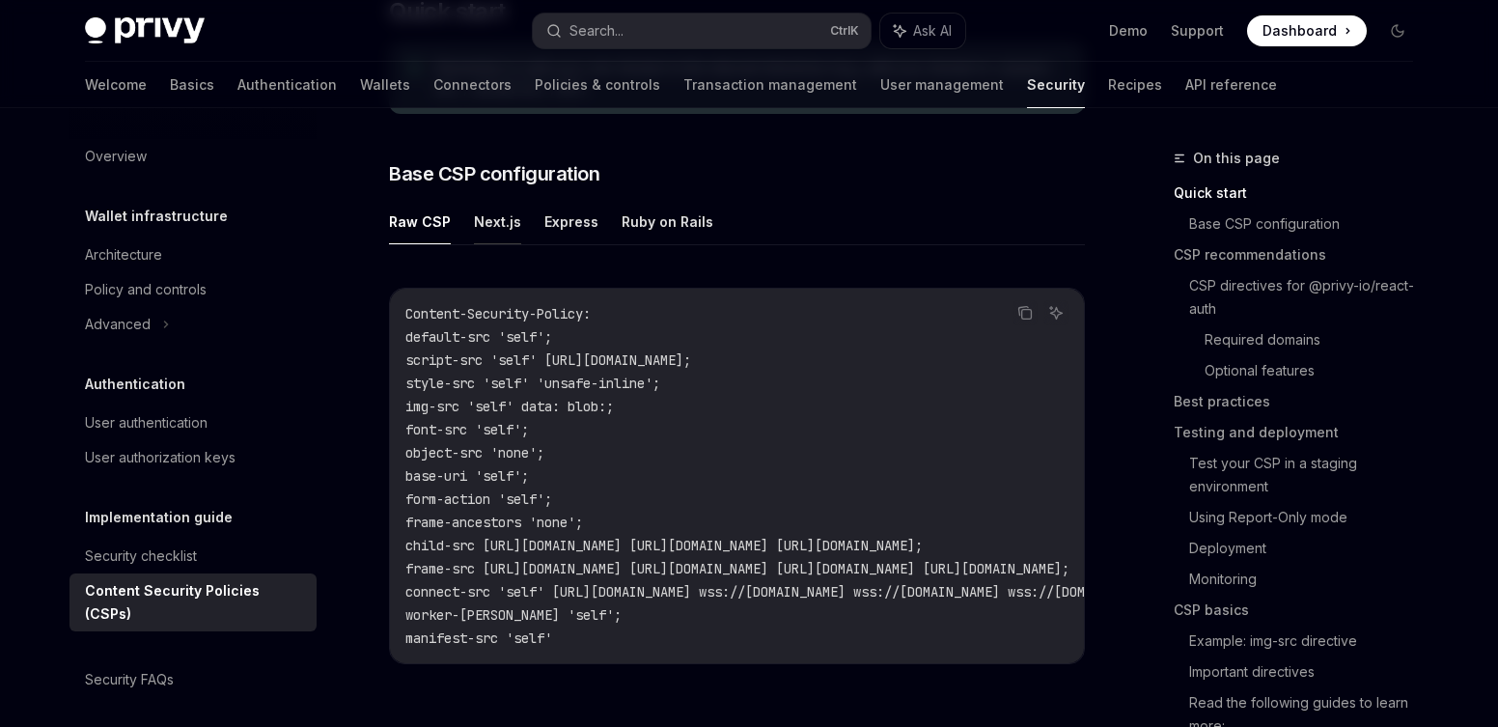
click at [502, 216] on button "Next.js" at bounding box center [497, 221] width 47 height 45
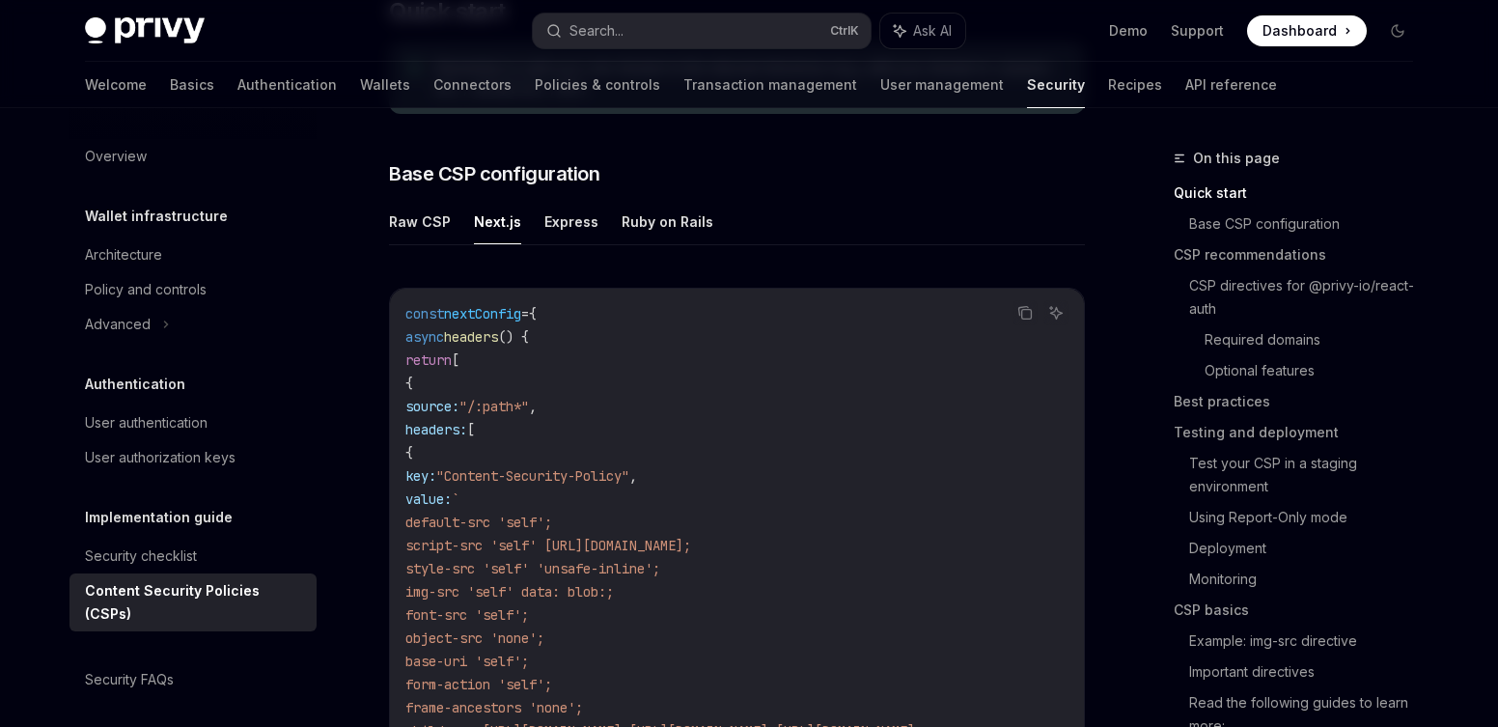
type textarea "*"
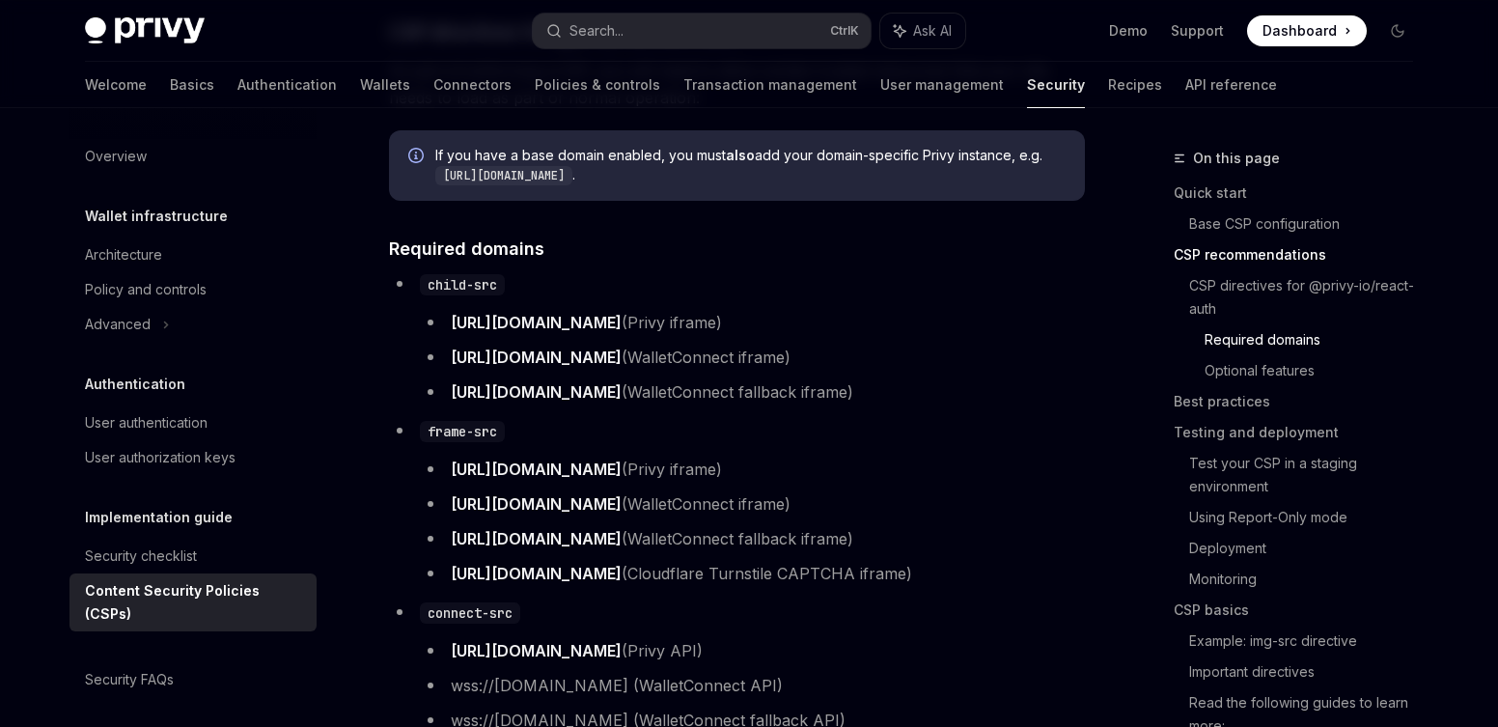
scroll to position [1591, 0]
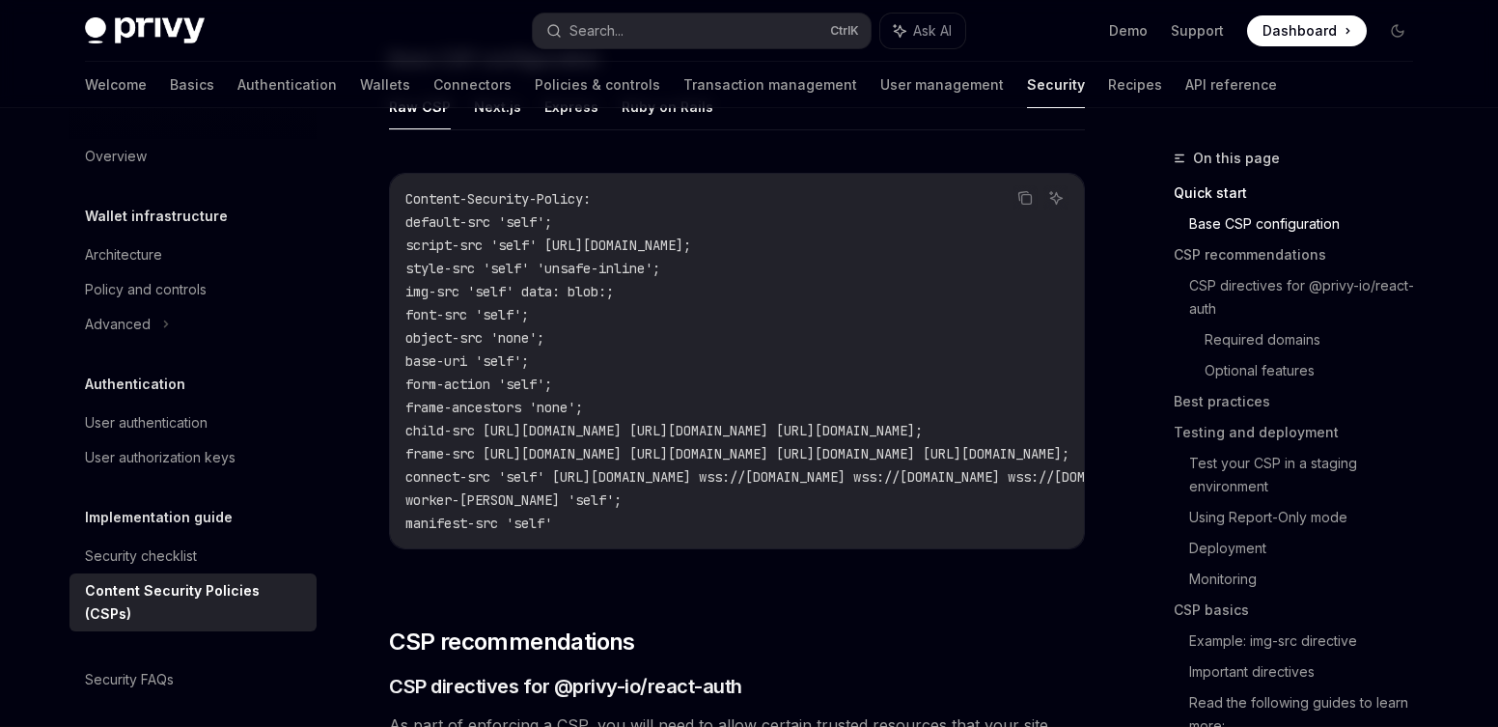
scroll to position [591, 0]
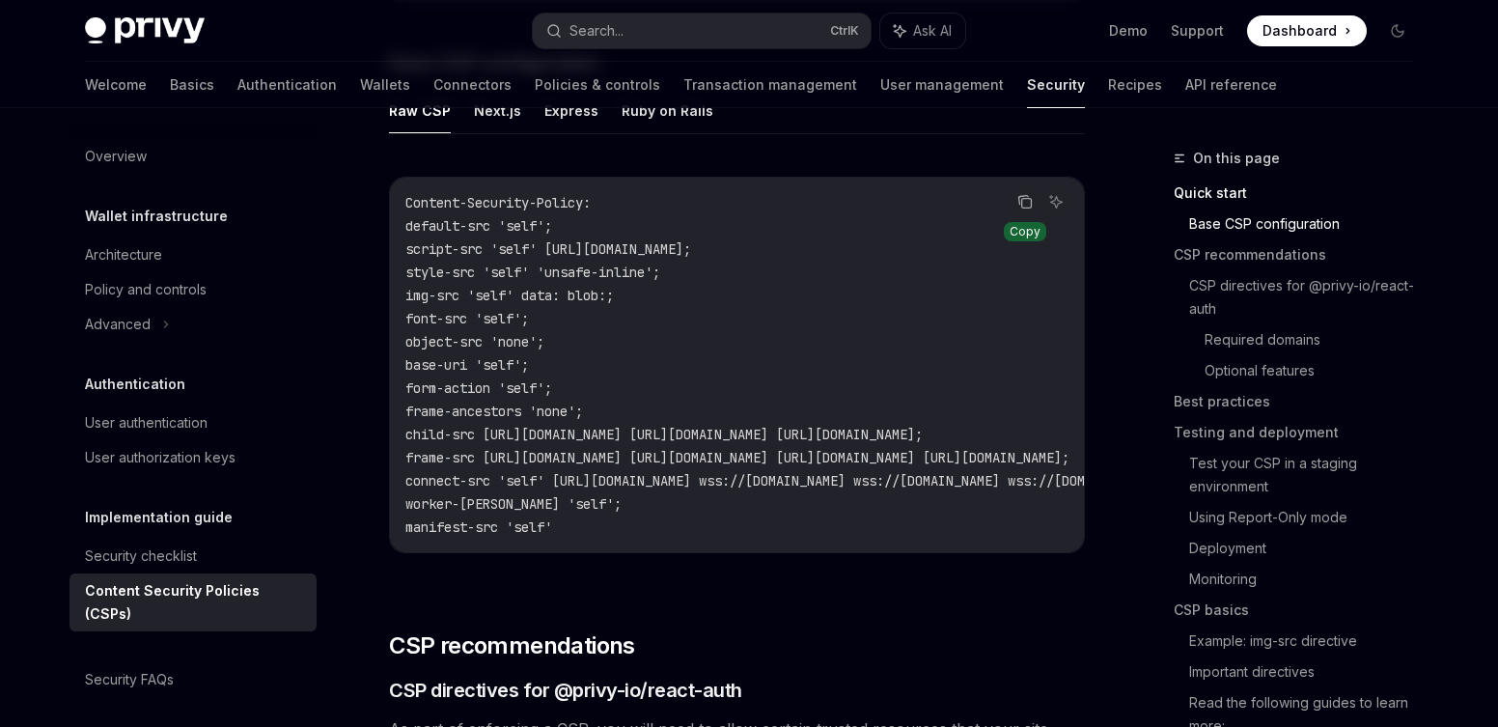
click at [1027, 202] on icon "Copy the contents from the code block" at bounding box center [1024, 201] width 15 height 15
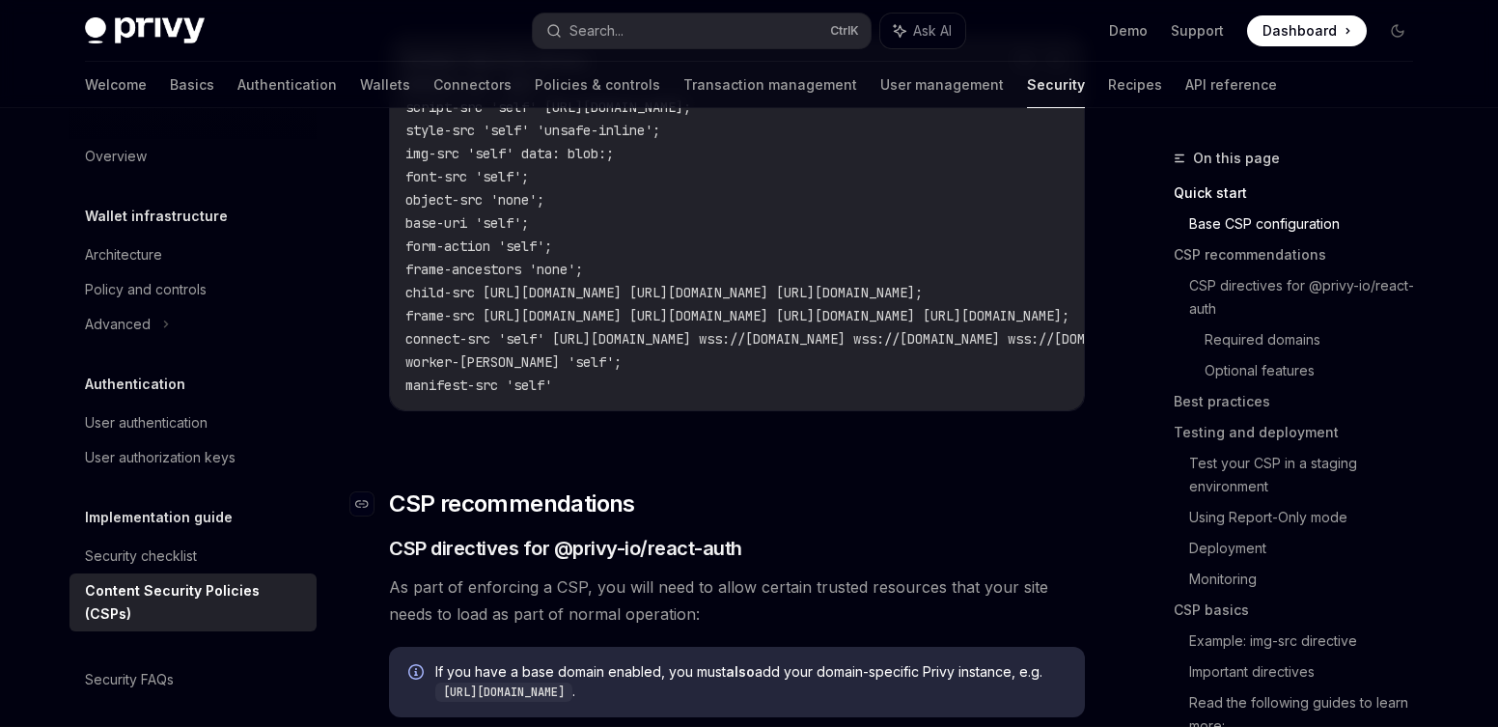
scroll to position [744, 0]
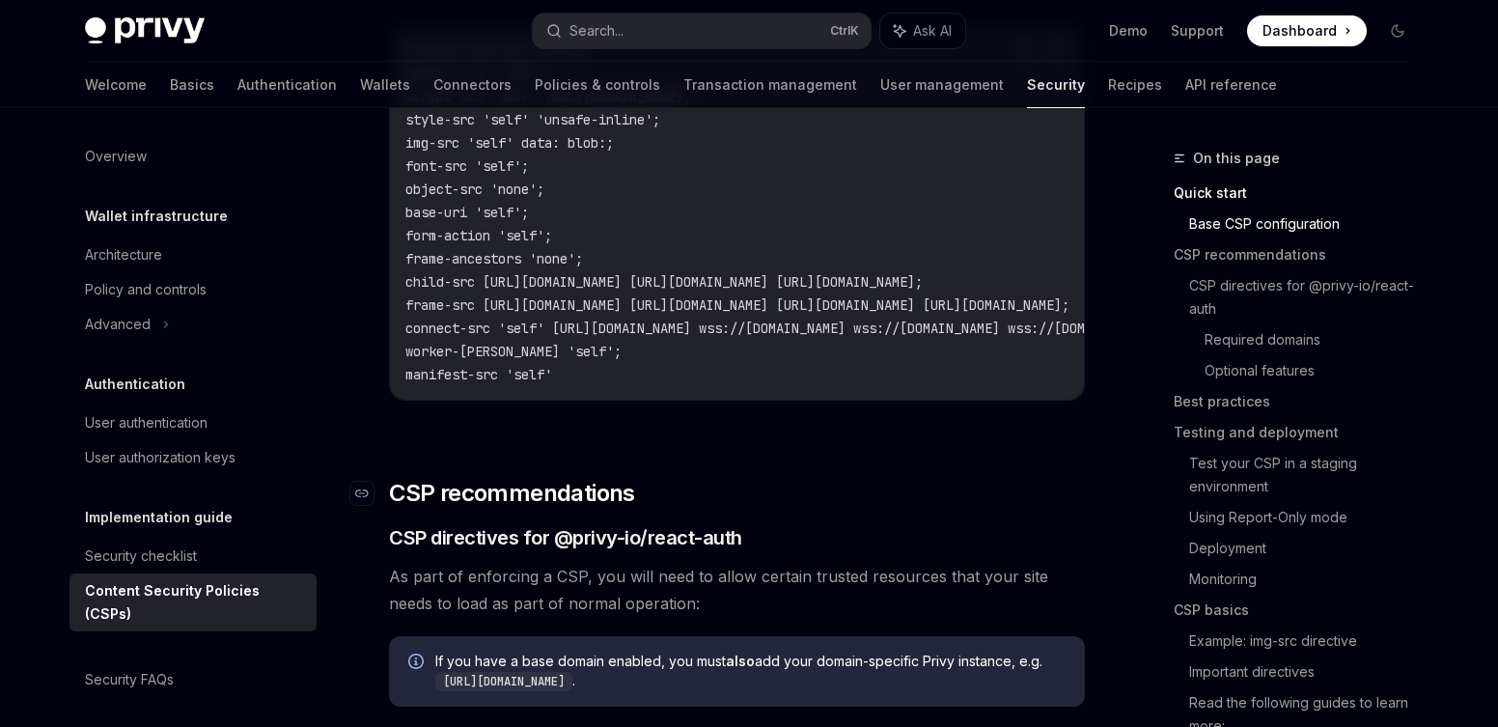
click at [651, 489] on h2 "​ CSP recommendations" at bounding box center [737, 493] width 696 height 31
